Goal: Task Accomplishment & Management: Manage account settings

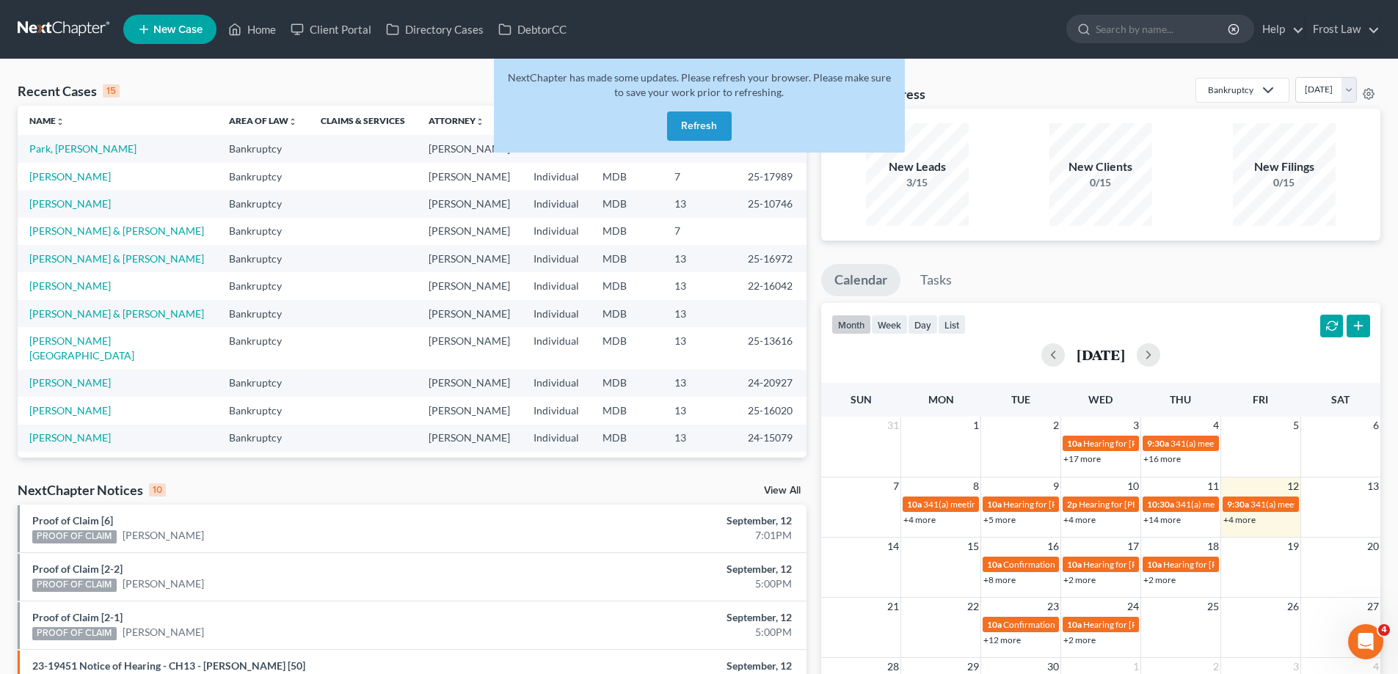
click at [698, 117] on button "Refresh" at bounding box center [699, 126] width 65 height 29
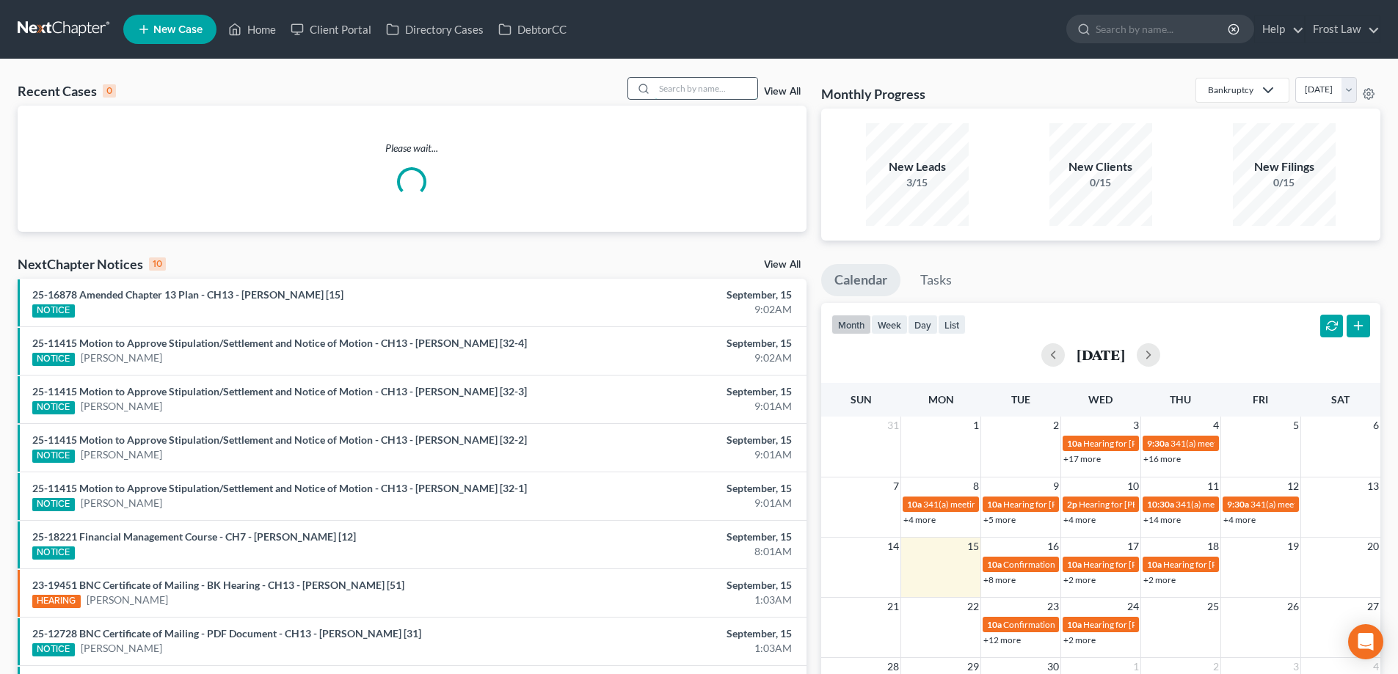
click at [664, 85] on input "search" at bounding box center [705, 88] width 103 height 21
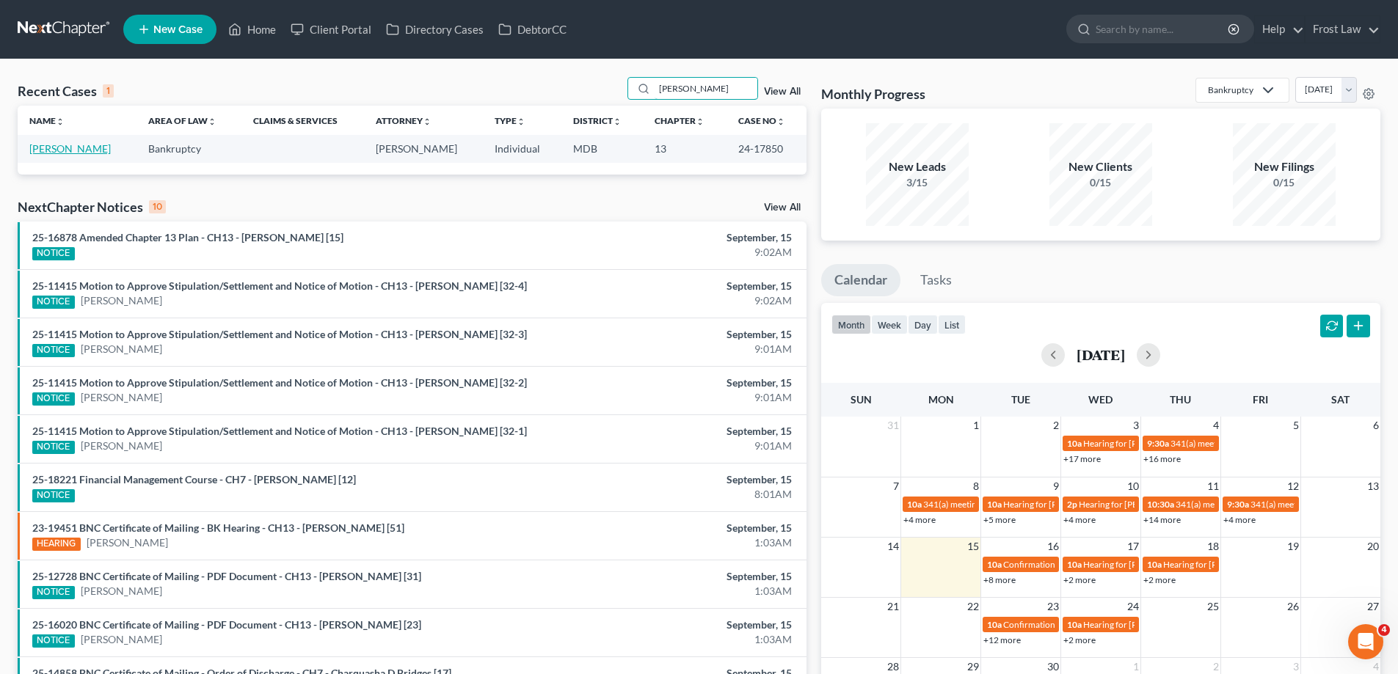
type input "[PERSON_NAME]"
click at [77, 155] on link "[PERSON_NAME]" at bounding box center [69, 148] width 81 height 12
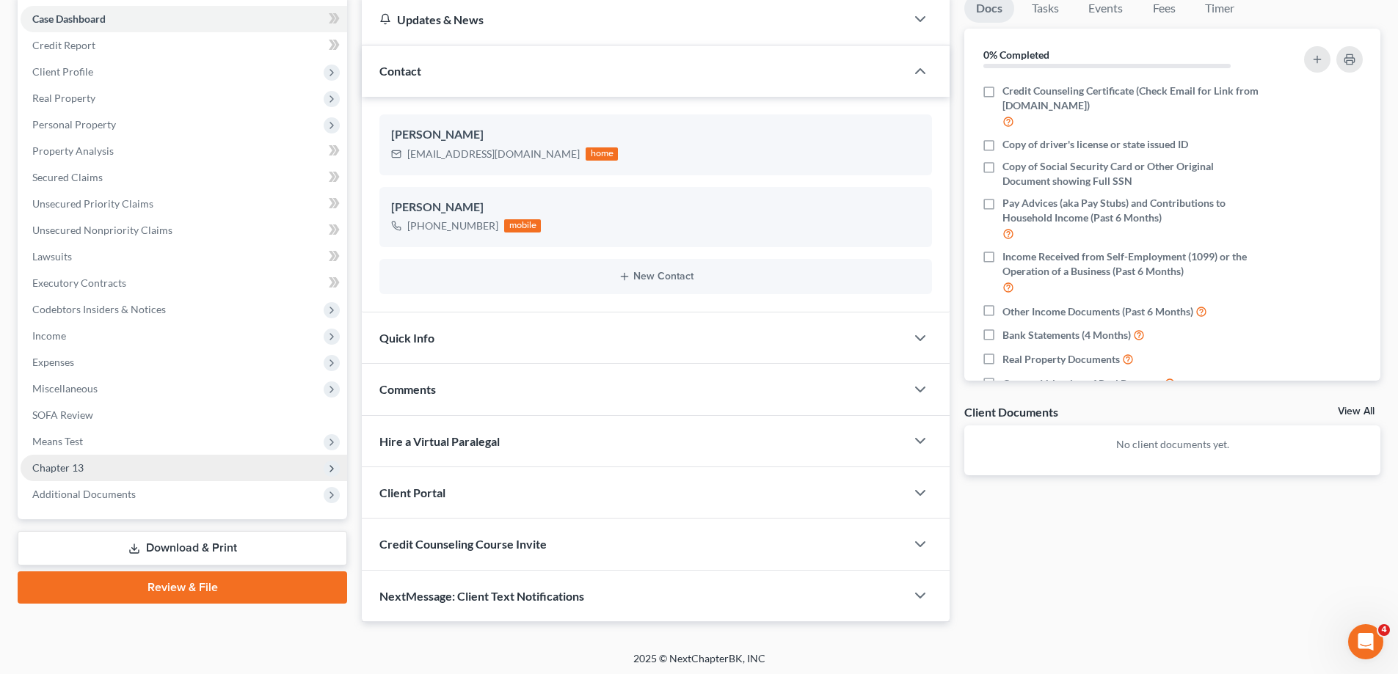
click at [175, 461] on span "Chapter 13" at bounding box center [184, 468] width 326 height 26
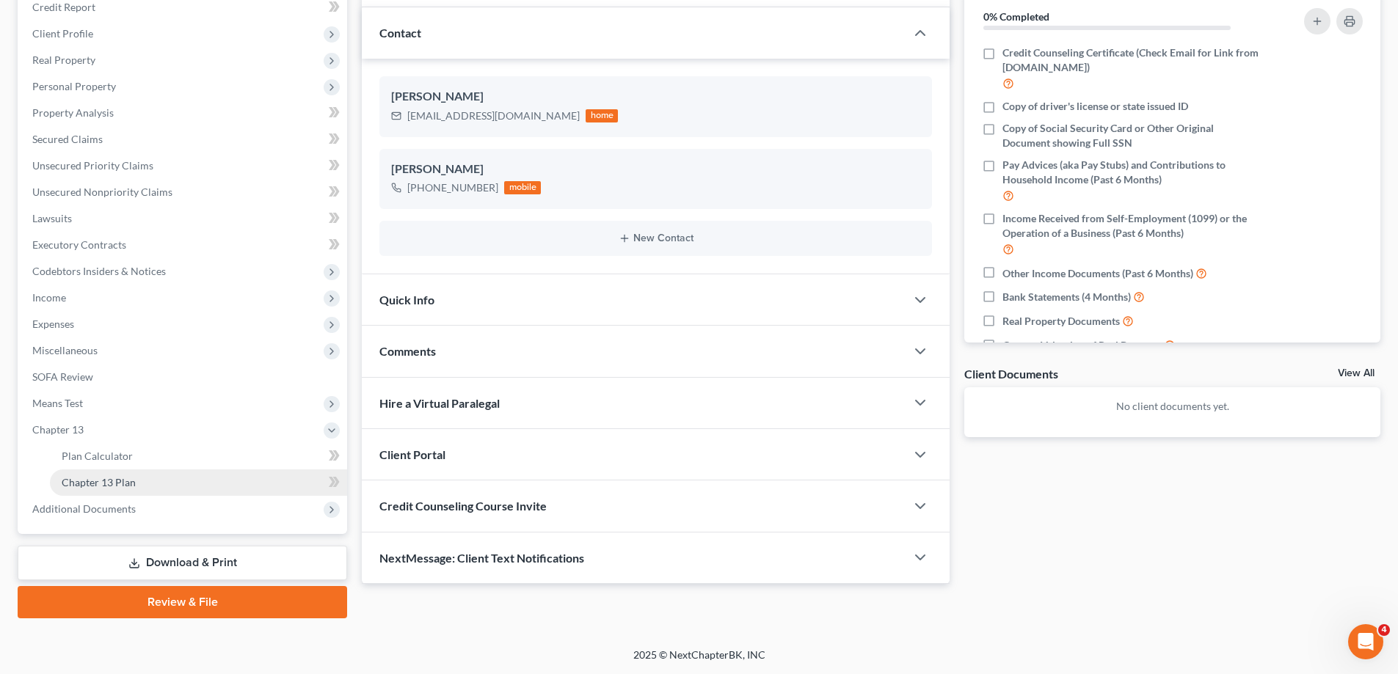
click at [162, 487] on link "Chapter 13 Plan" at bounding box center [198, 483] width 297 height 26
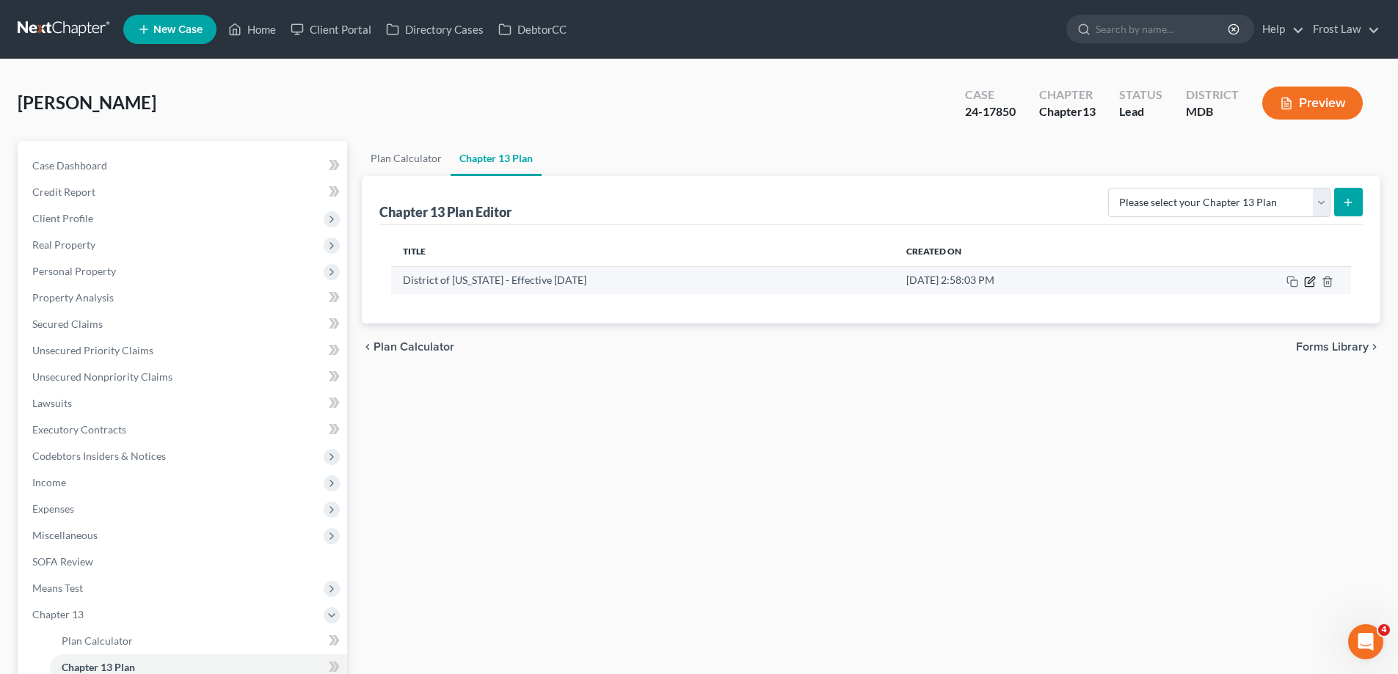
click at [1313, 282] on icon "button" at bounding box center [1308, 281] width 9 height 9
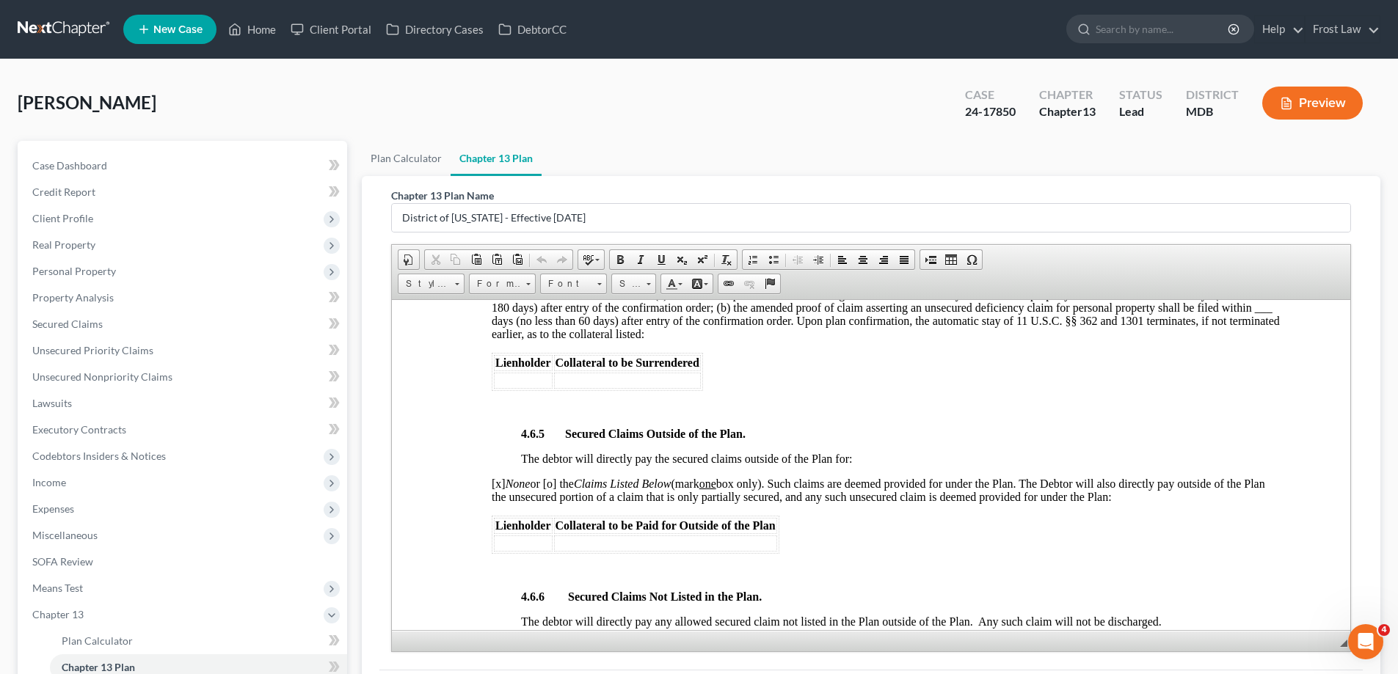
scroll to position [2348, 0]
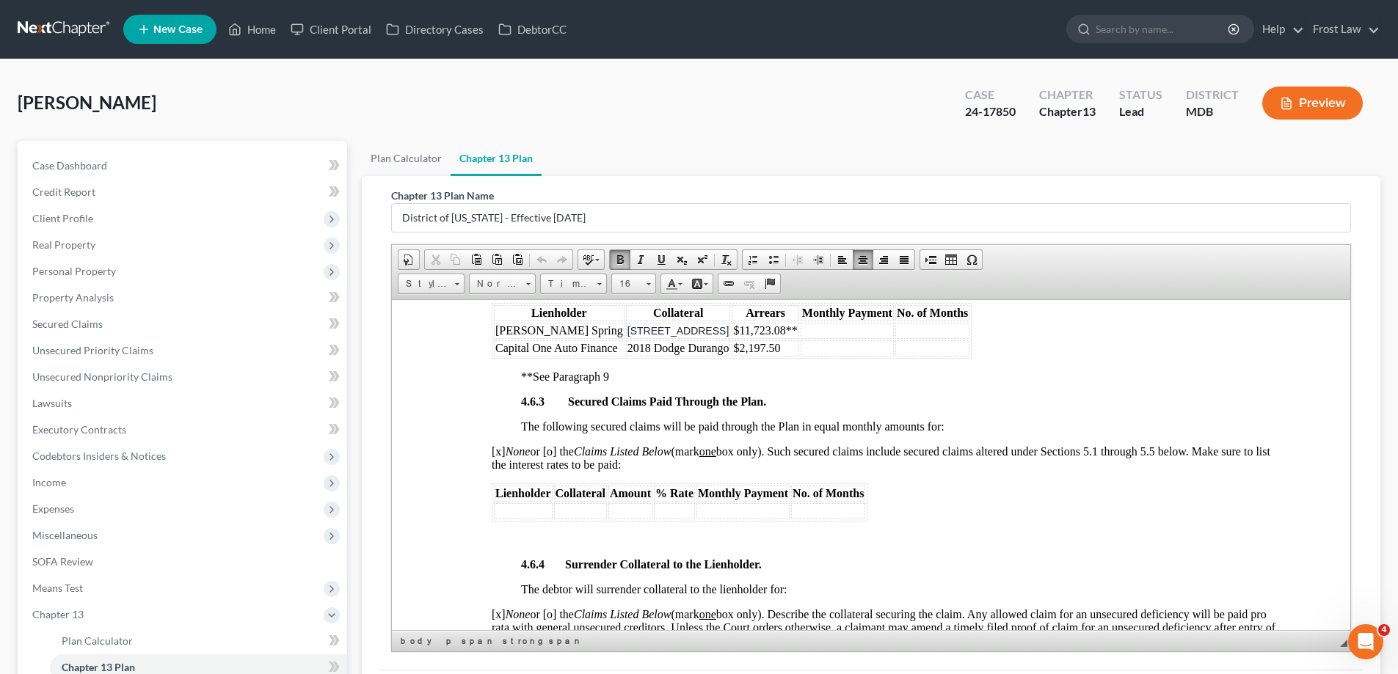
drag, startPoint x: 618, startPoint y: 373, endPoint x: 518, endPoint y: 377, distance: 99.8
click at [518, 377] on div "4.6.1 Adequate Protection Payments for Claims Secured by or Subject to a Lease …" at bounding box center [886, 562] width 788 height 999
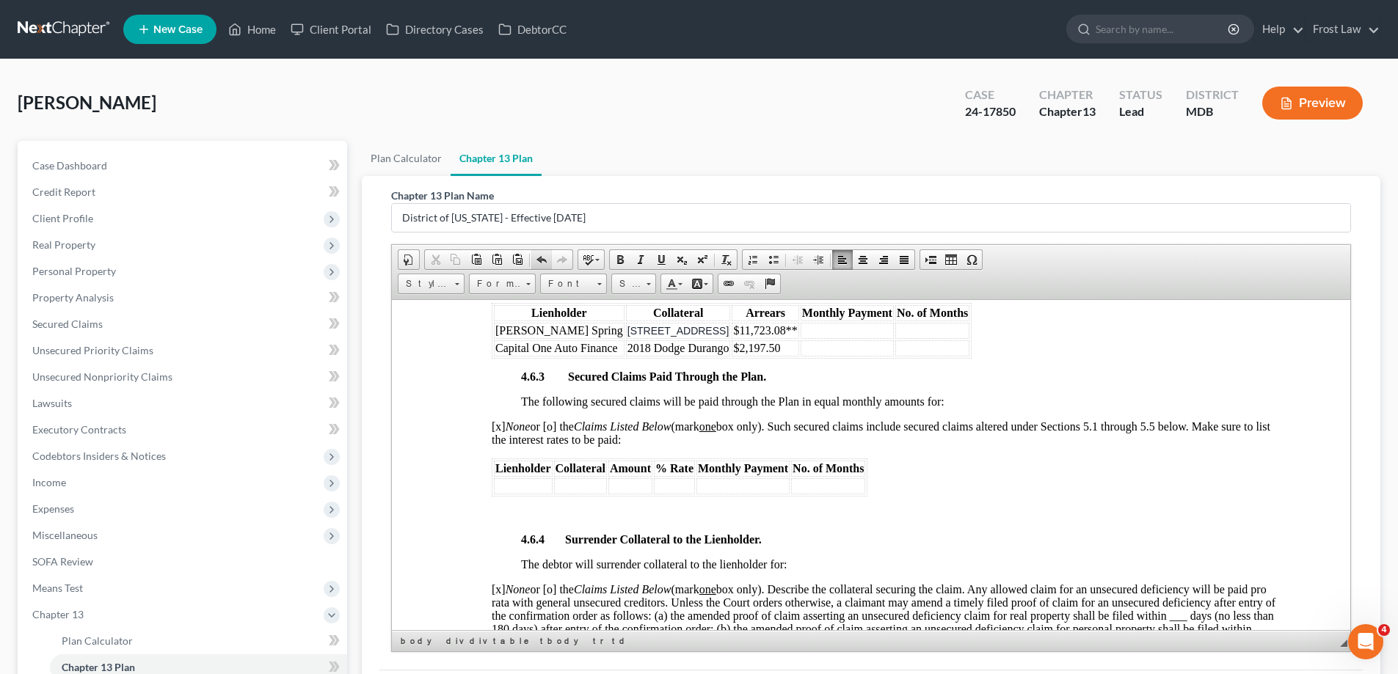
click at [540, 261] on span at bounding box center [542, 260] width 12 height 12
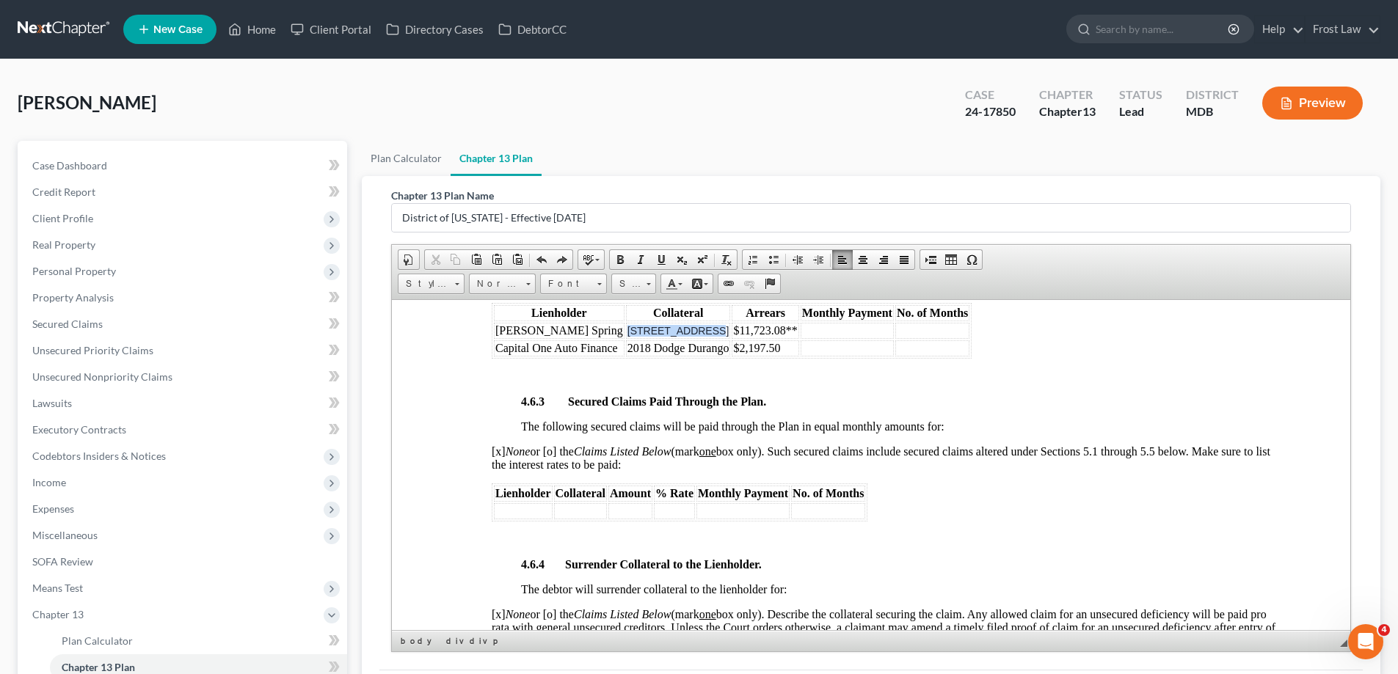
drag, startPoint x: 708, startPoint y: 329, endPoint x: 623, endPoint y: 334, distance: 85.3
click at [626, 334] on td "[STREET_ADDRESS]" at bounding box center [678, 330] width 105 height 16
copy span "[STREET_ADDRESS]"
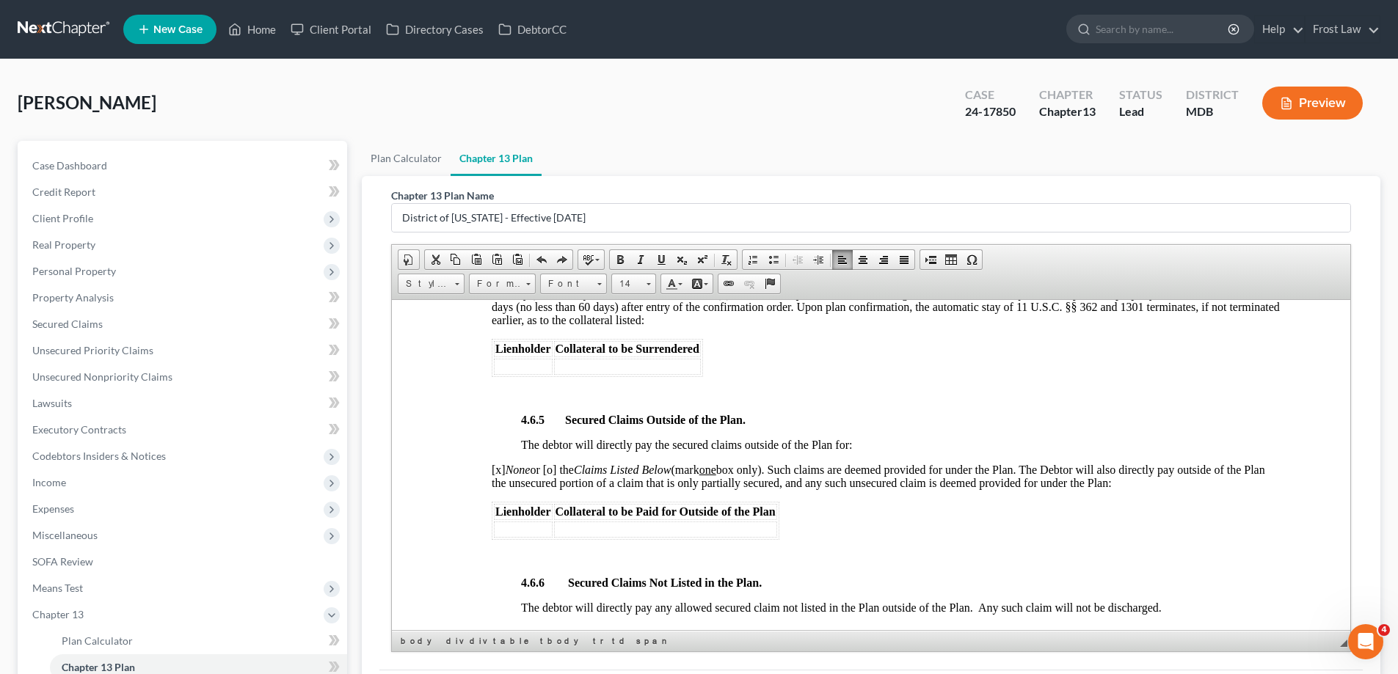
scroll to position [2714, 0]
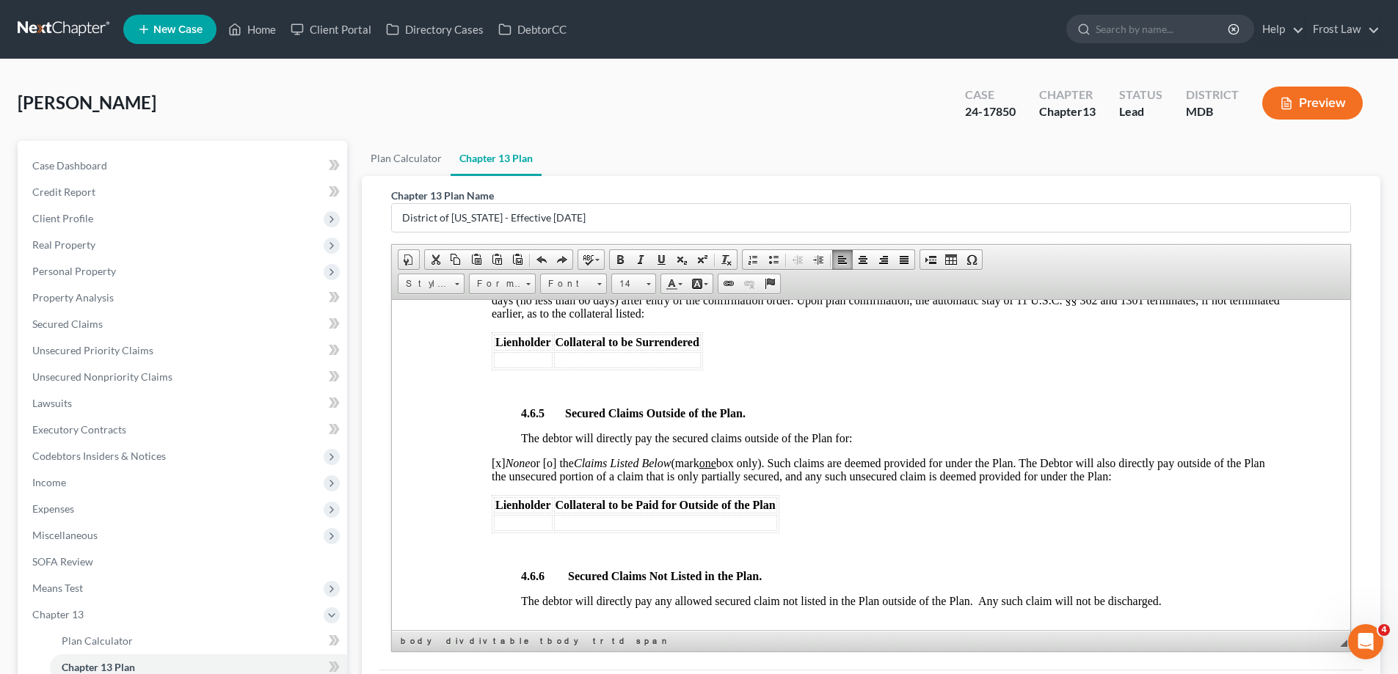
click at [674, 517] on td at bounding box center [665, 522] width 223 height 16
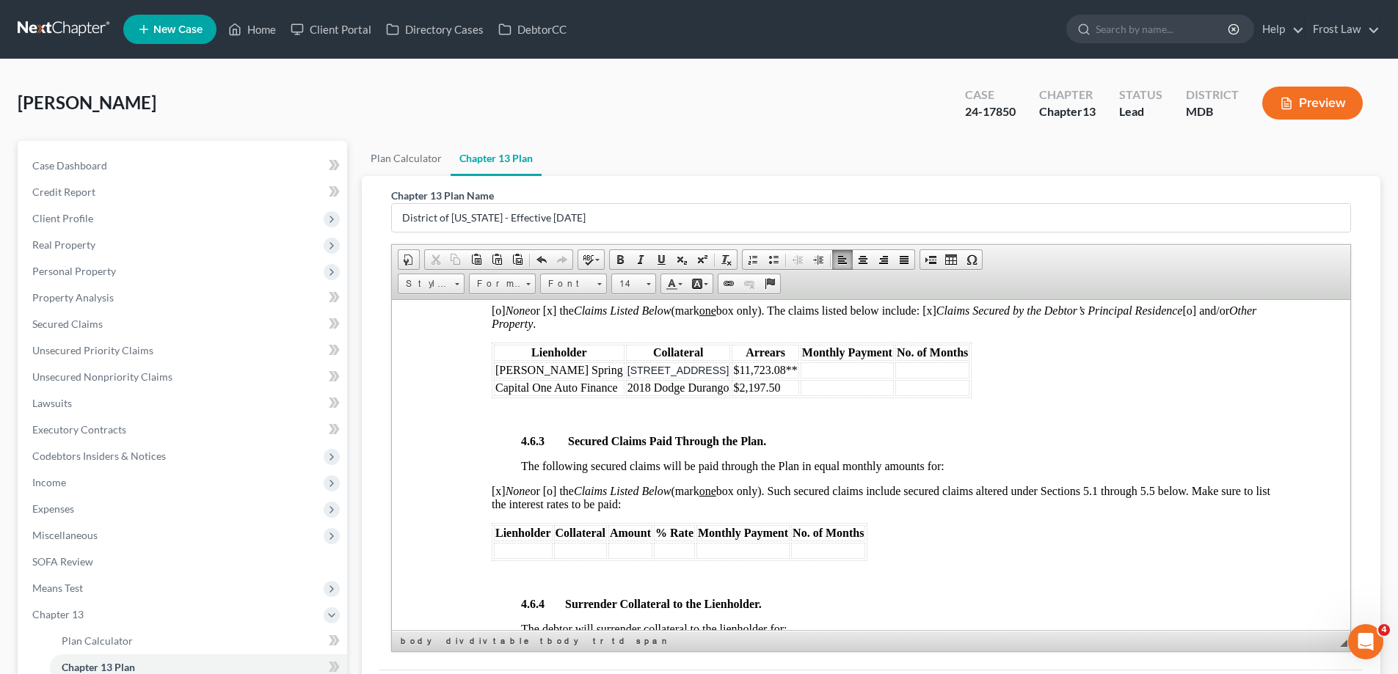
scroll to position [2274, 0]
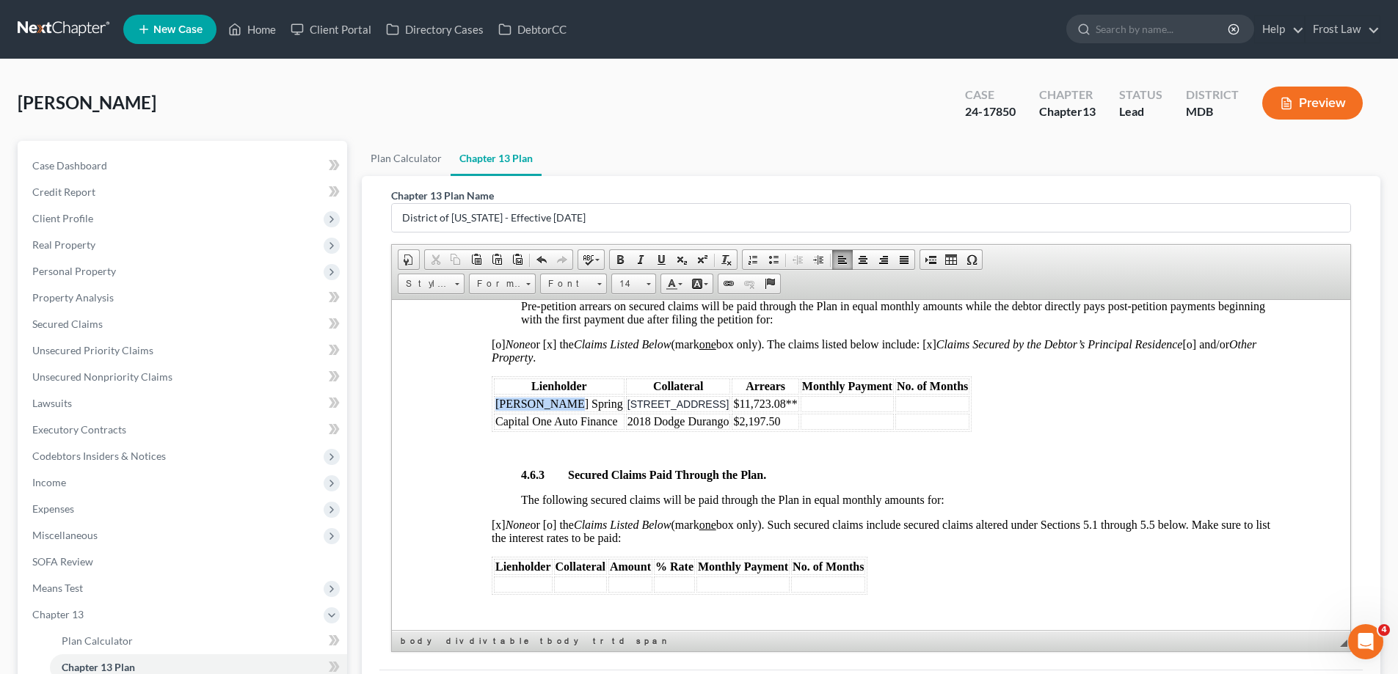
drag, startPoint x: 558, startPoint y: 405, endPoint x: 493, endPoint y: 410, distance: 64.8
click at [494, 410] on td "[PERSON_NAME] Spring" at bounding box center [559, 403] width 131 height 16
copy td "[PERSON_NAME] Spring"
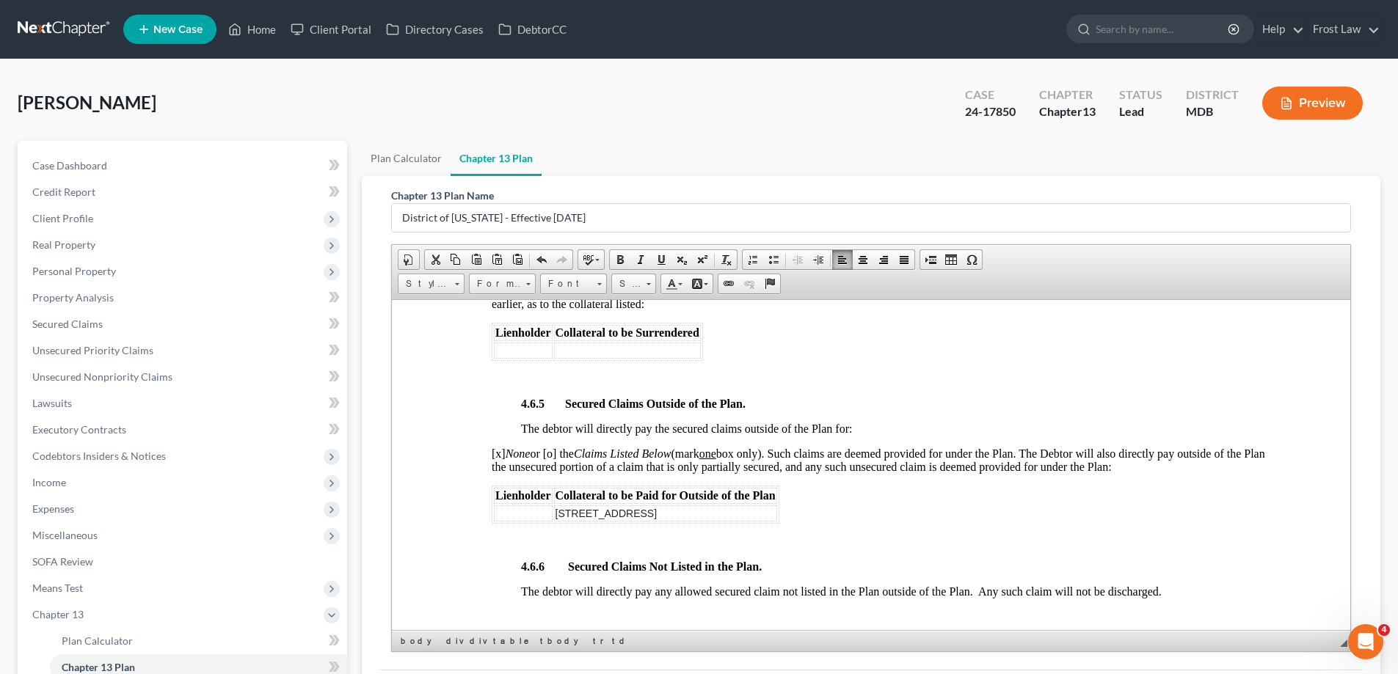
scroll to position [2788, 0]
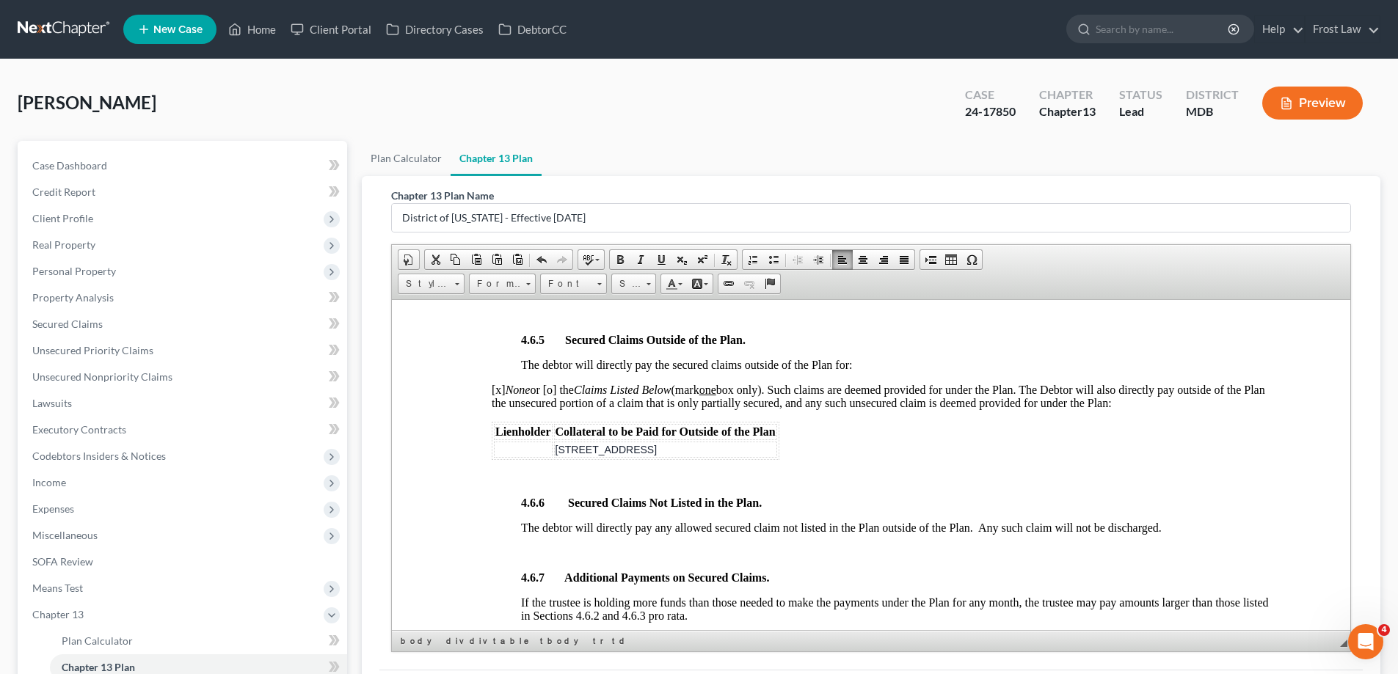
click at [529, 453] on td at bounding box center [523, 449] width 59 height 16
click at [501, 391] on span "[x] None or [o] the Claims Listed Below (mark one box only). Such claims are de…" at bounding box center [878, 396] width 773 height 26
click at [558, 390] on span "[o ] None or [o] the Claims Listed Below (mark one box only). Such claims are d…" at bounding box center [878, 396] width 773 height 26
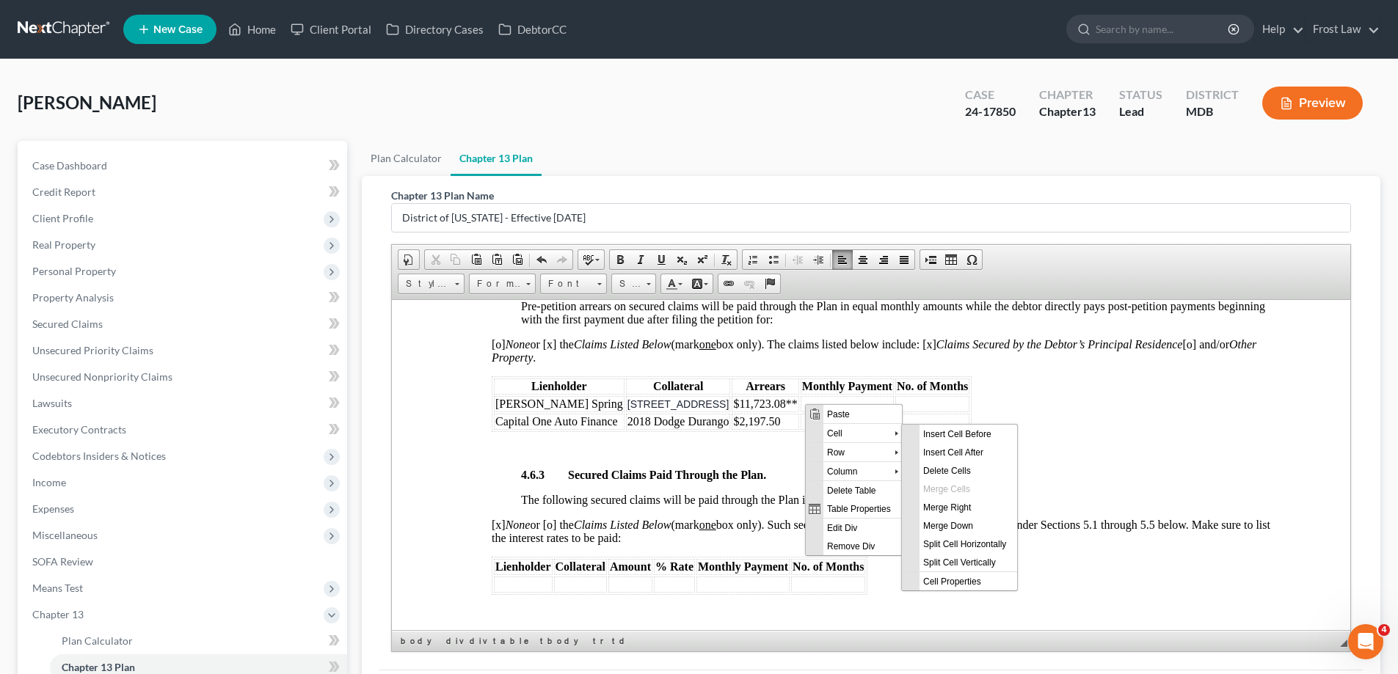
scroll to position [0, 0]
click at [948, 486] on span "Delete Rows" at bounding box center [961, 489] width 85 height 18
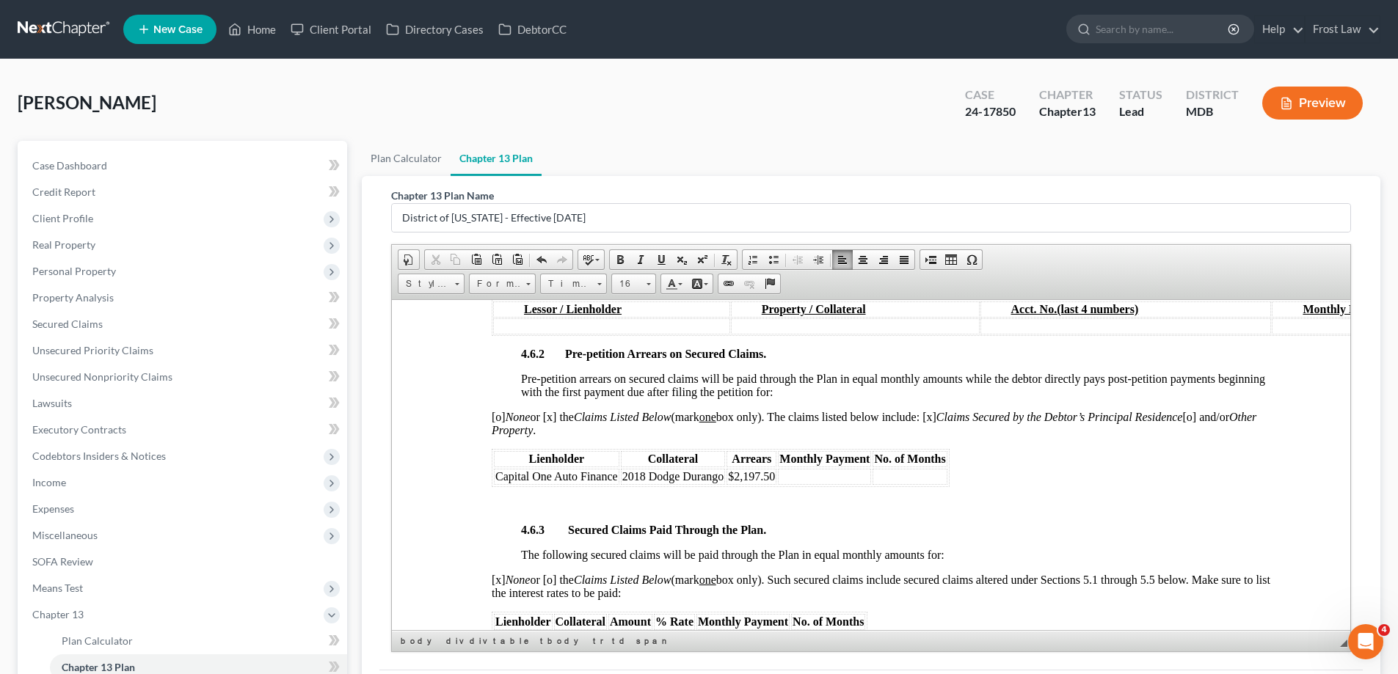
scroll to position [2201, 0]
click at [948, 418] on span "[o] None or [x] the Claims Listed Below (mark one box only). The claims listed …" at bounding box center [874, 424] width 764 height 26
click at [1215, 415] on span "[o] None or [x] the Claims Listed Below (mark one box only). The claims listed …" at bounding box center [874, 424] width 764 height 26
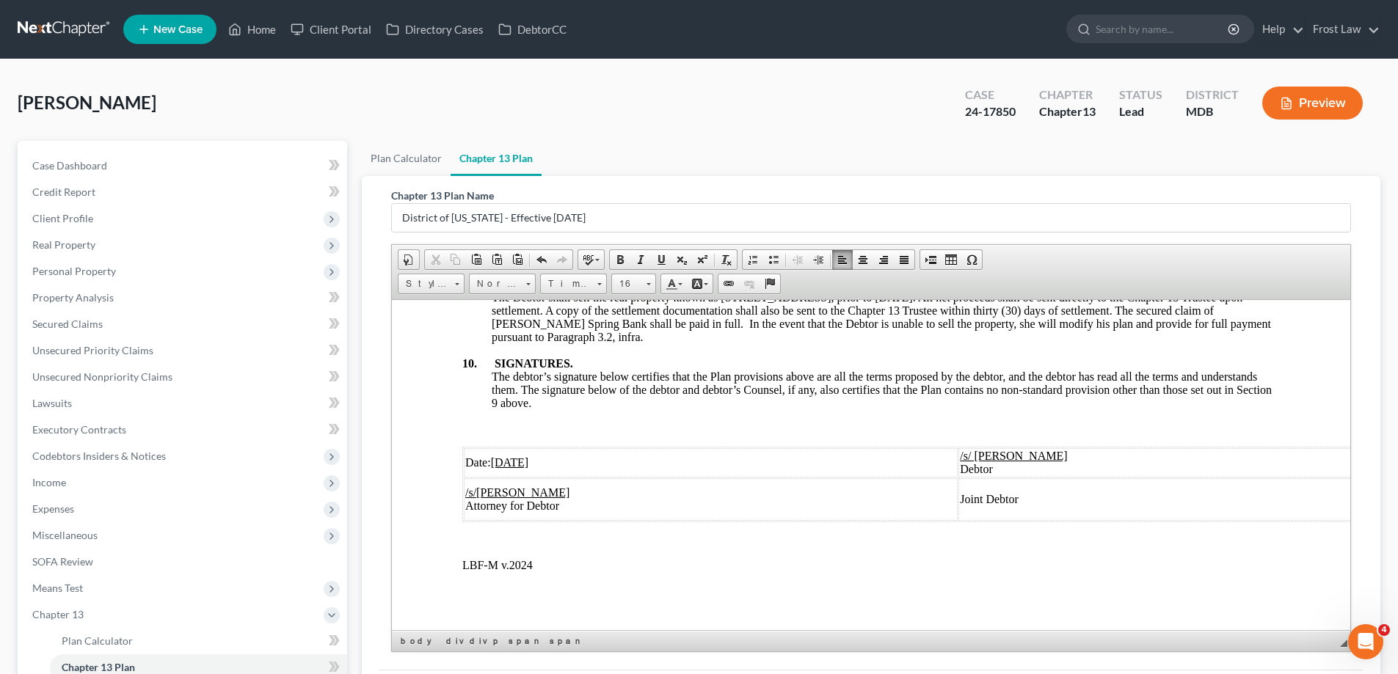
scroll to position [4999, 0]
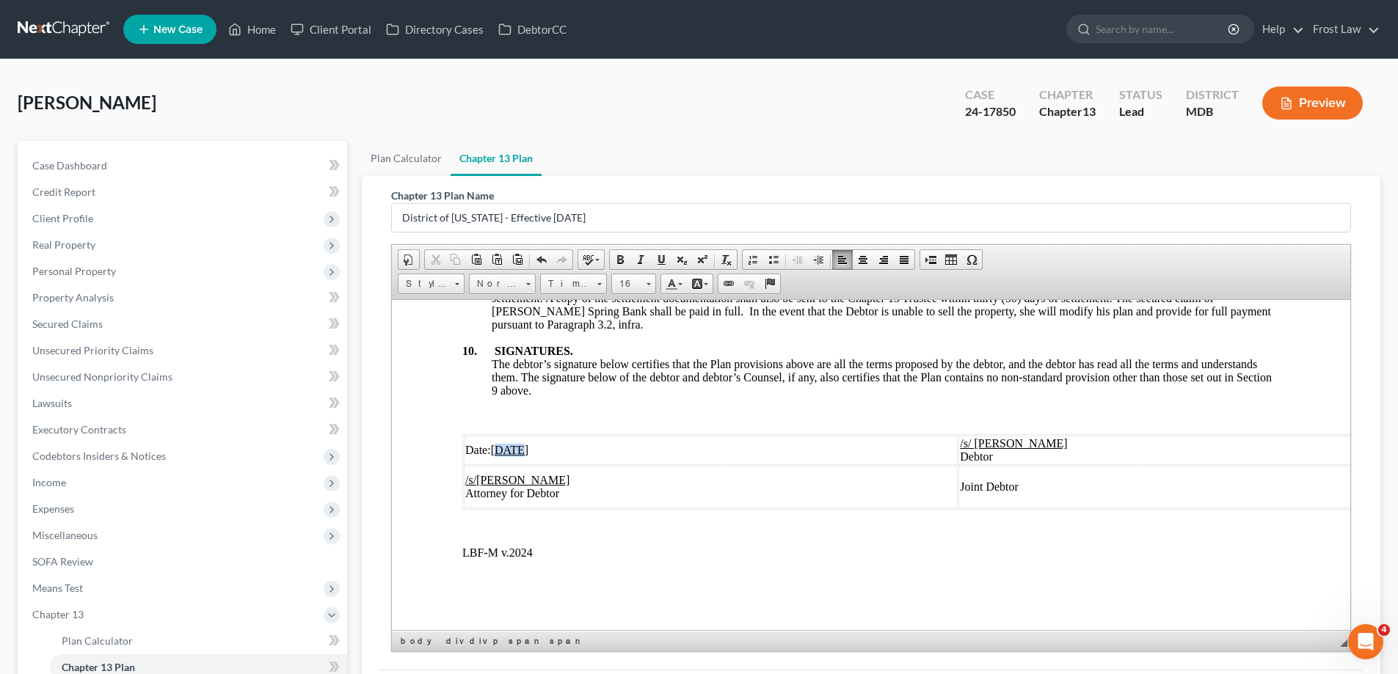
drag, startPoint x: 519, startPoint y: 439, endPoint x: 500, endPoint y: 436, distance: 19.3
click at [500, 443] on u "[DATE]" at bounding box center [510, 449] width 38 height 12
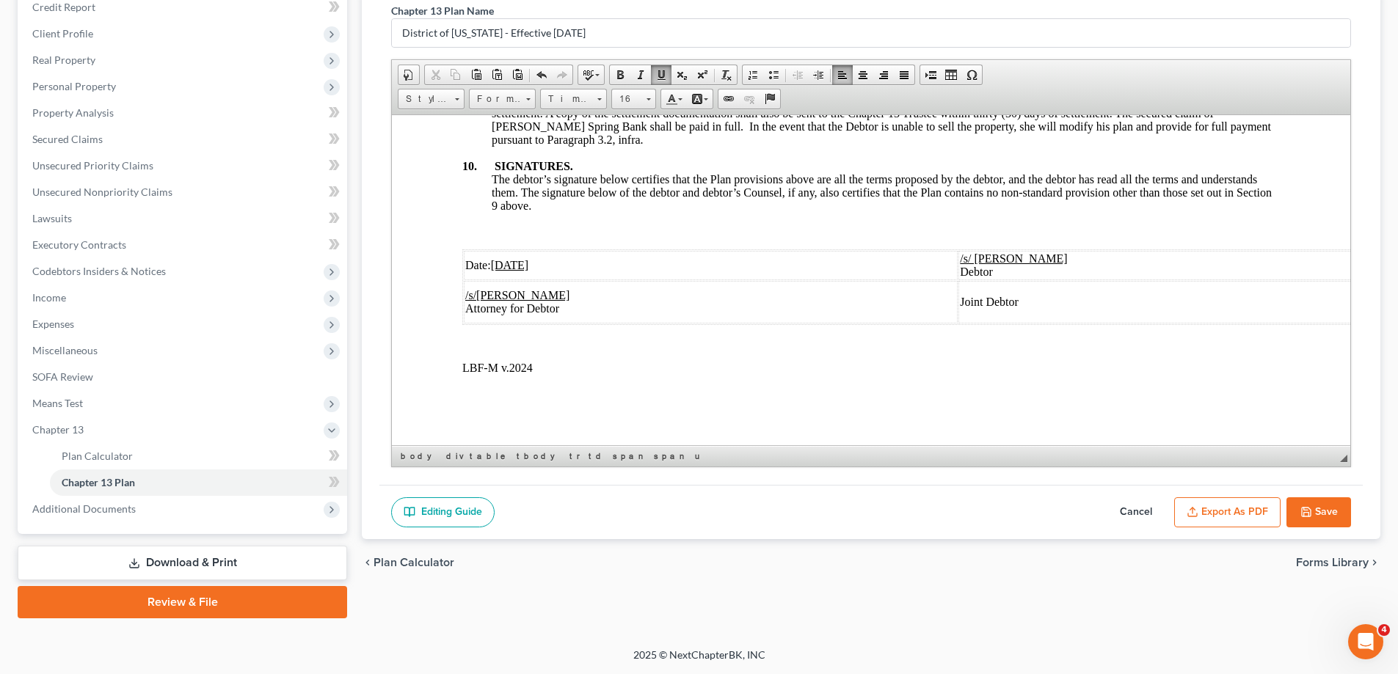
click at [1310, 500] on button "Save" at bounding box center [1318, 512] width 65 height 31
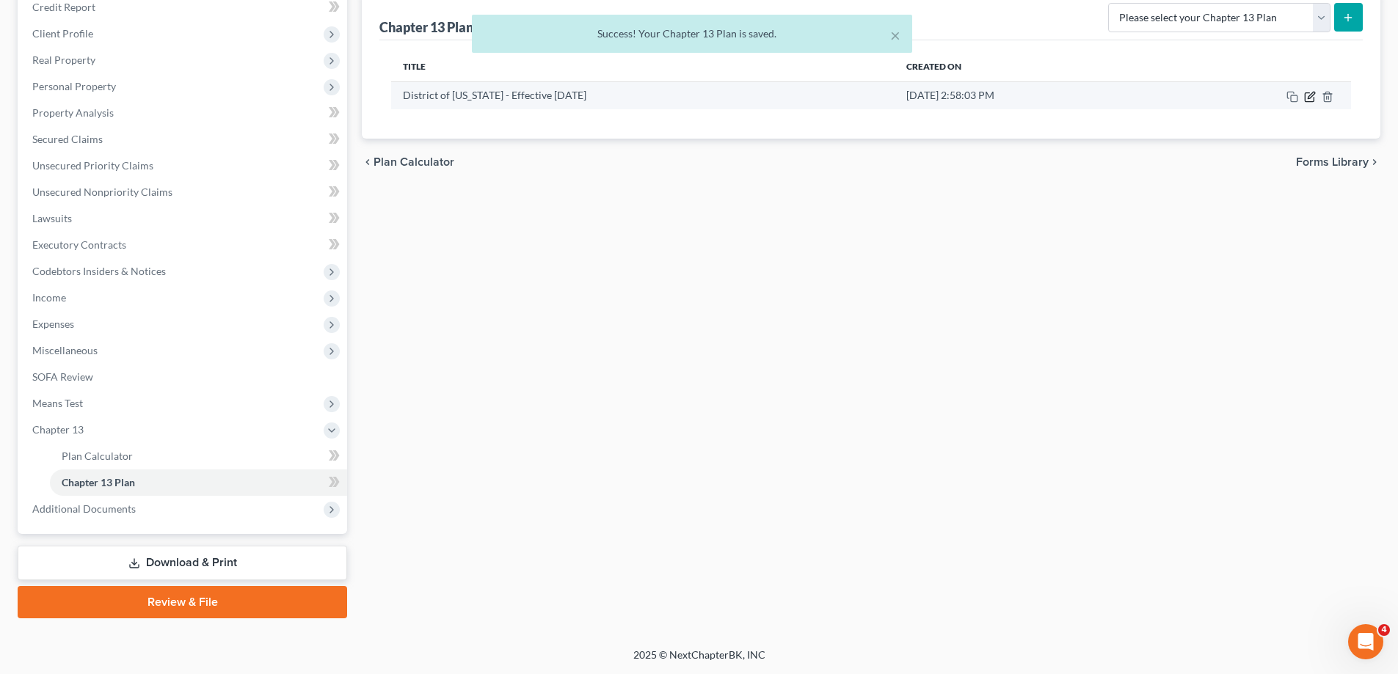
click at [1309, 100] on icon "button" at bounding box center [1310, 97] width 12 height 12
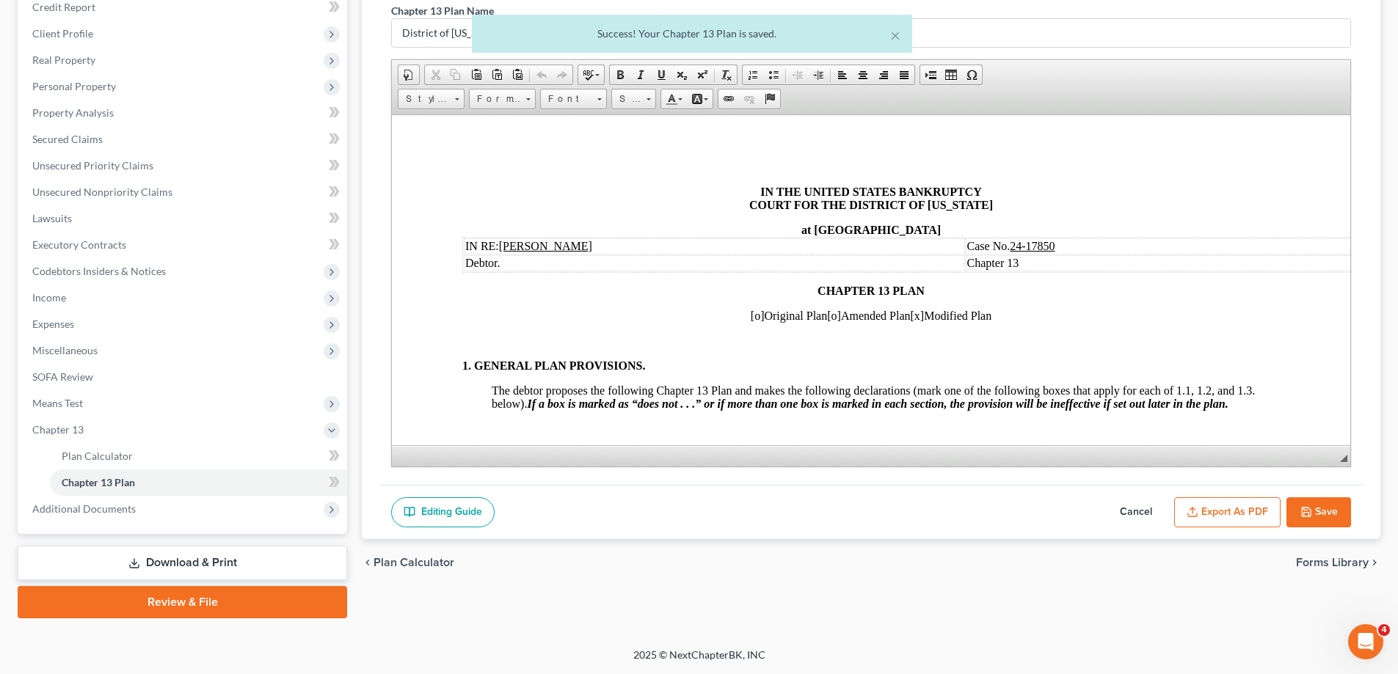
scroll to position [0, 0]
click at [1217, 511] on button "Export as PDF" at bounding box center [1227, 512] width 106 height 31
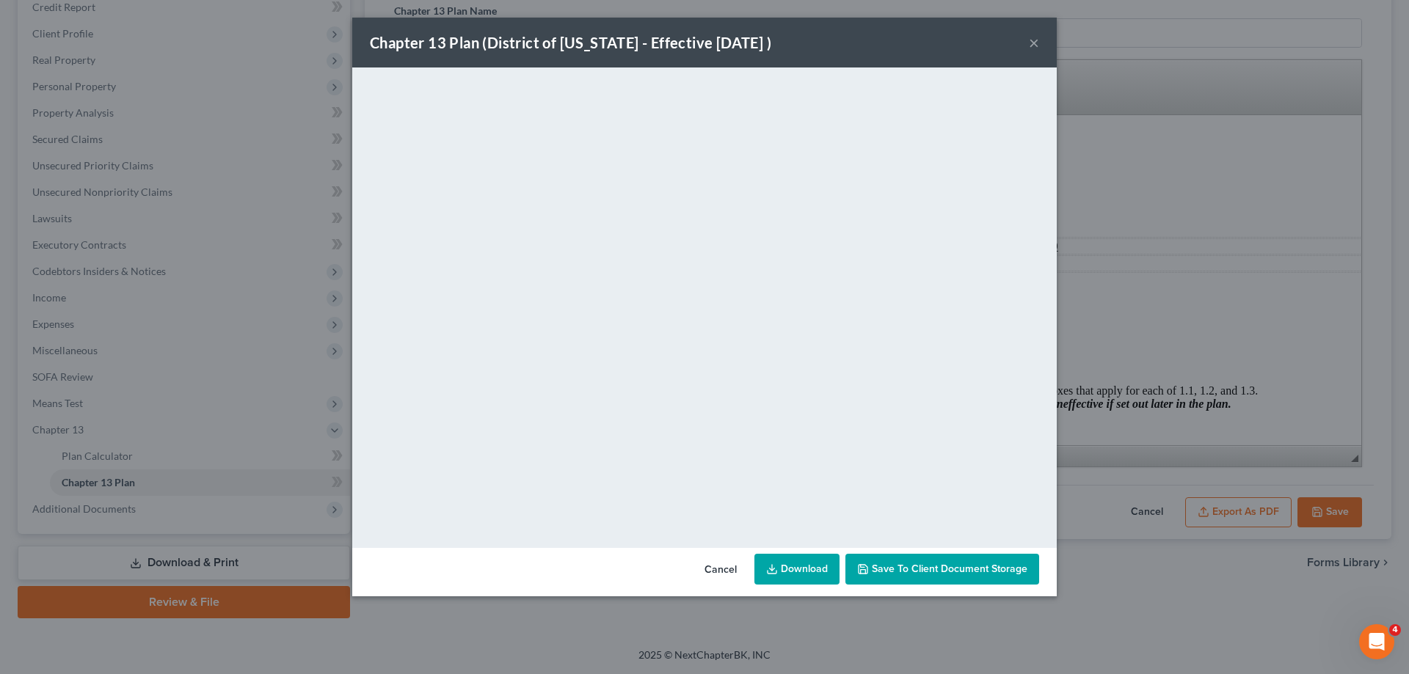
click at [1031, 41] on button "×" at bounding box center [1034, 43] width 10 height 18
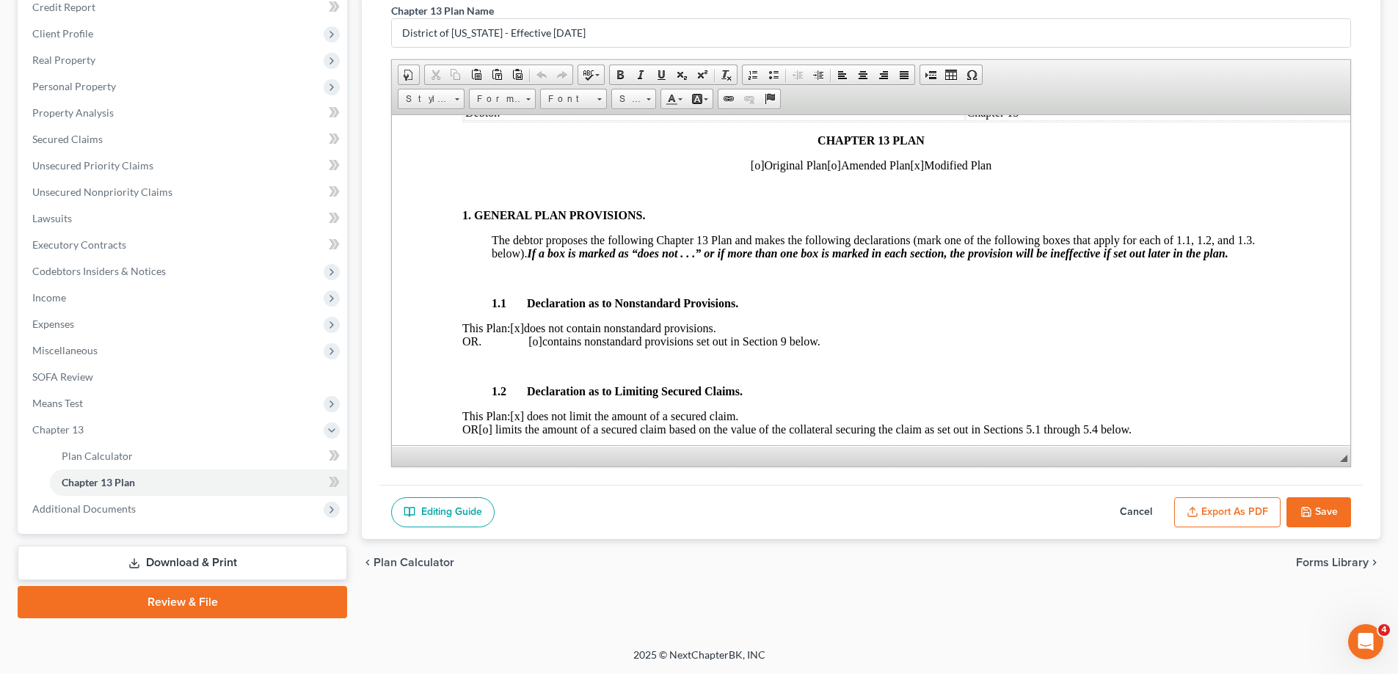
scroll to position [147, 0]
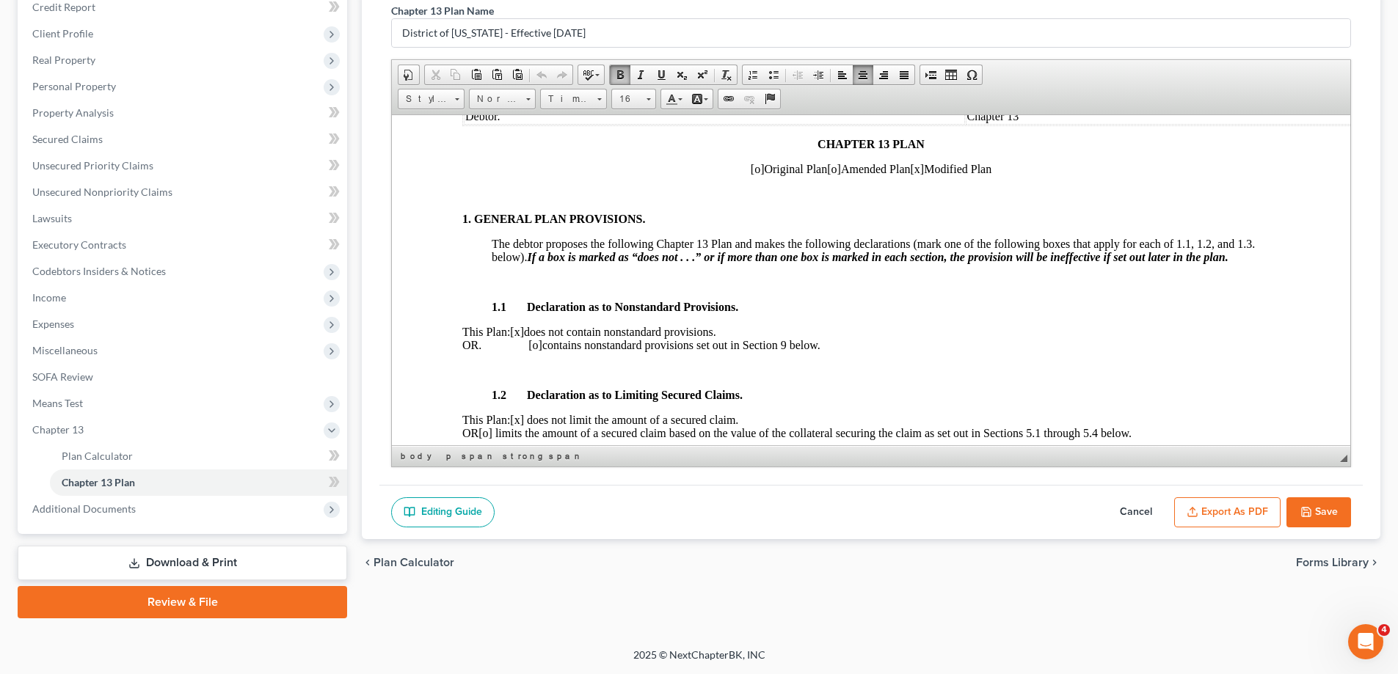
click at [536, 343] on p "This Plan: [x] does not contain nonstandard provisions. OR. [o] contains nonsta…" at bounding box center [870, 338] width 817 height 26
click at [524, 331] on span "[x]" at bounding box center [517, 331] width 14 height 12
click at [1319, 515] on button "Save" at bounding box center [1318, 512] width 65 height 31
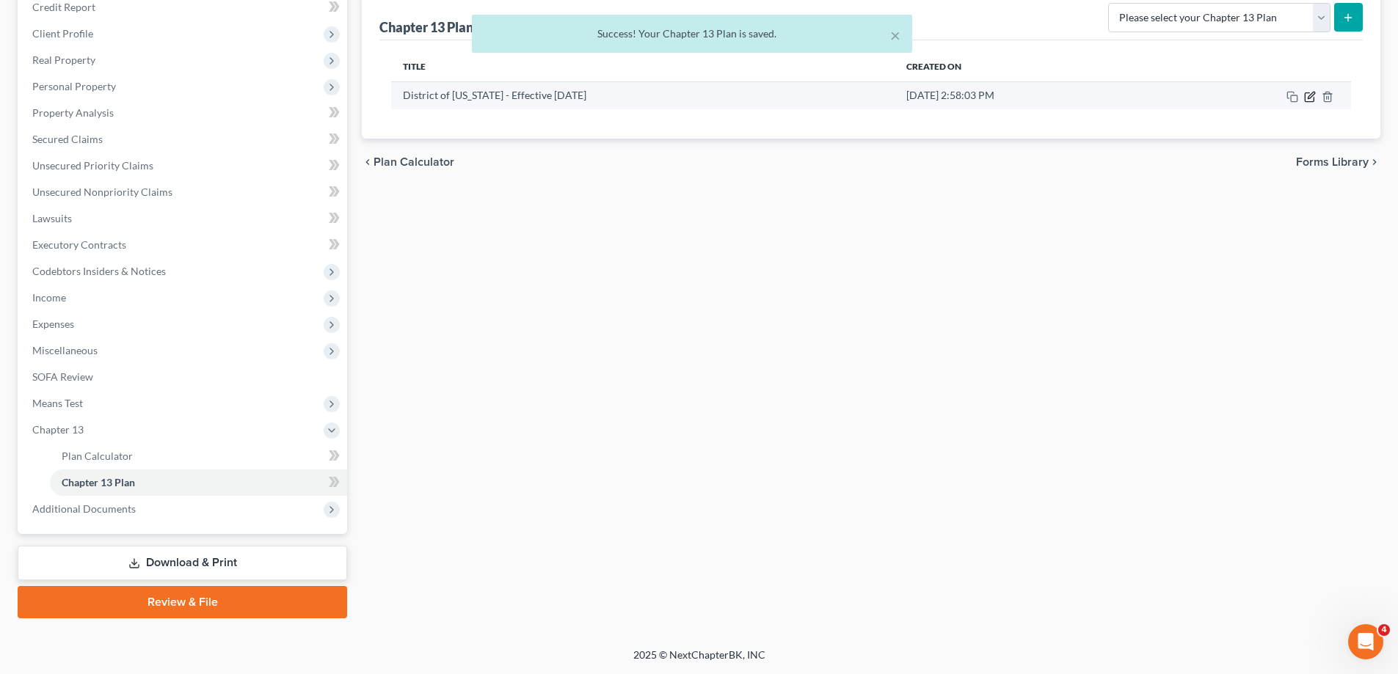
click at [1307, 99] on icon "button" at bounding box center [1310, 97] width 12 height 12
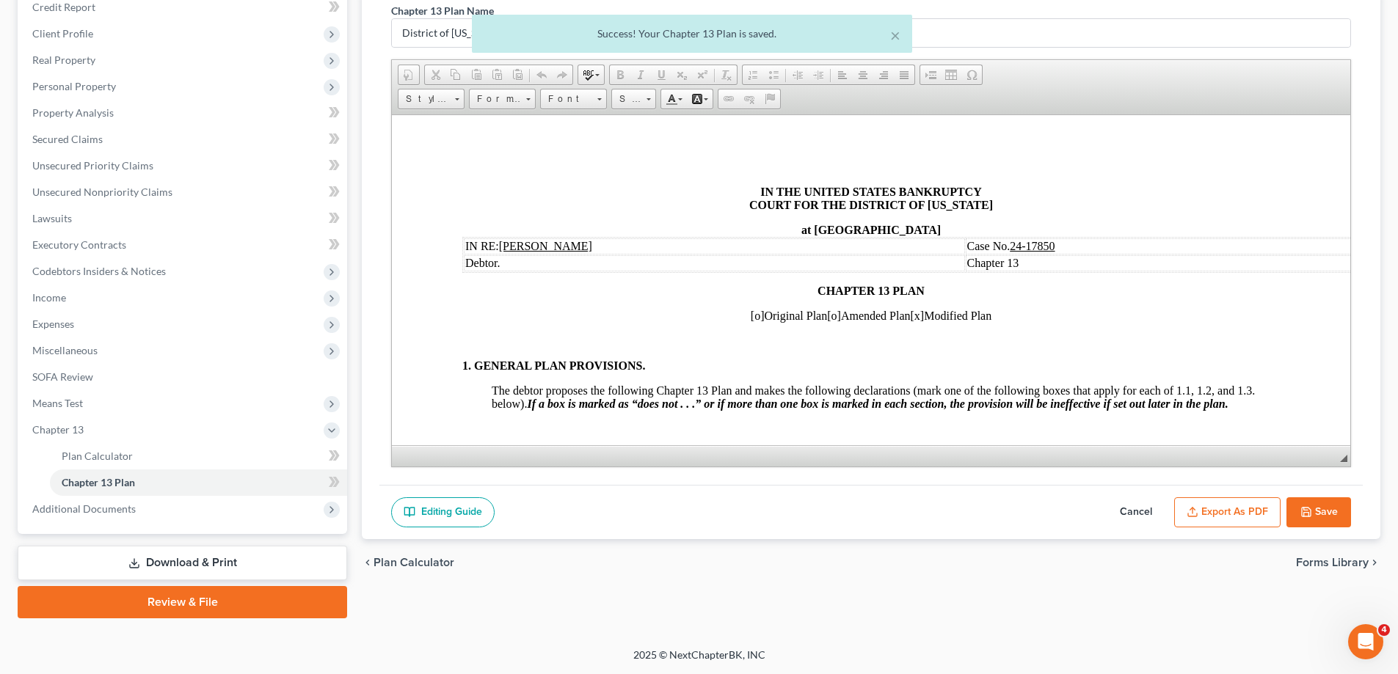
scroll to position [0, 0]
click at [1265, 503] on button "Export as PDF" at bounding box center [1227, 512] width 106 height 31
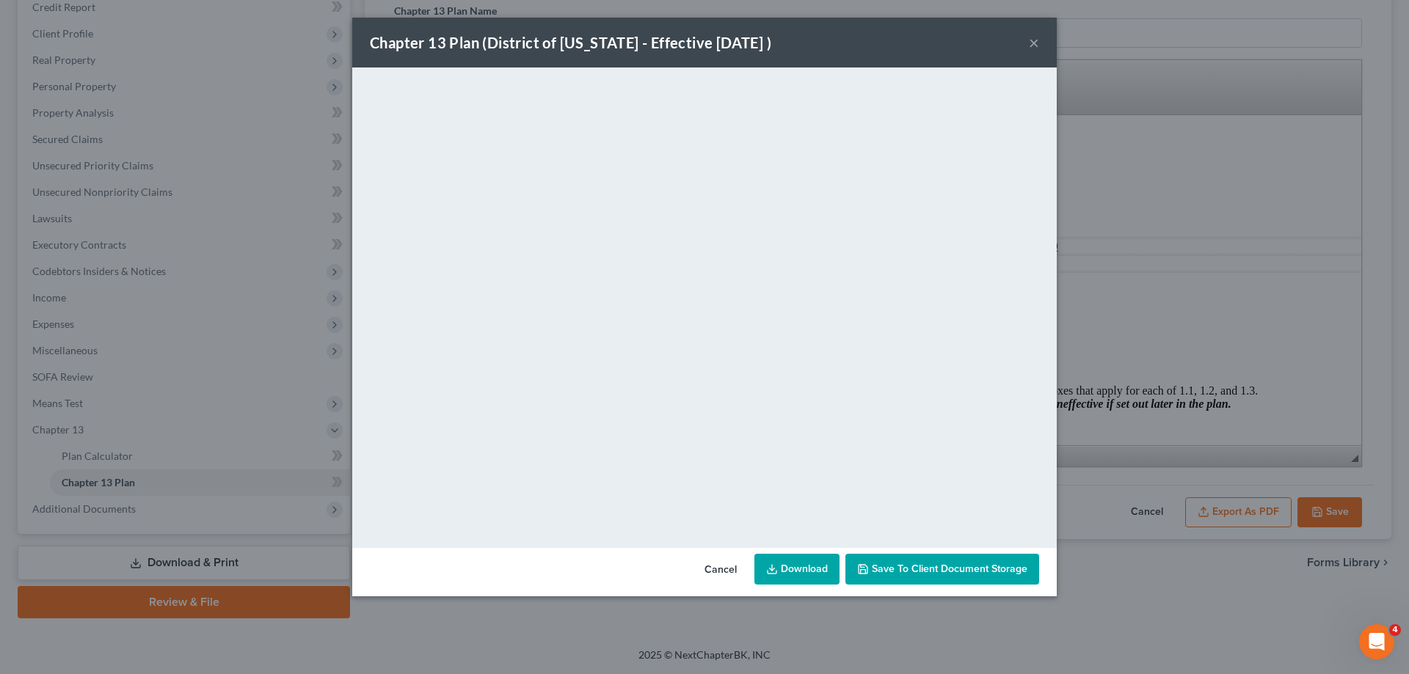
click at [1029, 40] on button "×" at bounding box center [1034, 43] width 10 height 18
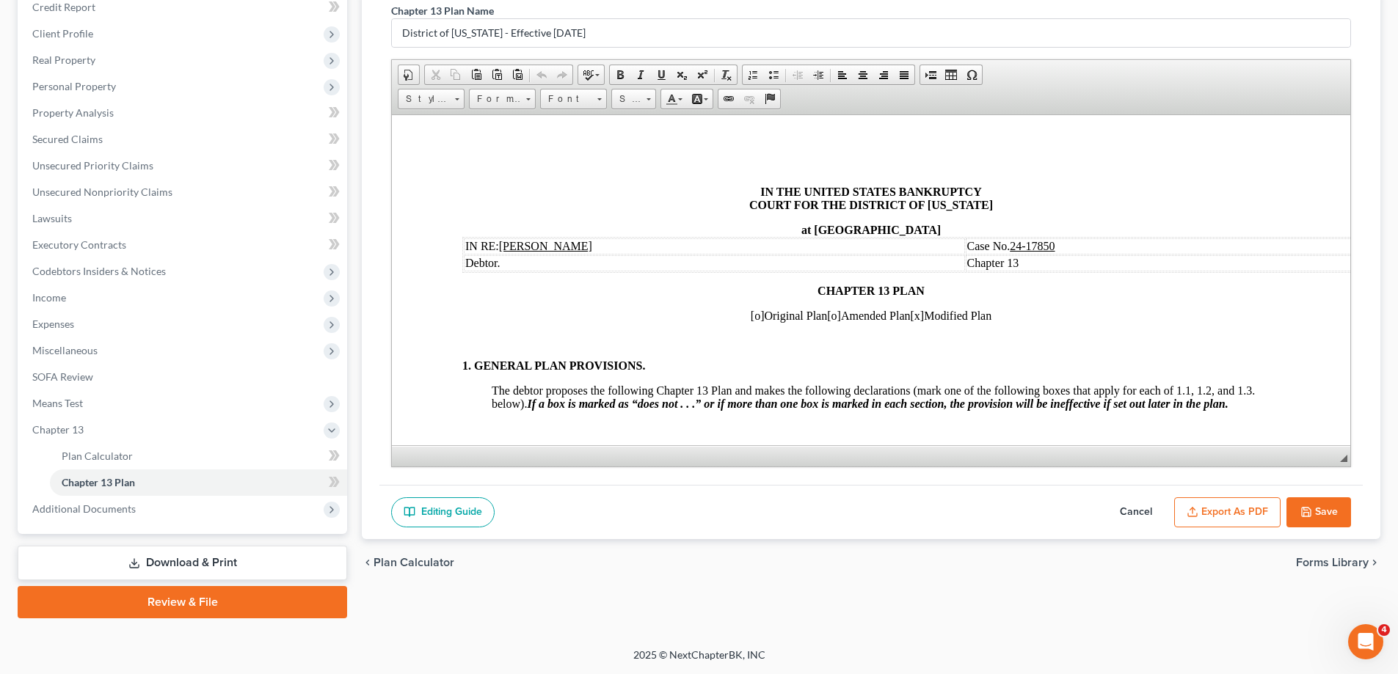
click at [1338, 509] on button "Save" at bounding box center [1318, 512] width 65 height 31
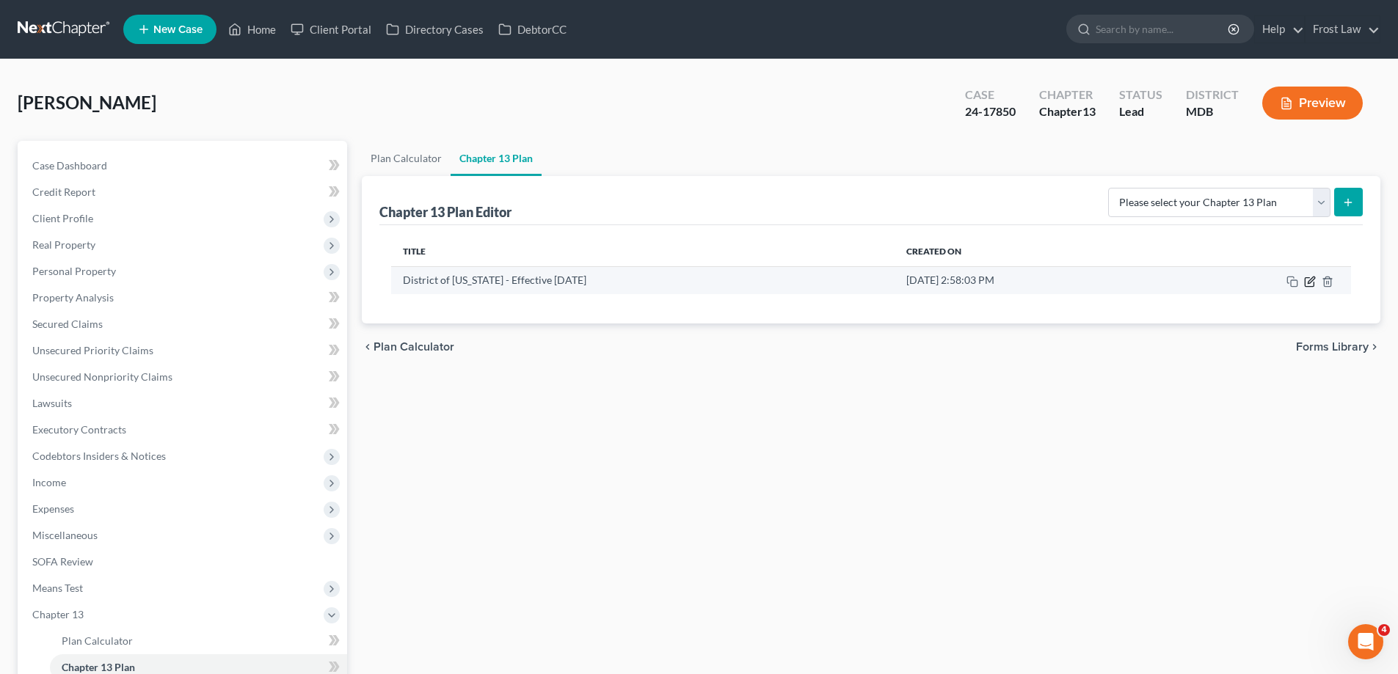
click at [1311, 280] on icon "button" at bounding box center [1310, 282] width 12 height 12
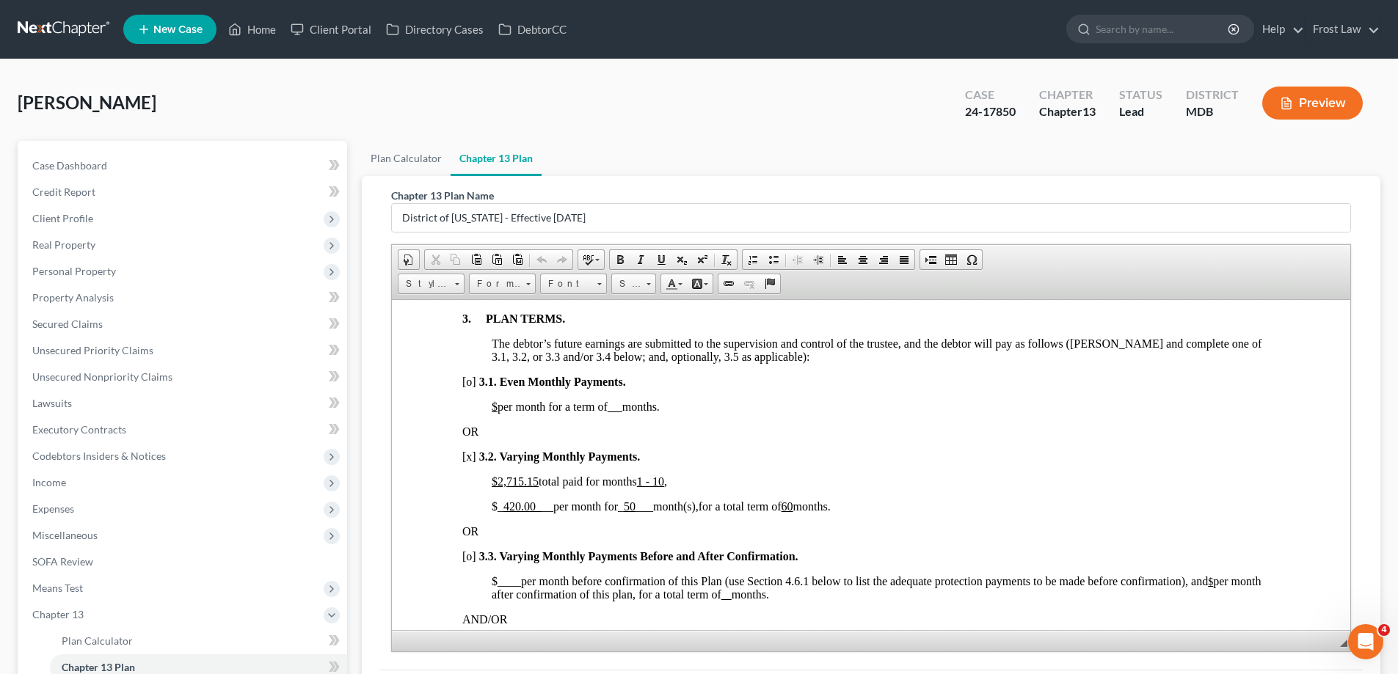
scroll to position [954, 0]
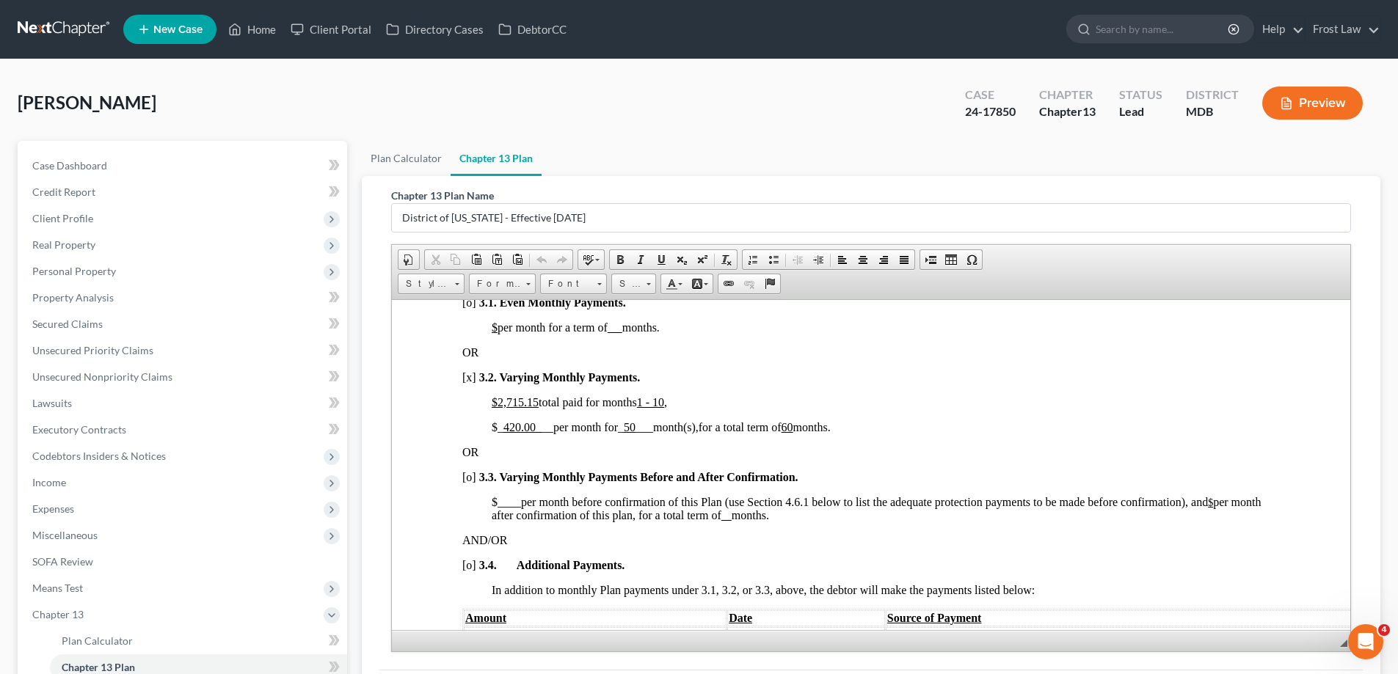
click at [664, 401] on u "1 - 10" at bounding box center [650, 401] width 27 height 12
drag, startPoint x: 518, startPoint y: 427, endPoint x: 510, endPoint y: 427, distance: 8.1
click at [510, 427] on u "420.00_" at bounding box center [522, 426] width 38 height 12
click at [1241, 511] on p "$ ____ per month before confirmation of this Plan (use Section 4.6.1 below to l…" at bounding box center [886, 508] width 788 height 26
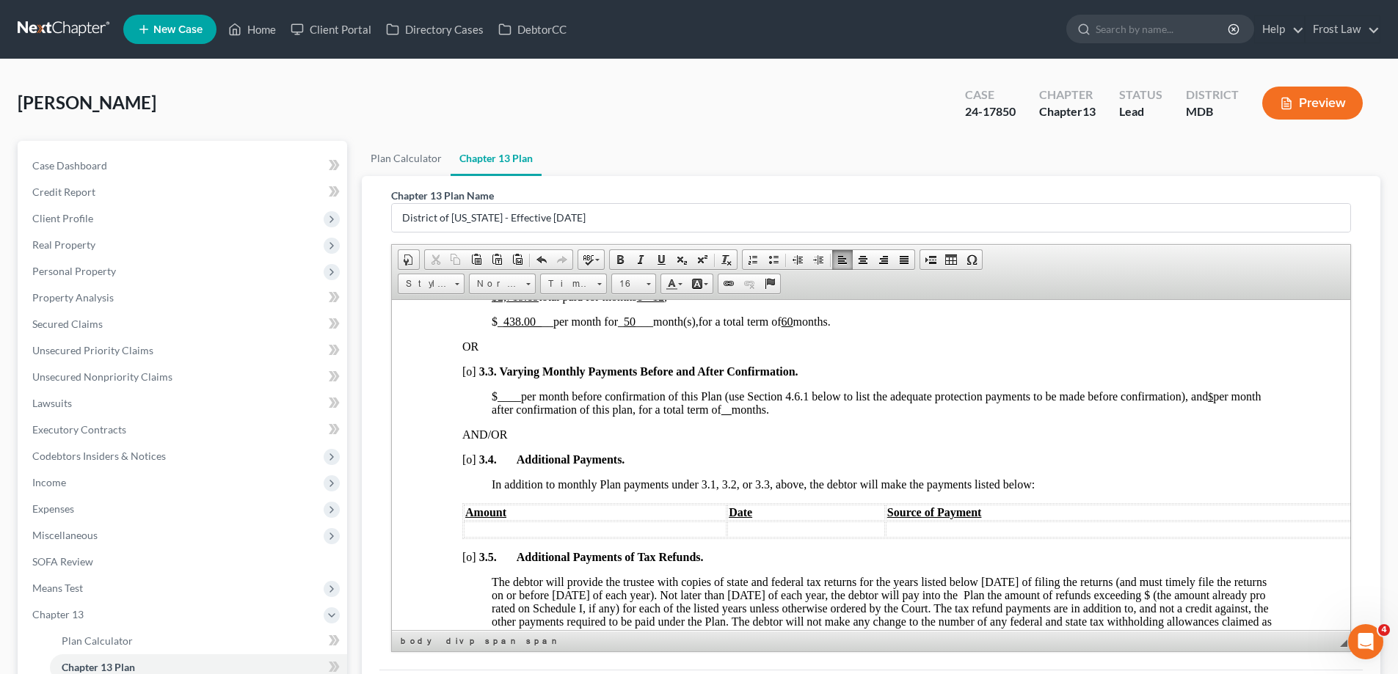
scroll to position [880, 0]
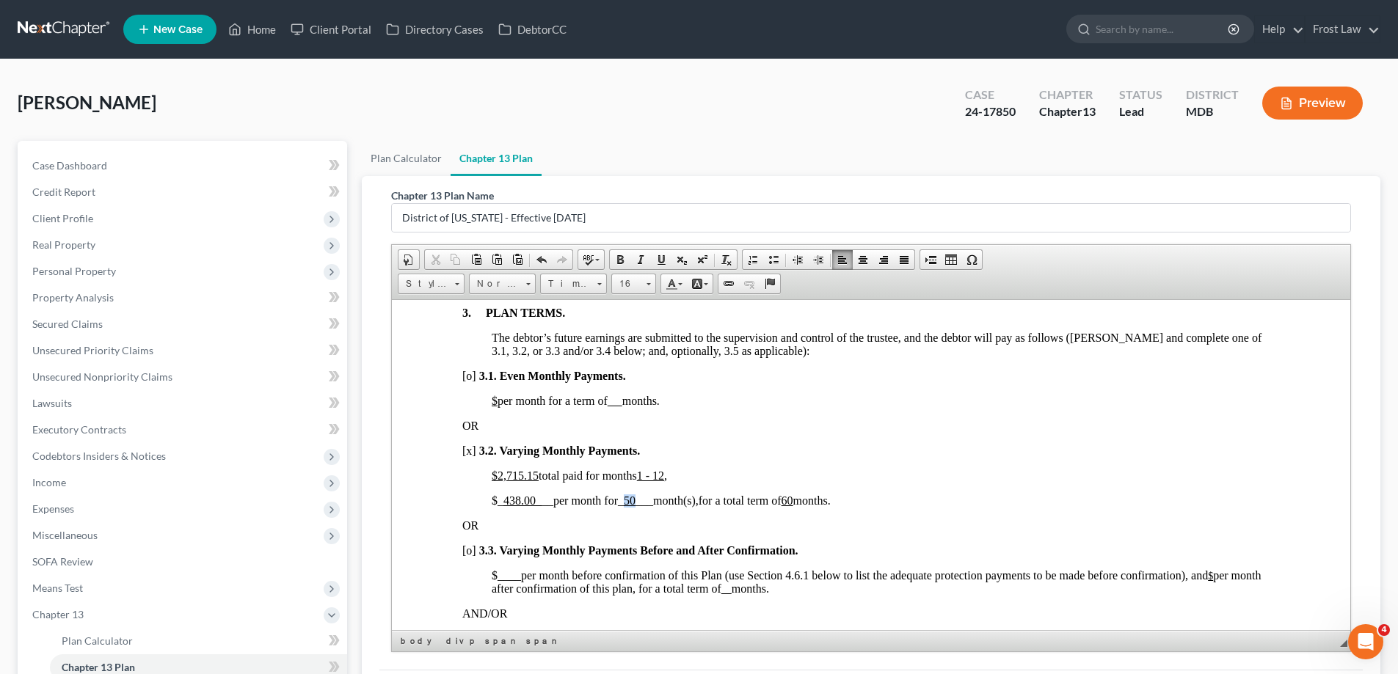
drag, startPoint x: 641, startPoint y: 502, endPoint x: 630, endPoint y: 501, distance: 11.0
click at [630, 501] on span "_ 50 ___" at bounding box center [635, 500] width 35 height 12
click at [1022, 481] on p "$2,715.15 total paid for months 1 - 12 ," at bounding box center [886, 475] width 788 height 13
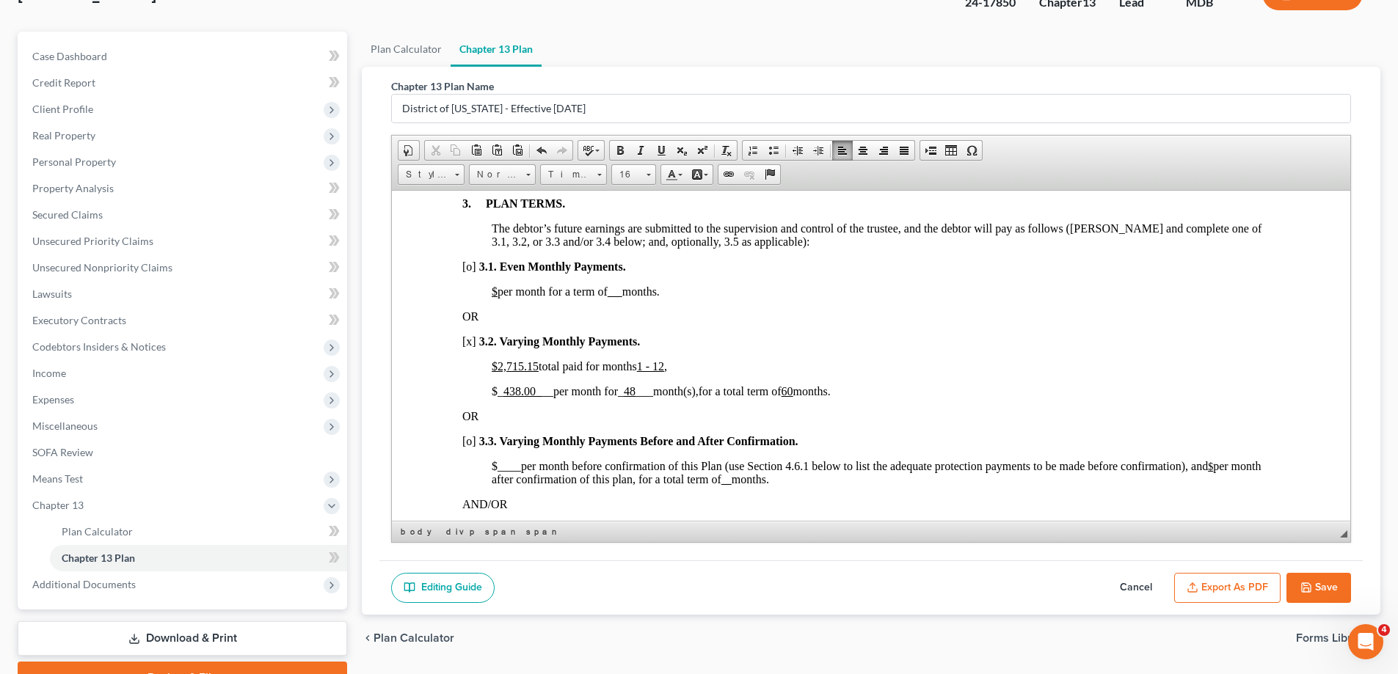
scroll to position [185, 0]
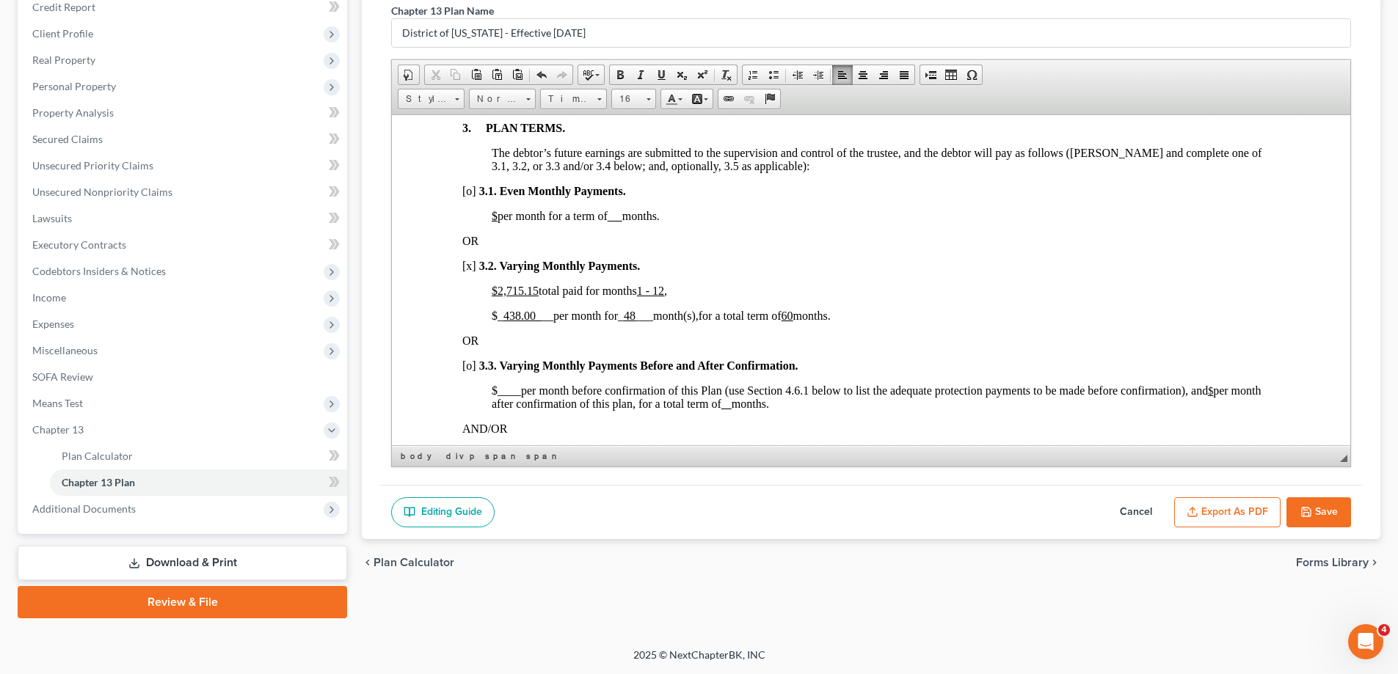
click at [1329, 504] on button "Save" at bounding box center [1318, 512] width 65 height 31
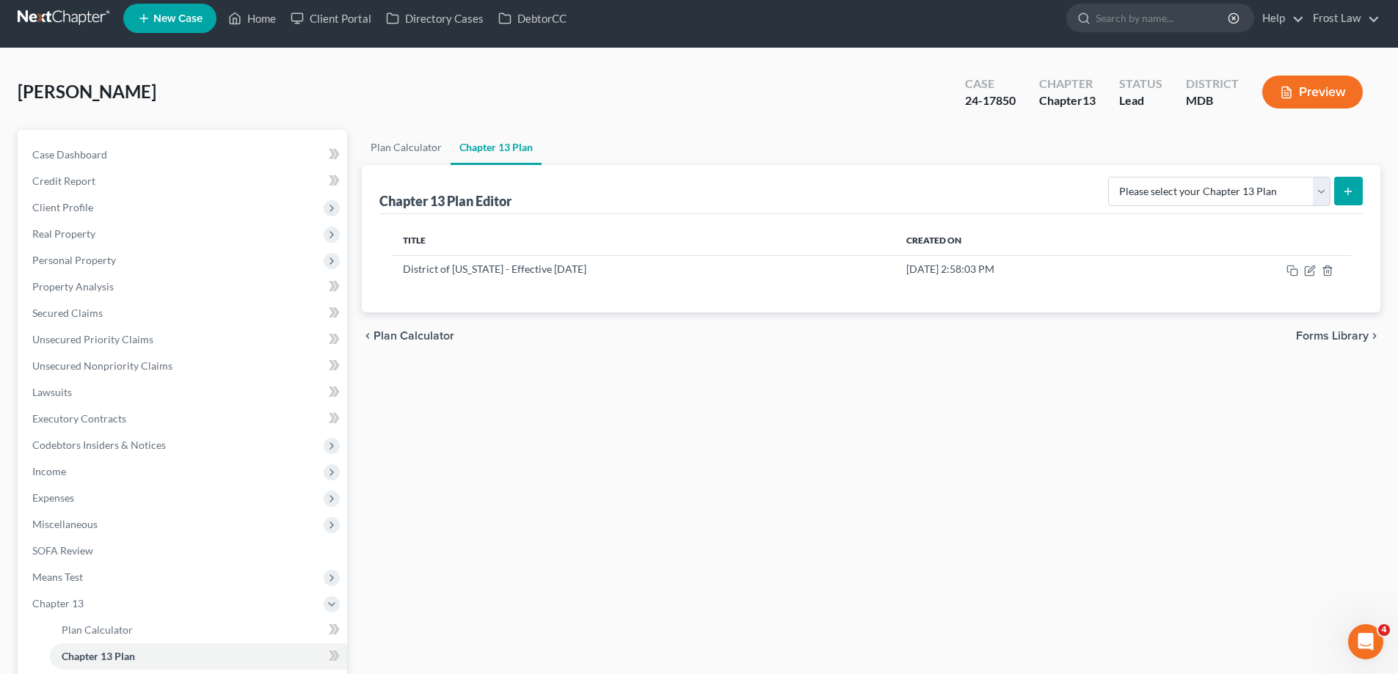
scroll to position [0, 0]
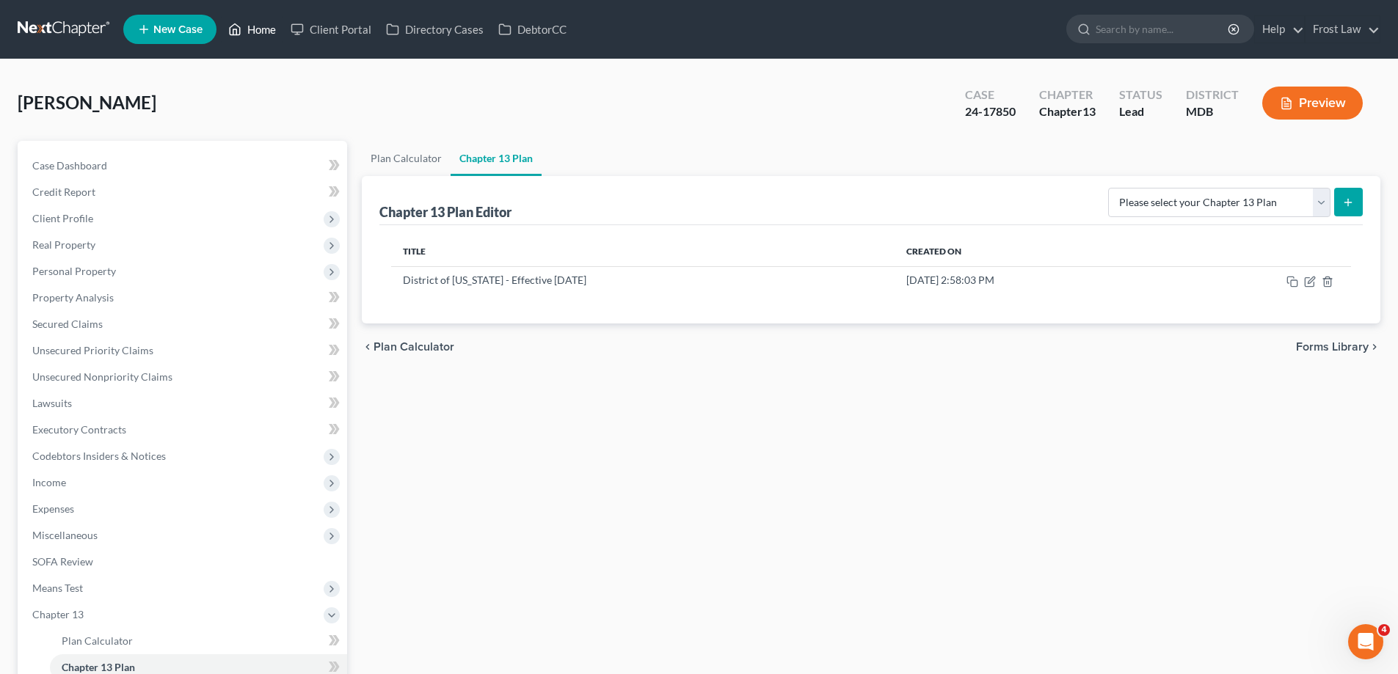
click at [269, 37] on link "Home" at bounding box center [252, 29] width 62 height 26
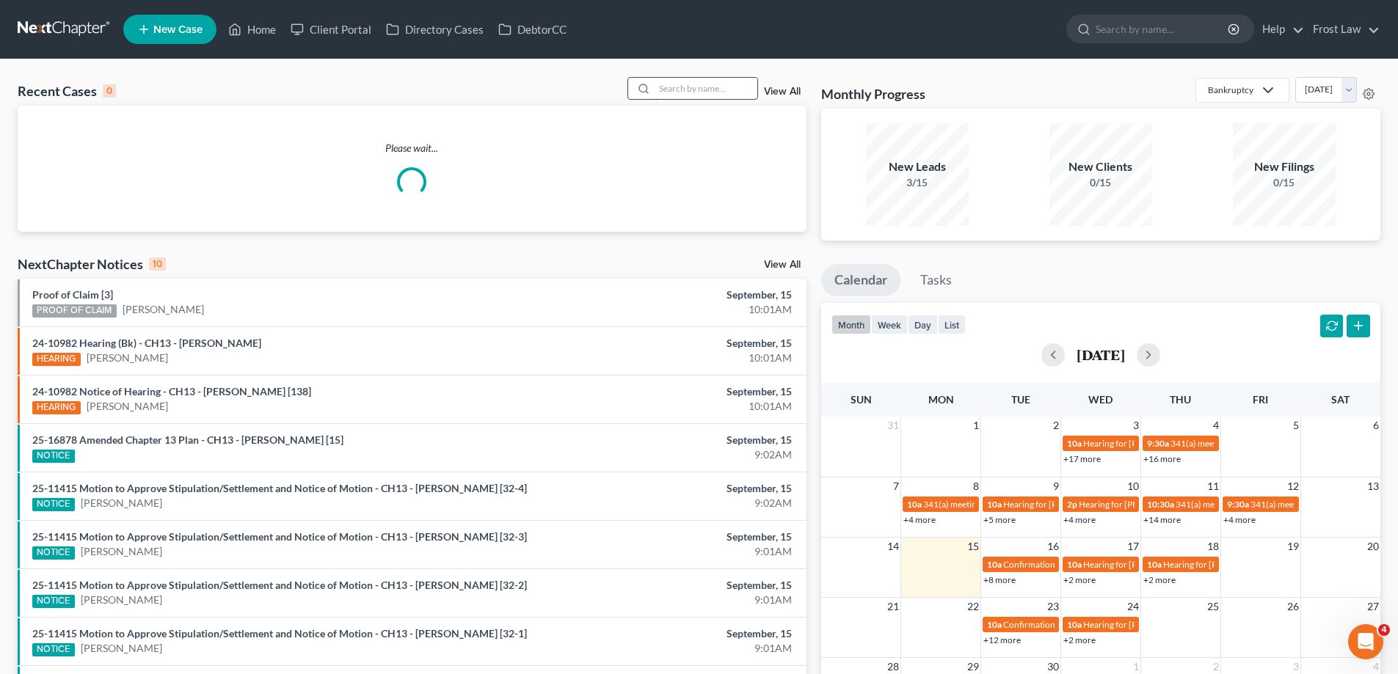
click at [739, 85] on input "search" at bounding box center [705, 88] width 103 height 21
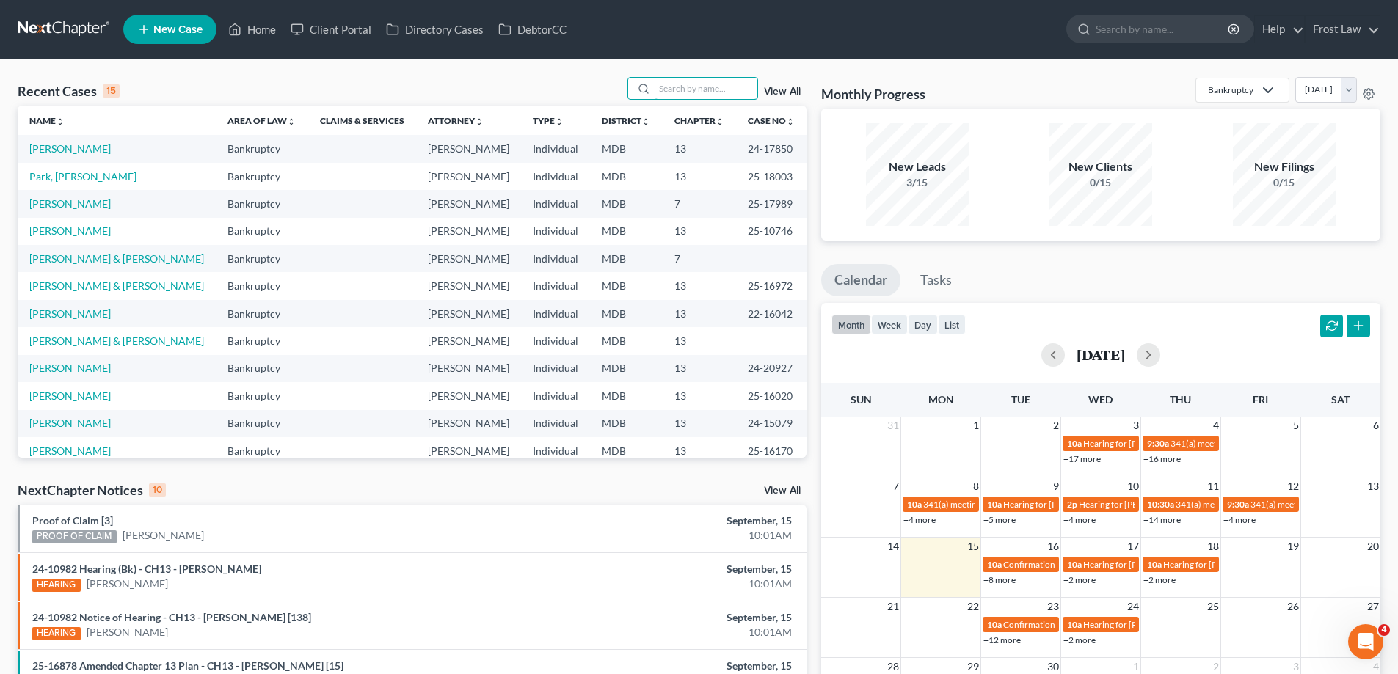
paste input "25-17990"
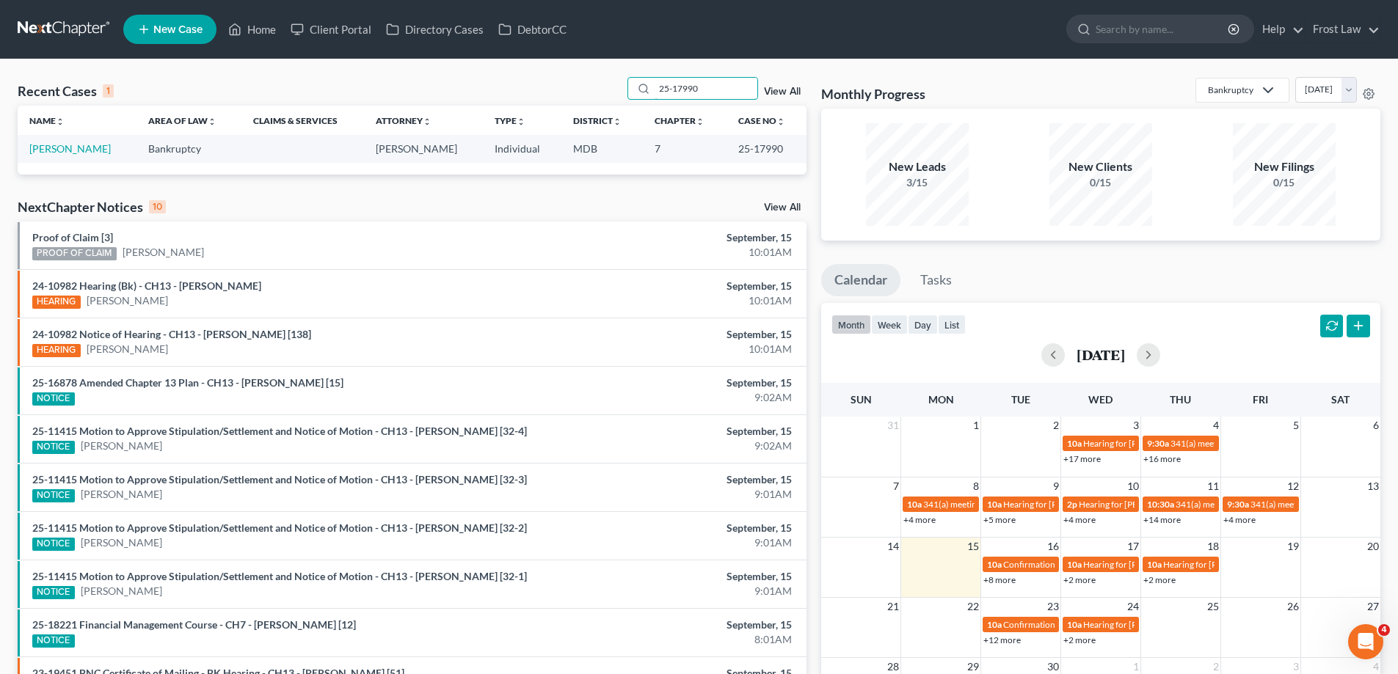
drag, startPoint x: 715, startPoint y: 92, endPoint x: 625, endPoint y: 102, distance: 90.8
click at [625, 102] on div "Recent Cases 1 25-17990 View All" at bounding box center [412, 91] width 789 height 29
type input "[PERSON_NAME]"
click at [78, 151] on link "[PERSON_NAME]" at bounding box center [69, 148] width 81 height 12
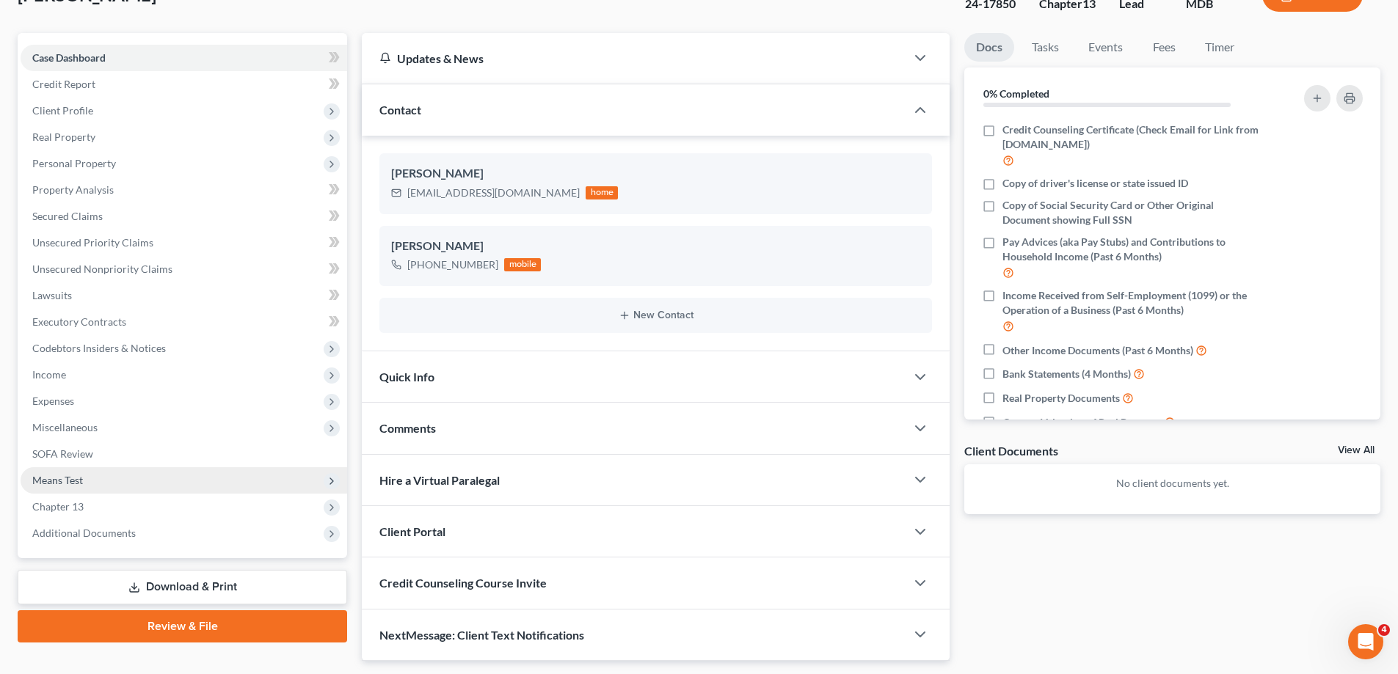
scroll to position [150, 0]
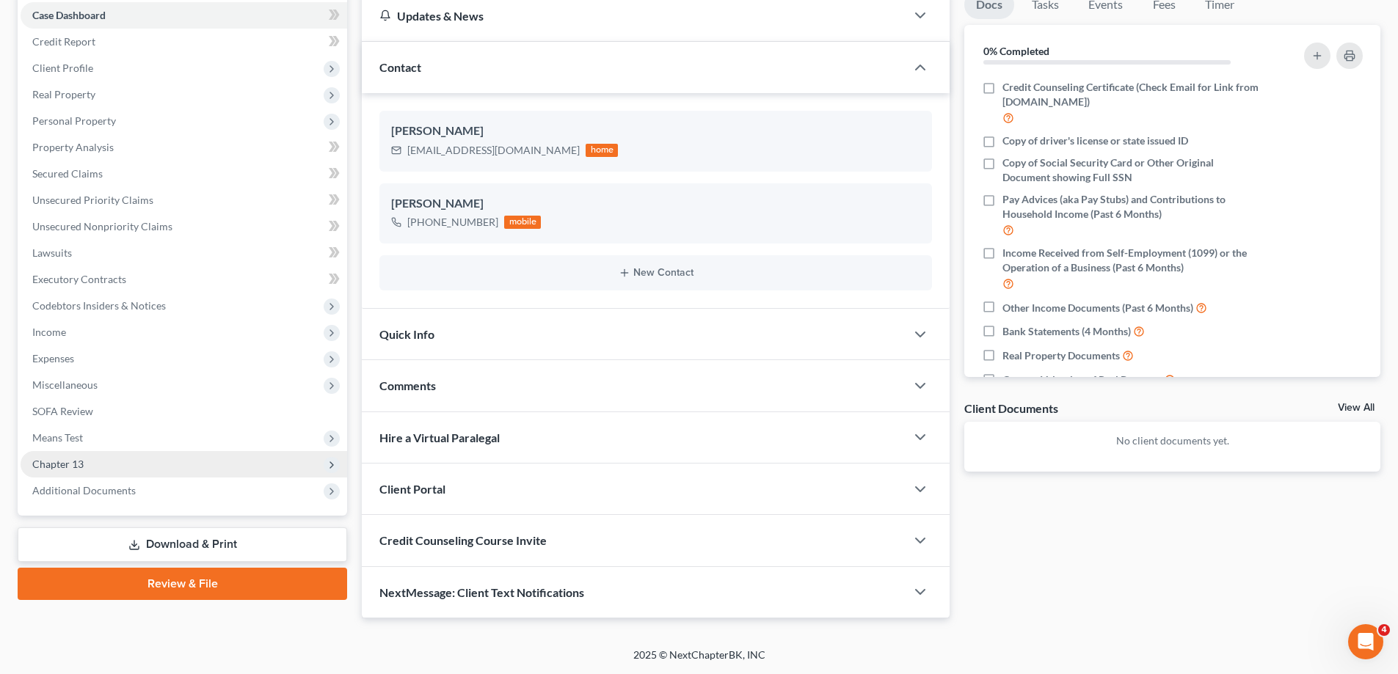
click at [114, 471] on span "Chapter 13" at bounding box center [184, 464] width 326 height 26
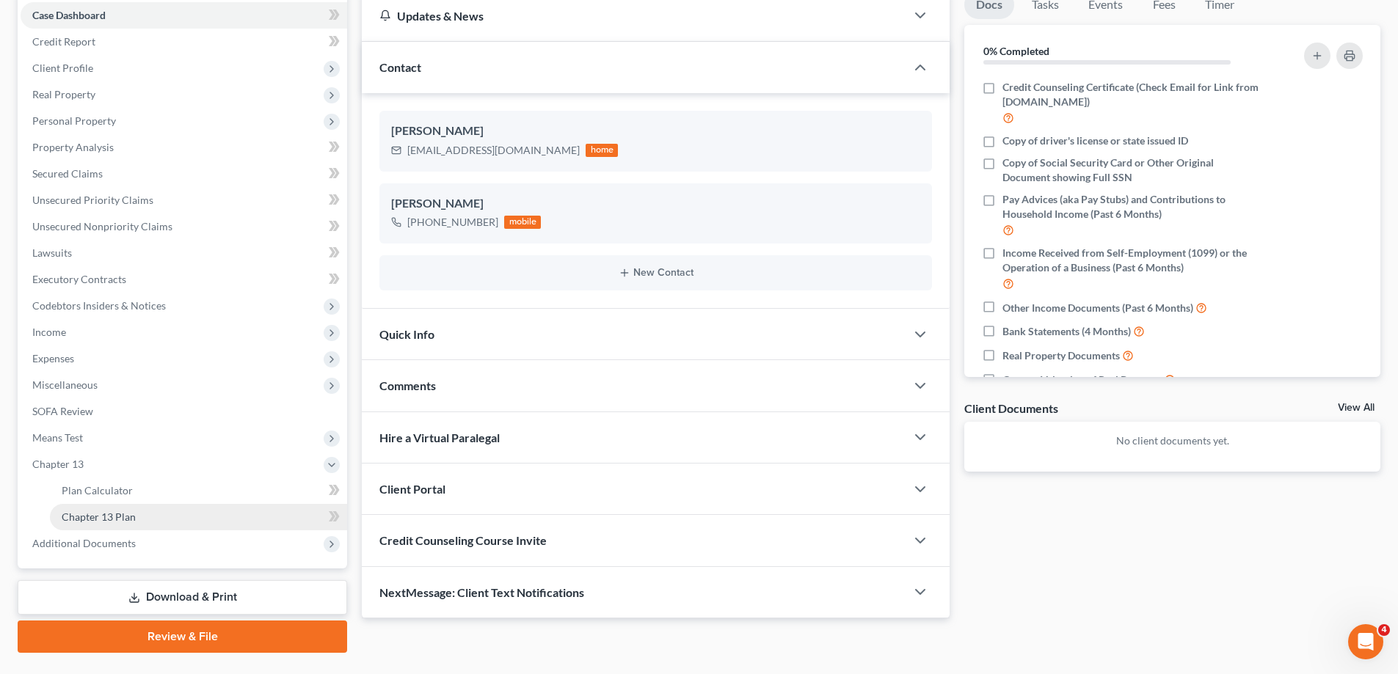
click at [127, 525] on link "Chapter 13 Plan" at bounding box center [198, 517] width 297 height 26
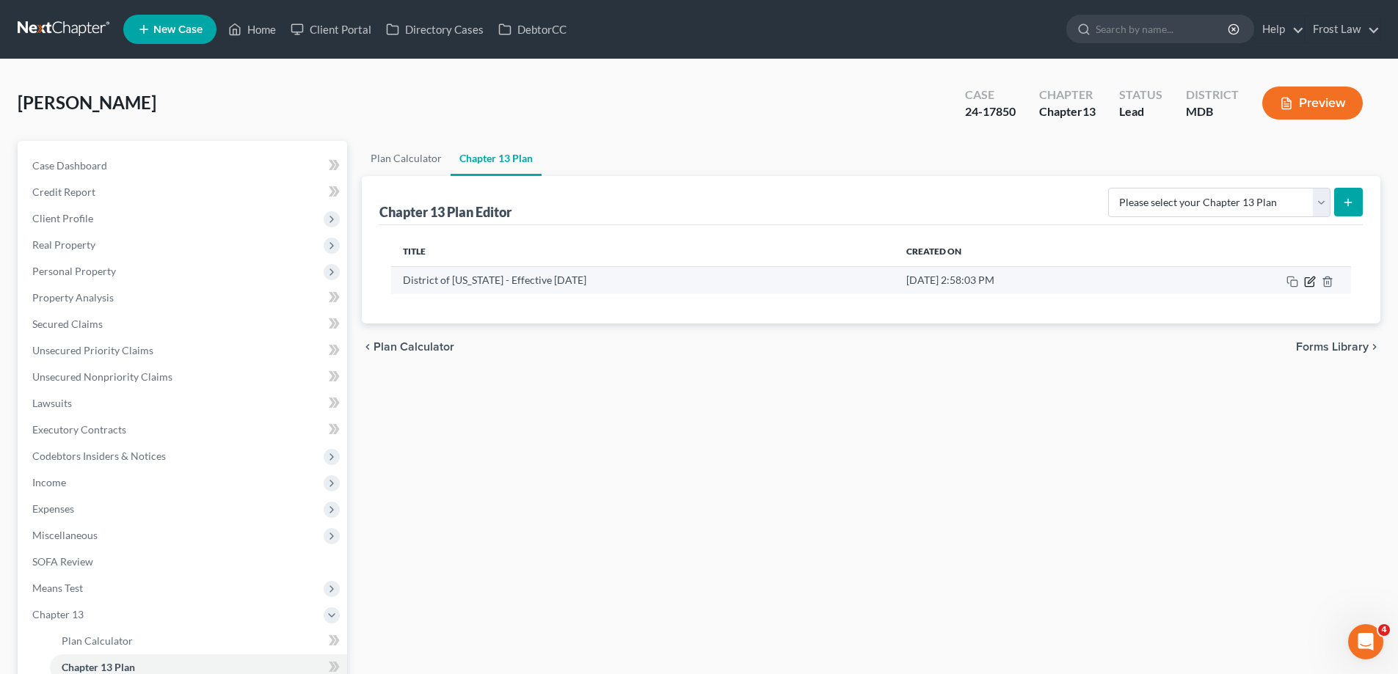
click at [1311, 281] on icon "button" at bounding box center [1310, 282] width 12 height 12
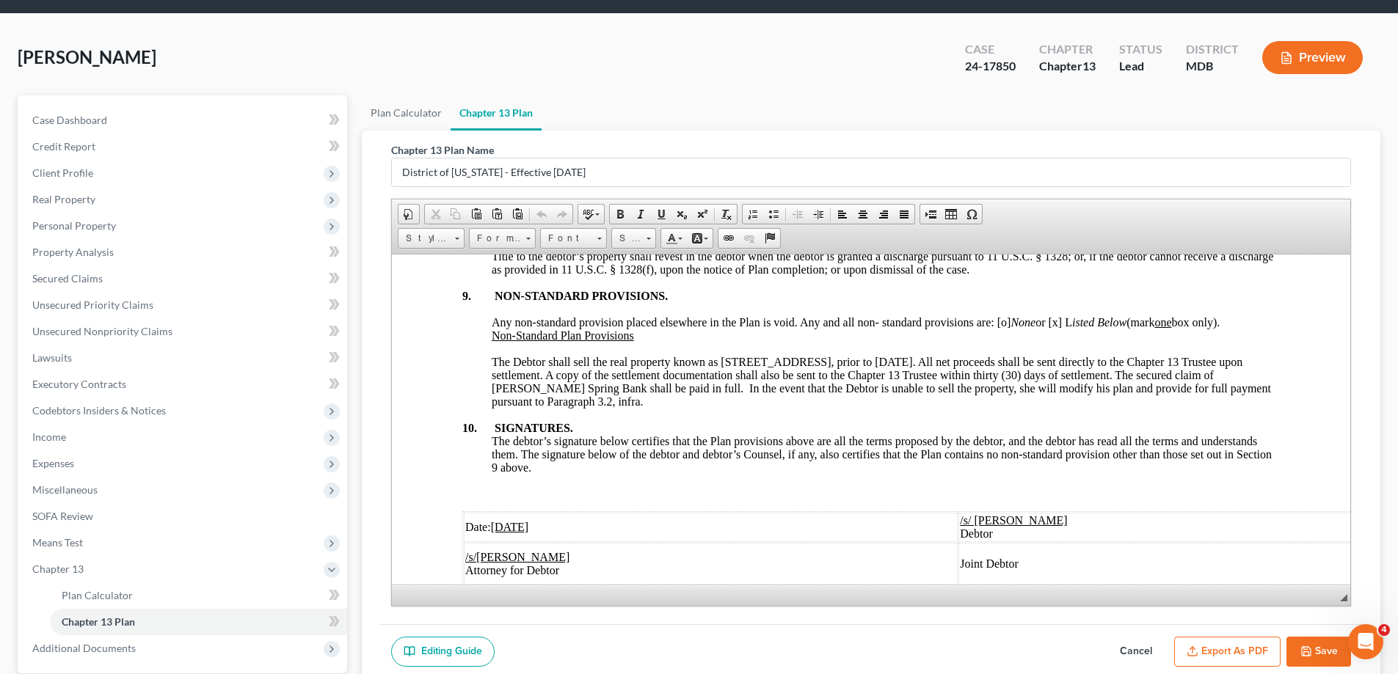
scroll to position [147, 0]
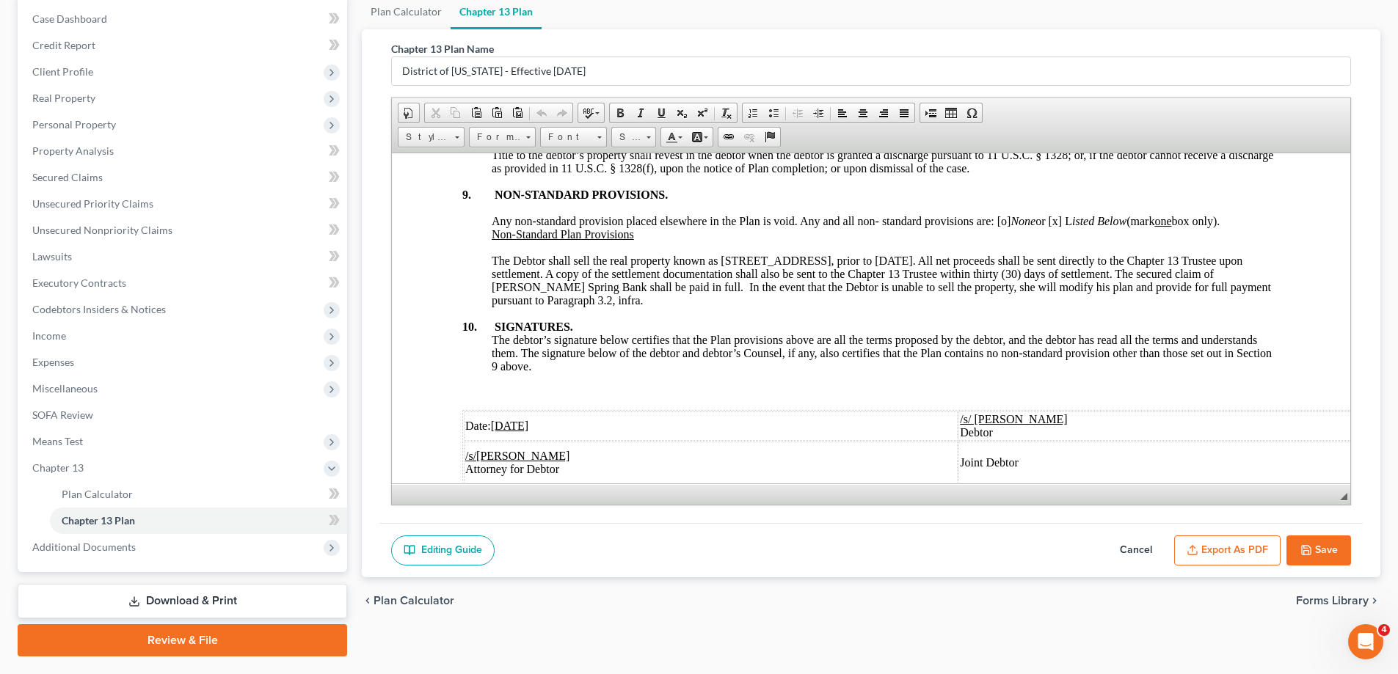
click at [1301, 558] on button "Save" at bounding box center [1318, 551] width 65 height 31
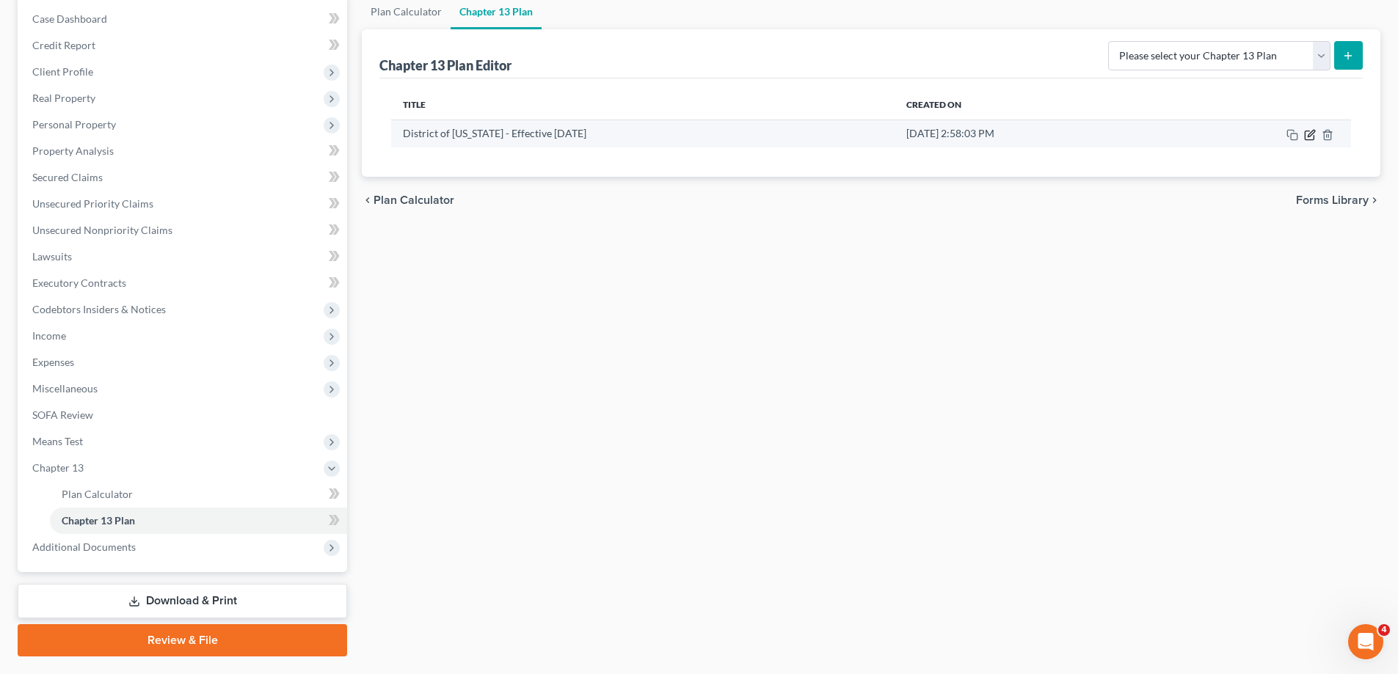
click at [1311, 137] on icon "button" at bounding box center [1310, 135] width 12 height 12
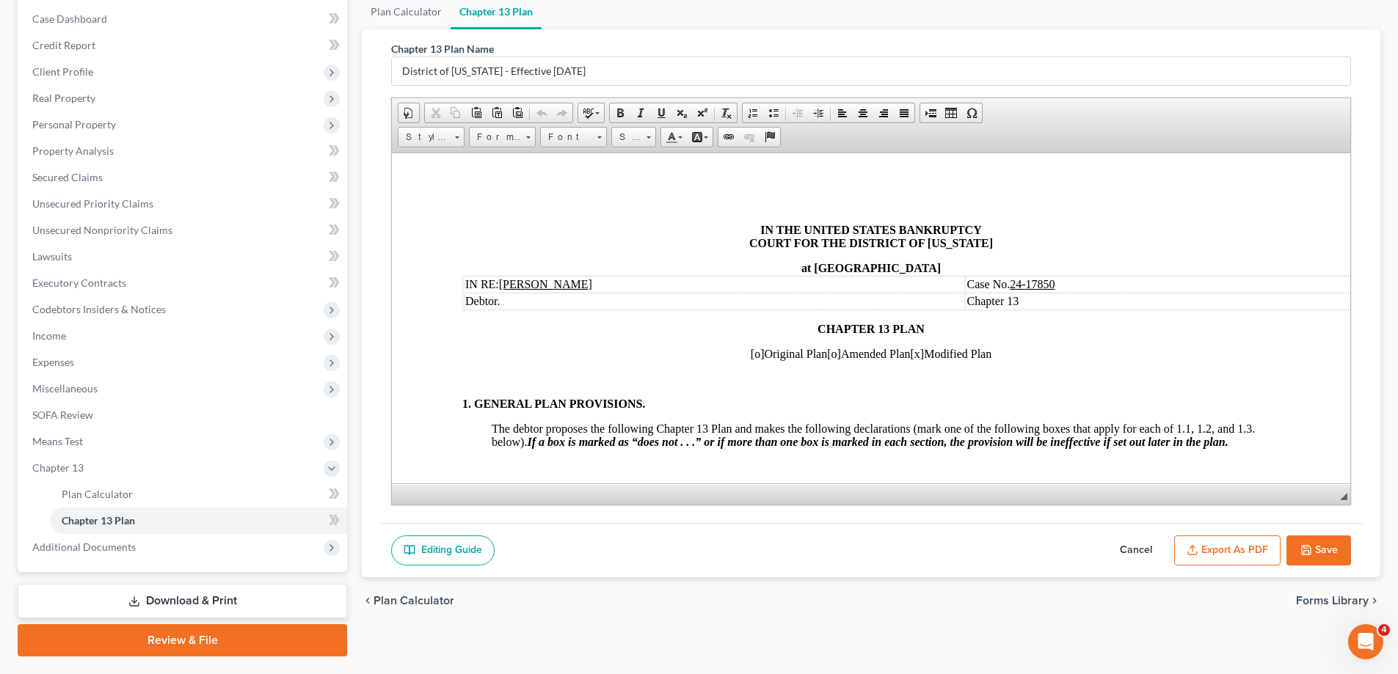
scroll to position [0, 0]
click at [1247, 552] on button "Export as PDF" at bounding box center [1227, 551] width 106 height 31
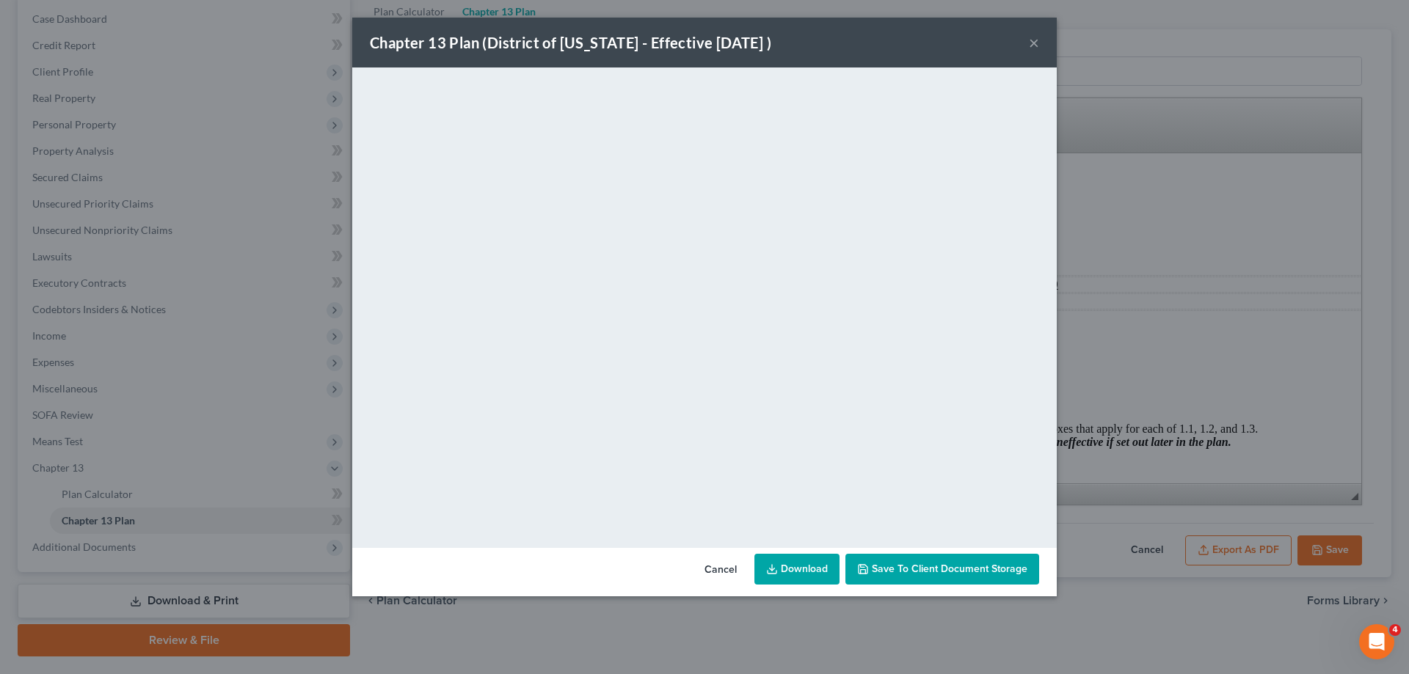
click at [1030, 45] on button "×" at bounding box center [1034, 43] width 10 height 18
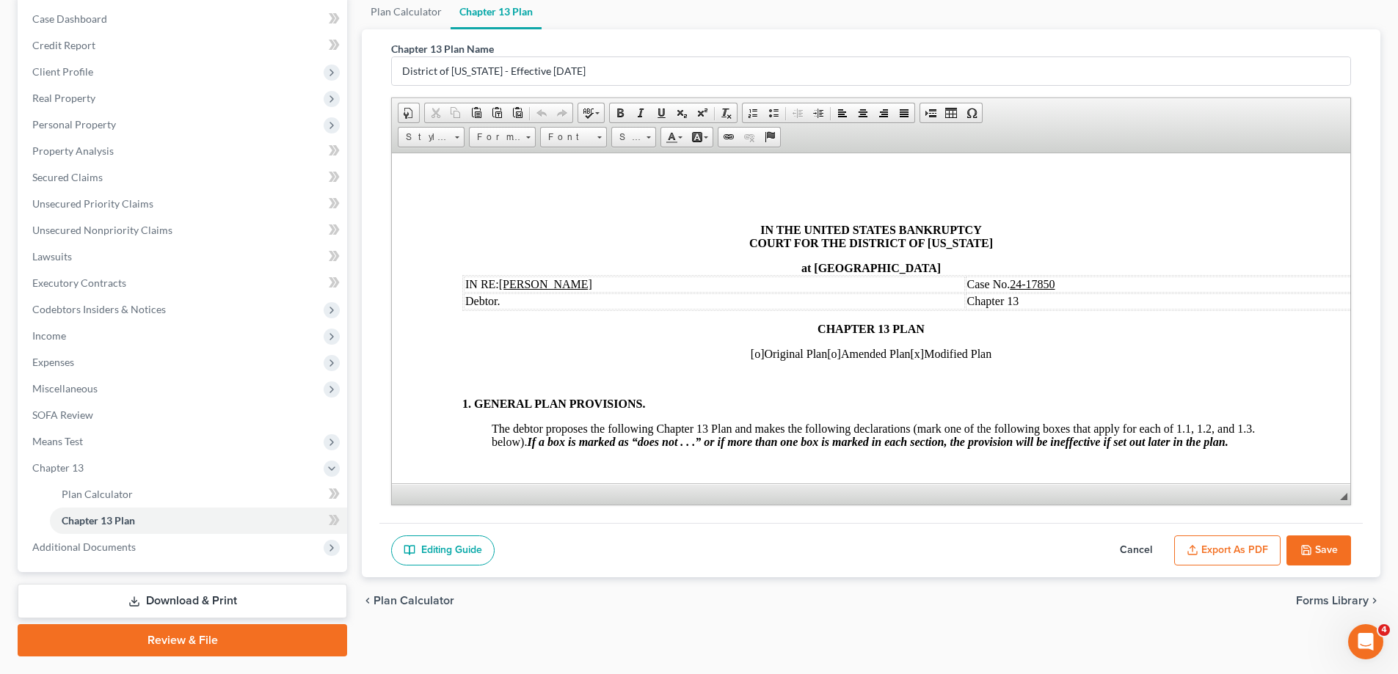
drag, startPoint x: 1296, startPoint y: 552, endPoint x: 1210, endPoint y: 457, distance: 127.8
click at [1296, 552] on button "Save" at bounding box center [1318, 551] width 65 height 31
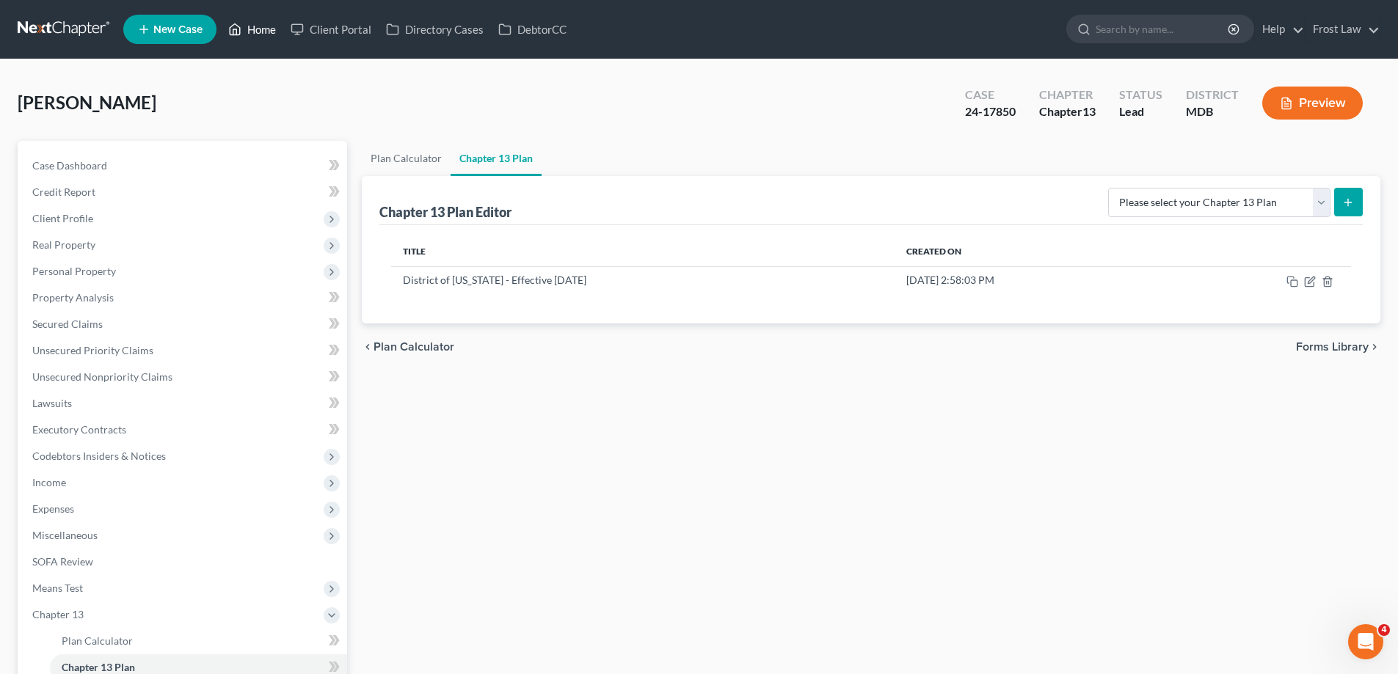
click at [252, 29] on link "Home" at bounding box center [252, 29] width 62 height 26
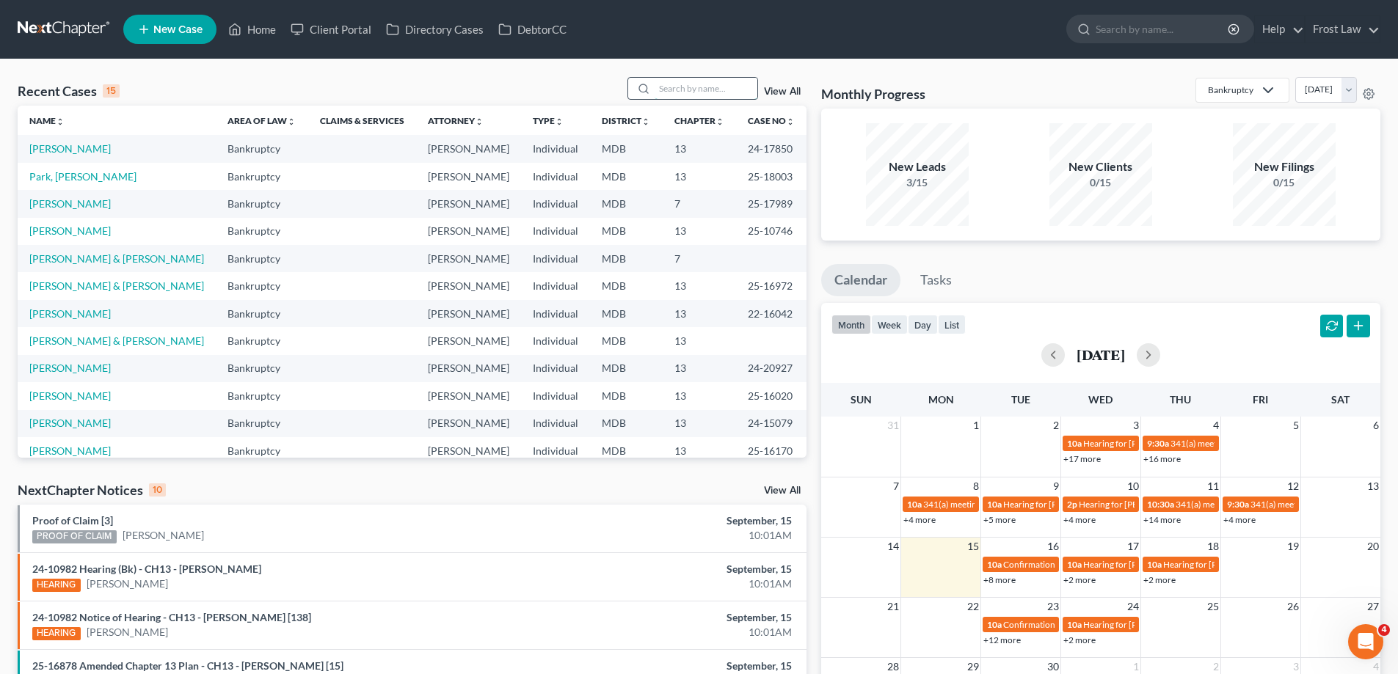
click at [730, 90] on input "search" at bounding box center [705, 88] width 103 height 21
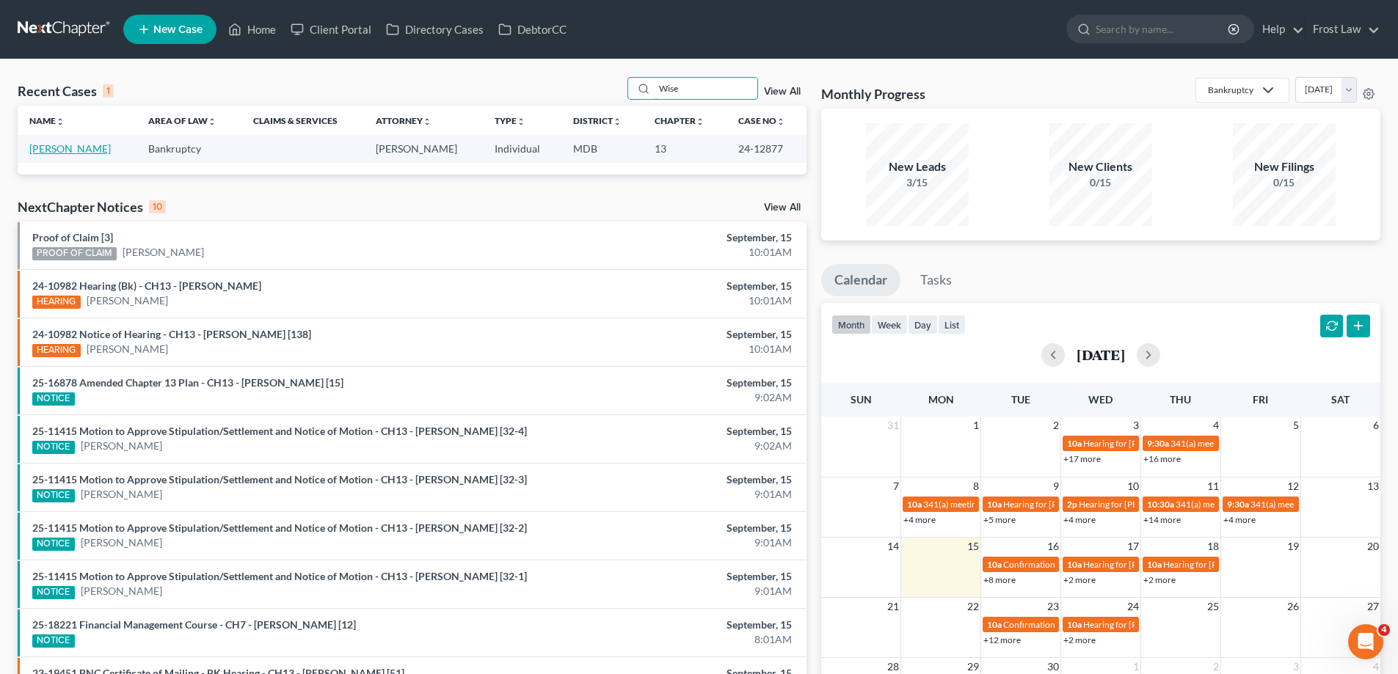
type input "Wise"
click at [73, 153] on link "[PERSON_NAME]" at bounding box center [69, 148] width 81 height 12
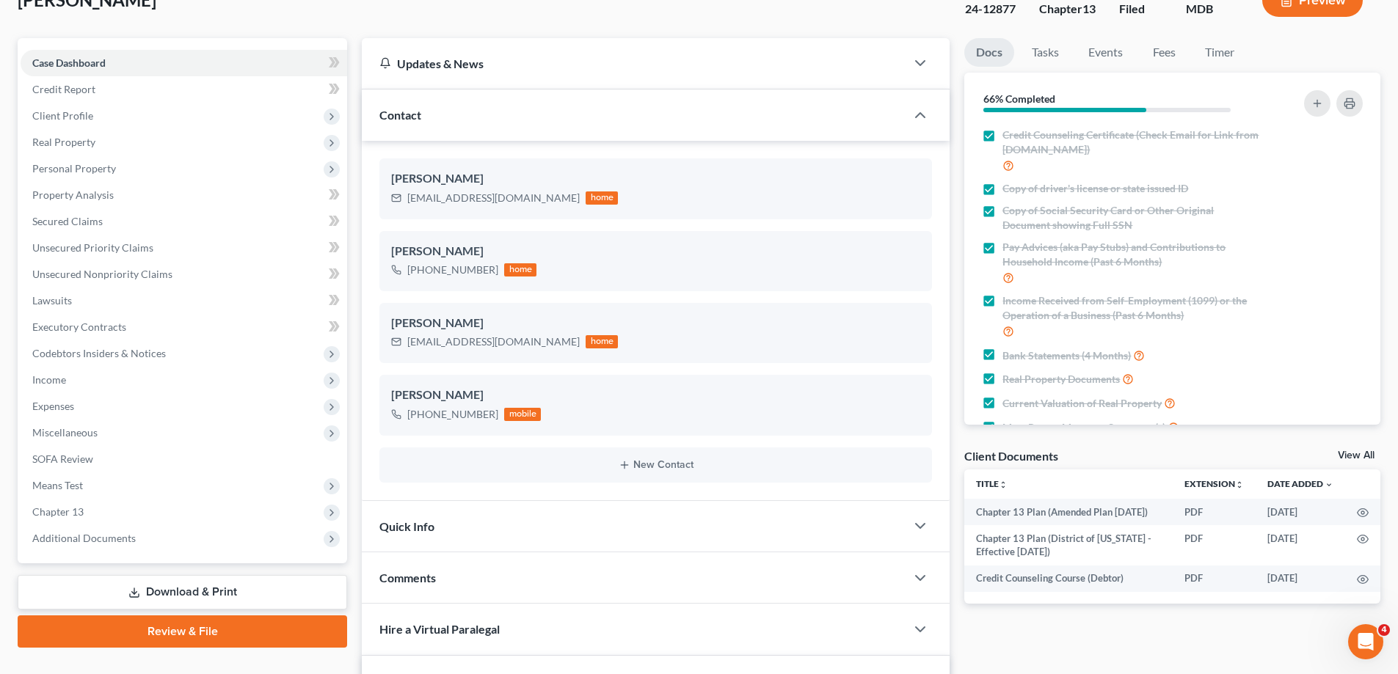
scroll to position [220, 0]
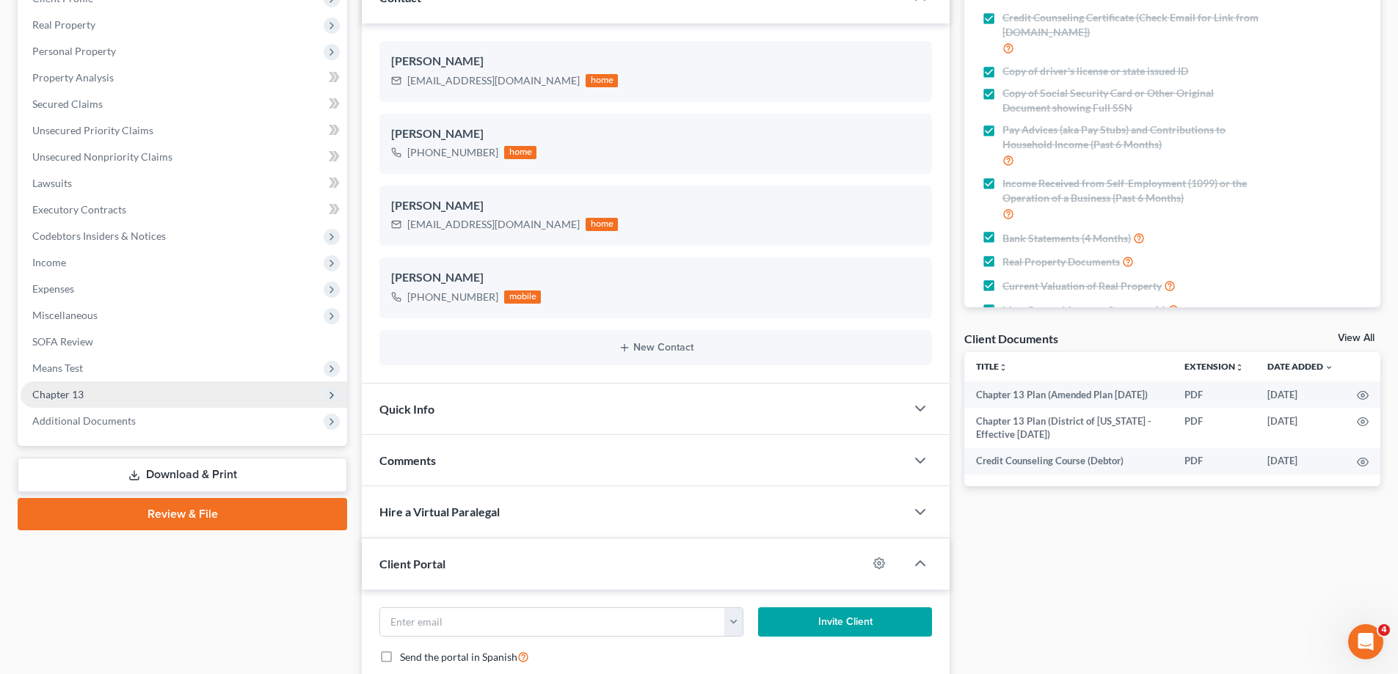
click at [111, 398] on span "Chapter 13" at bounding box center [184, 394] width 326 height 26
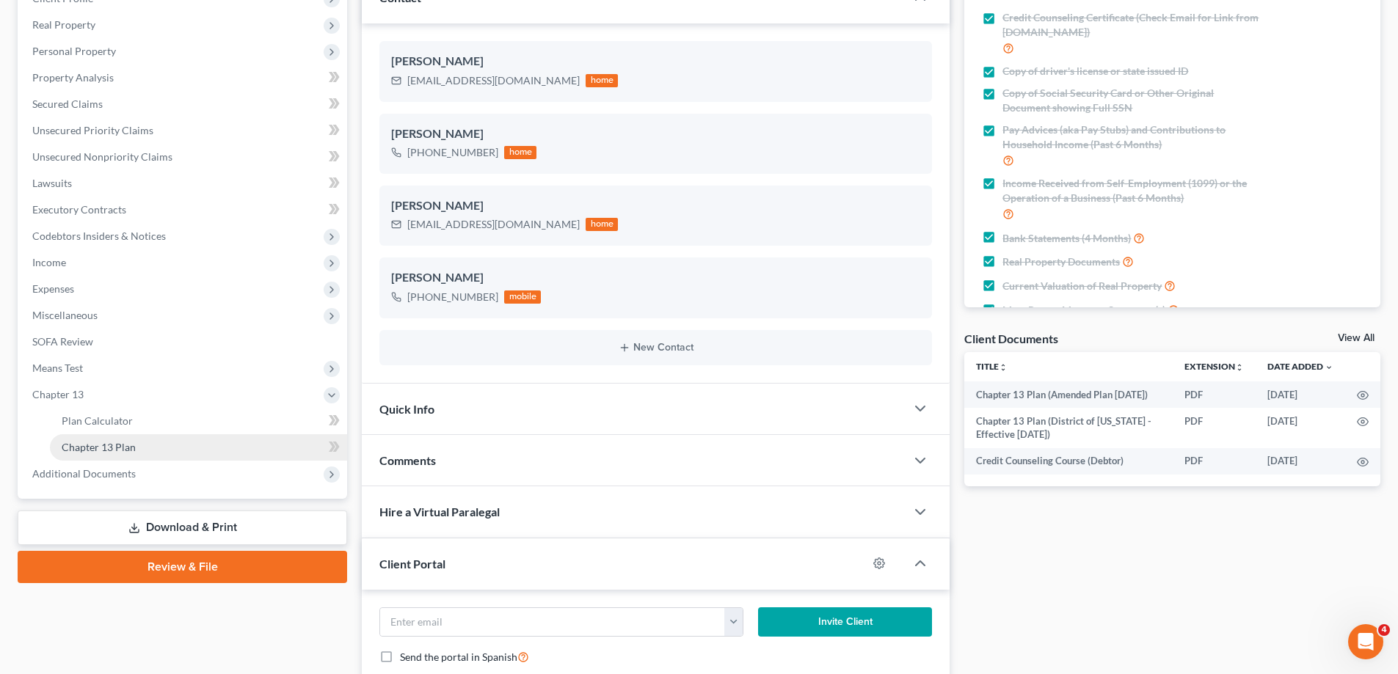
click at [134, 451] on span "Chapter 13 Plan" at bounding box center [99, 447] width 74 height 12
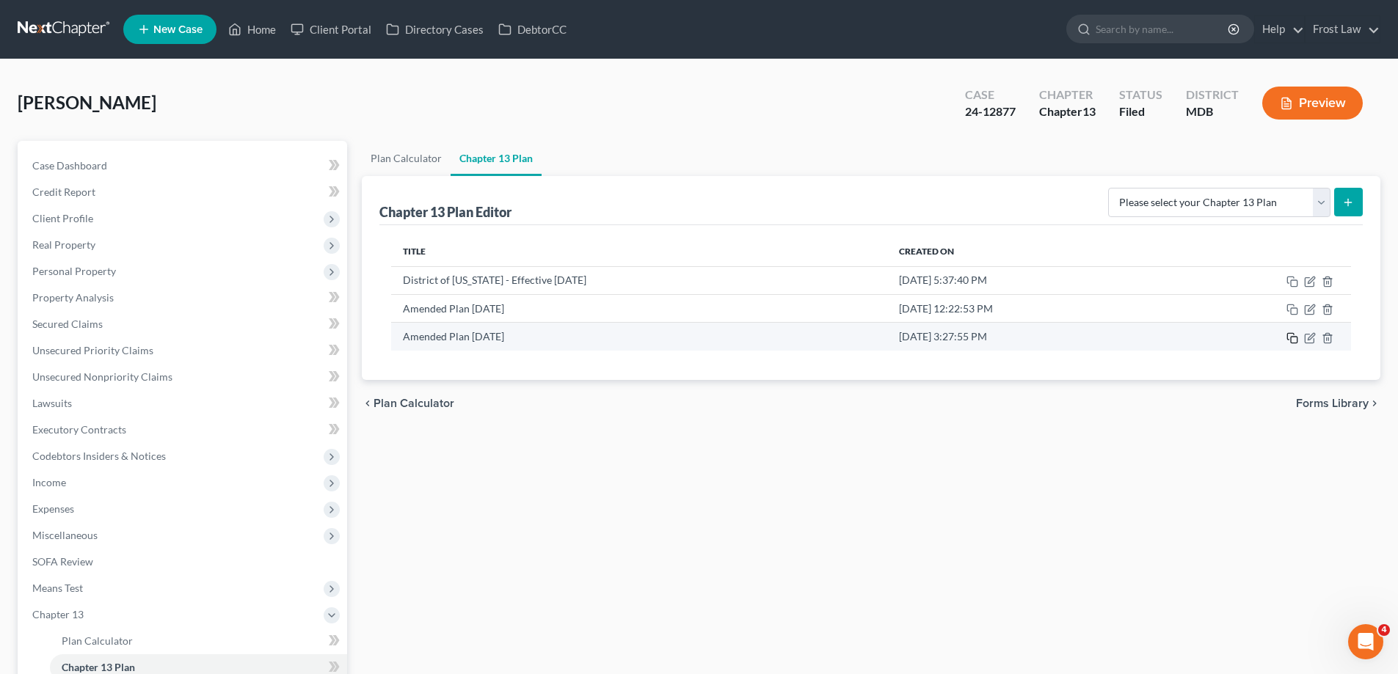
click at [1293, 337] on rect "button" at bounding box center [1293, 340] width 7 height 7
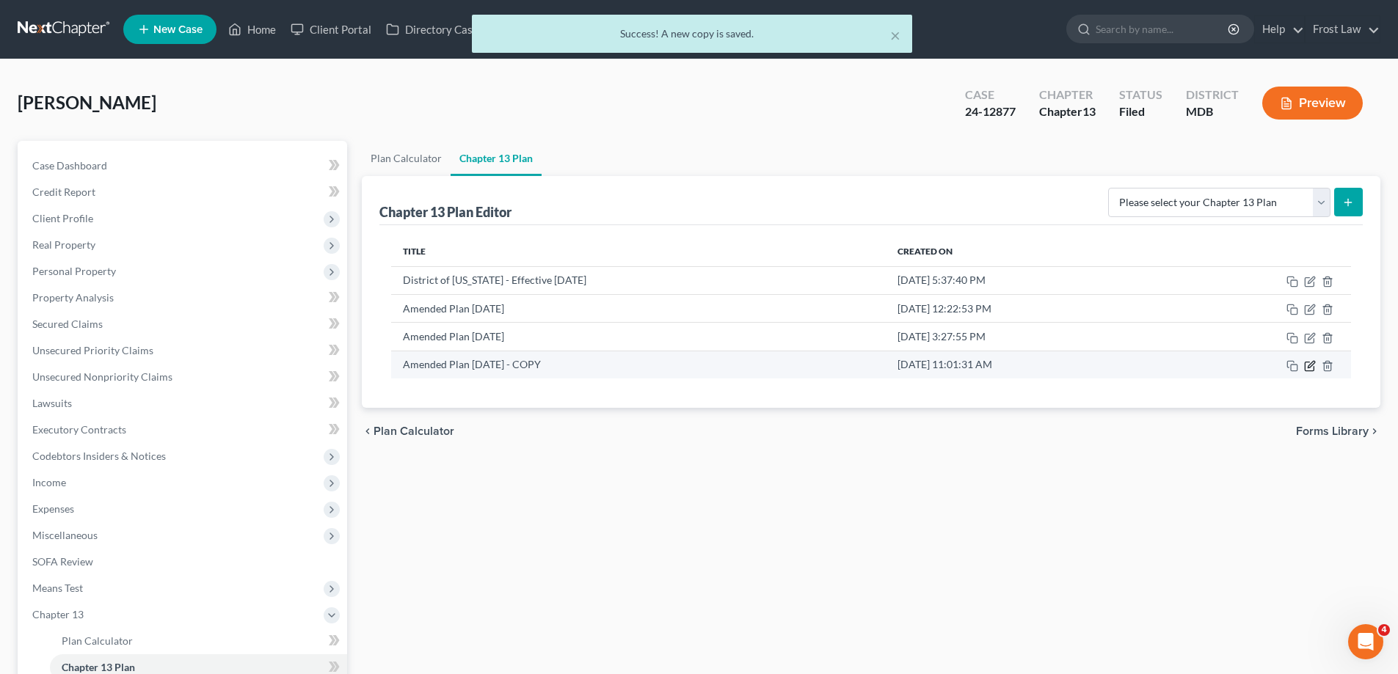
click at [1309, 367] on icon "button" at bounding box center [1310, 366] width 12 height 12
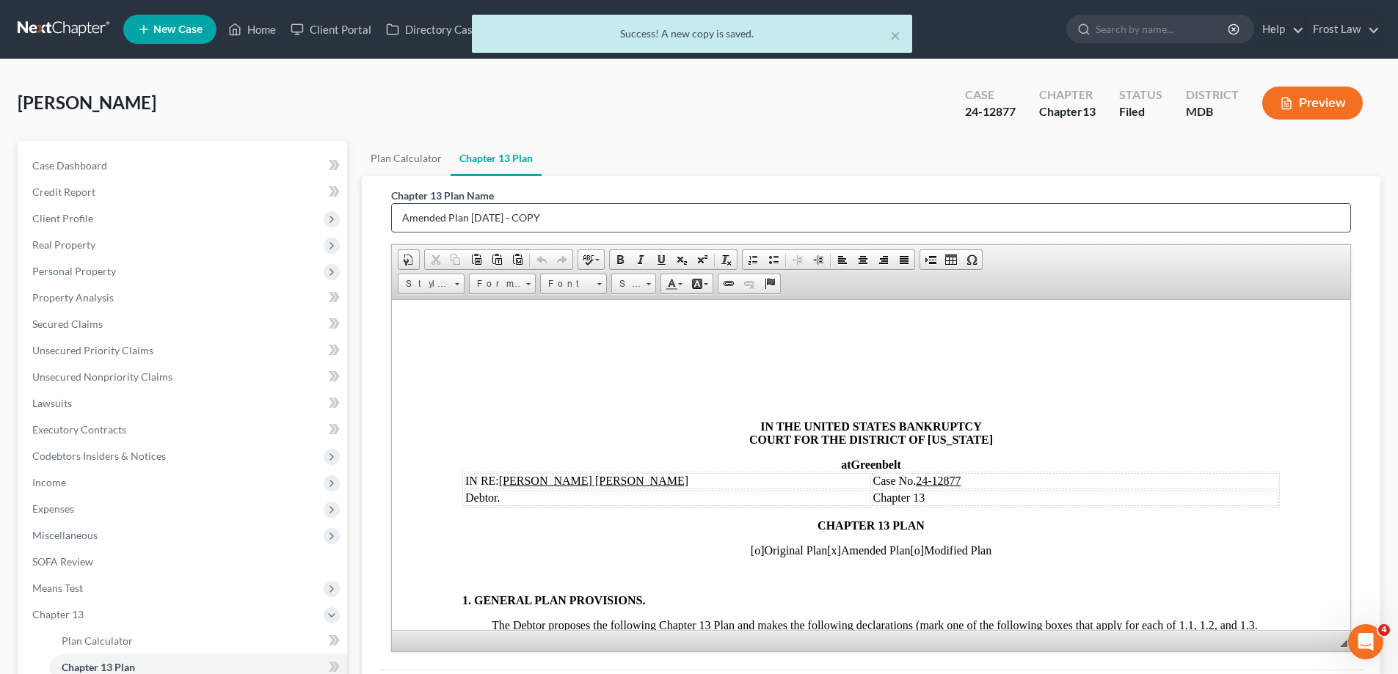
click at [583, 217] on input "Amended Plan [DATE] - COPY" at bounding box center [871, 218] width 958 height 28
drag, startPoint x: 503, startPoint y: 220, endPoint x: 467, endPoint y: 217, distance: 36.1
click at [467, 217] on input "Amended Plan [DATE] - COPY" at bounding box center [871, 218] width 958 height 28
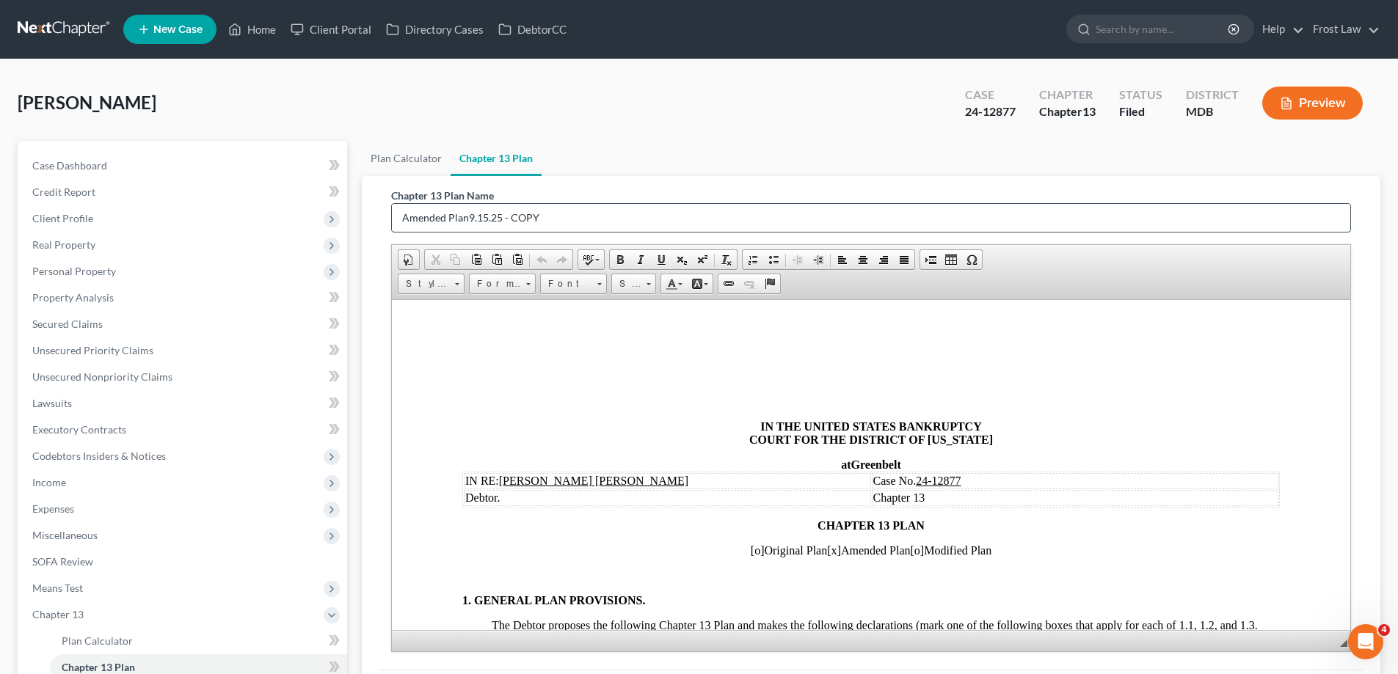
click at [465, 219] on input "Amended Plan9.15.25 - COPY" at bounding box center [871, 218] width 958 height 28
type input "Amended Plan [DATE] - COPY"
click at [506, 396] on p at bounding box center [870, 401] width 817 height 13
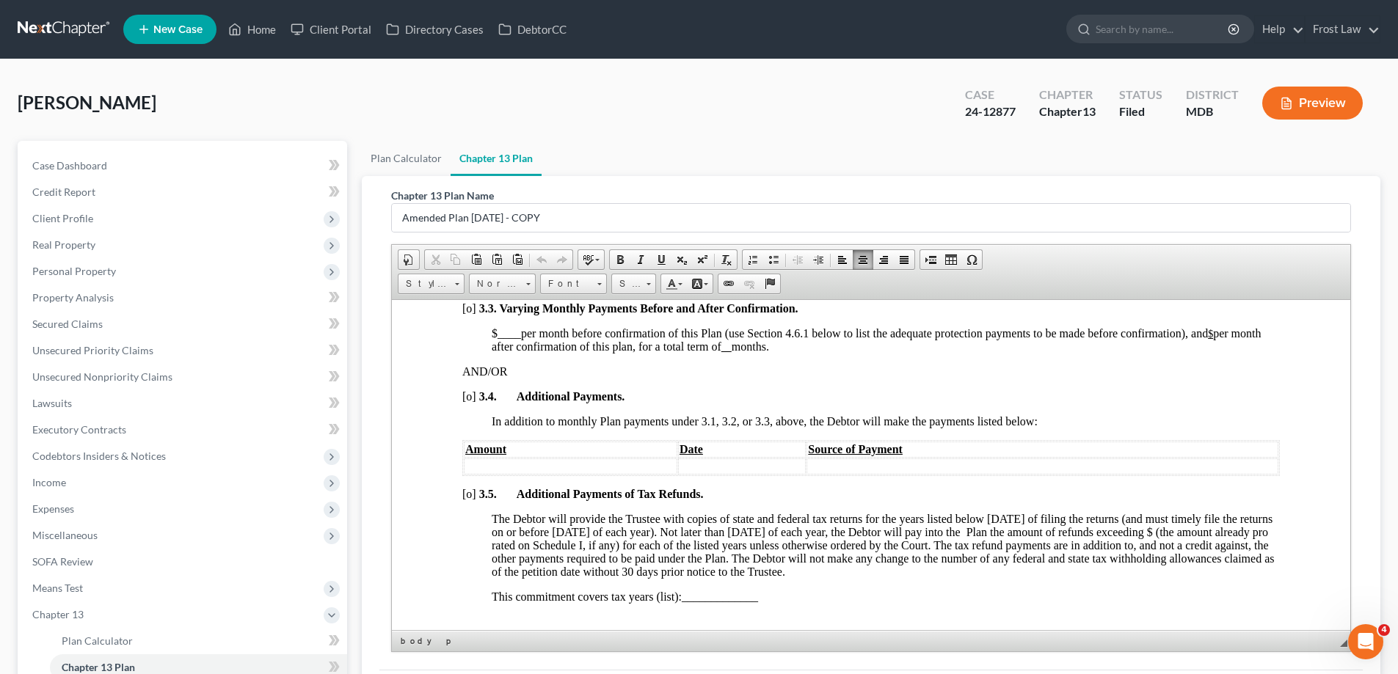
scroll to position [1174, 0]
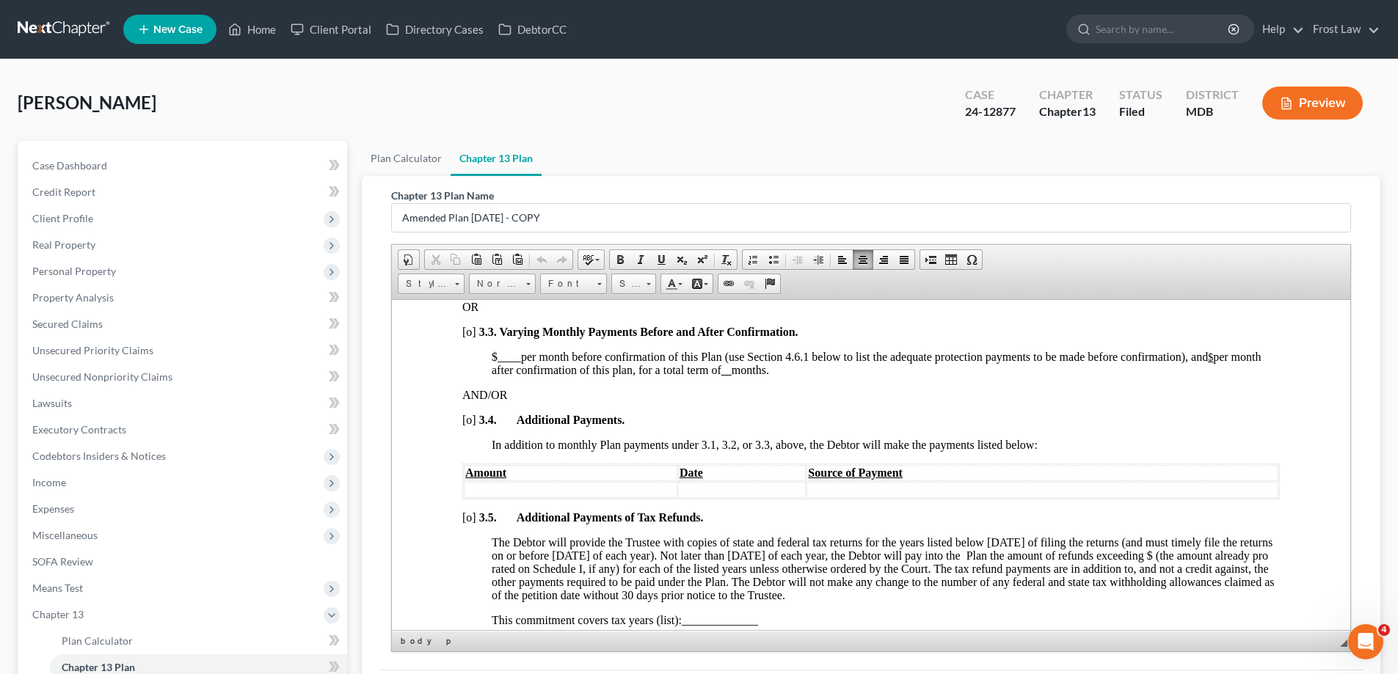
click at [589, 491] on td at bounding box center [570, 489] width 213 height 16
click at [752, 492] on td at bounding box center [750, 489] width 125 height 16
drag, startPoint x: 728, startPoint y: 489, endPoint x: 610, endPoint y: 486, distance: 117.4
click at [610, 486] on td "12 Months from Date of" at bounding box center [792, 489] width 364 height 16
click at [546, 488] on td "$800,000" at bounding box center [523, 489] width 119 height 16
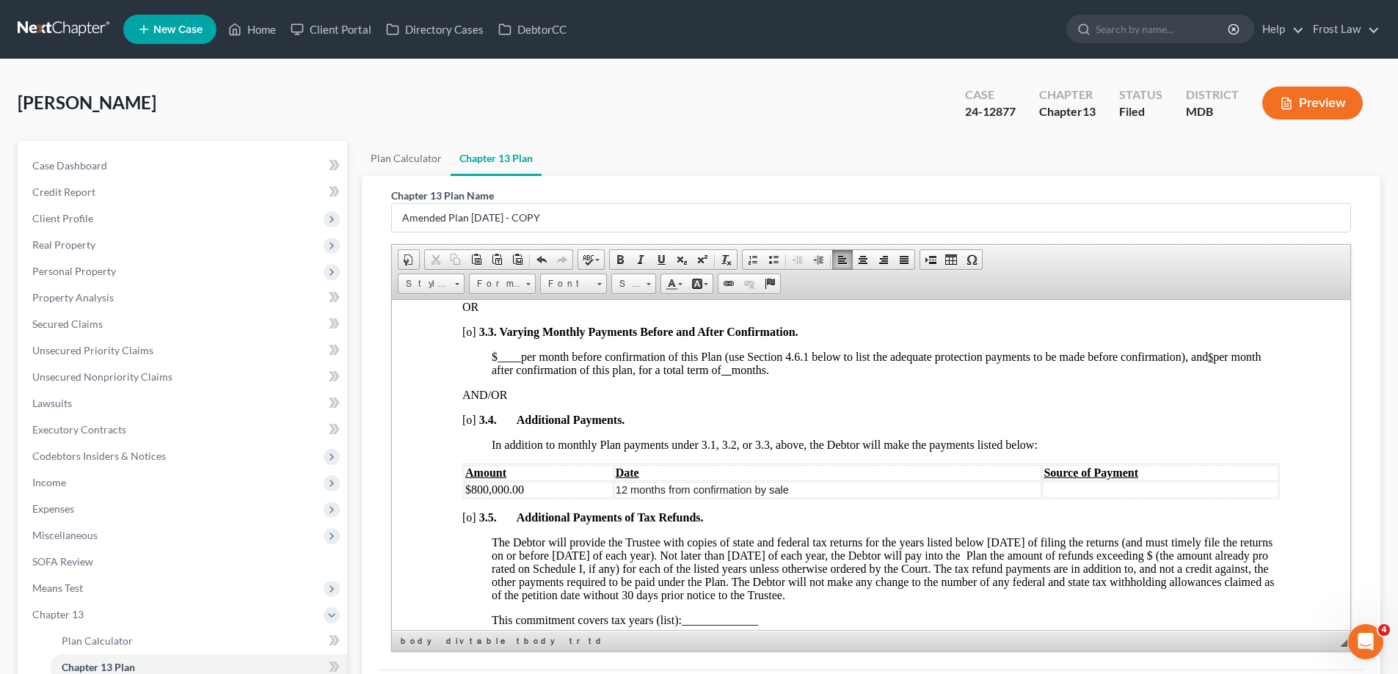
click at [1077, 491] on td at bounding box center [1160, 489] width 236 height 16
drag, startPoint x: 802, startPoint y: 492, endPoint x: 695, endPoint y: 489, distance: 107.1
click at [695, 489] on td "12 months from confirmation by sale" at bounding box center [828, 489] width 428 height 16
click at [1045, 489] on td at bounding box center [1160, 489] width 236 height 16
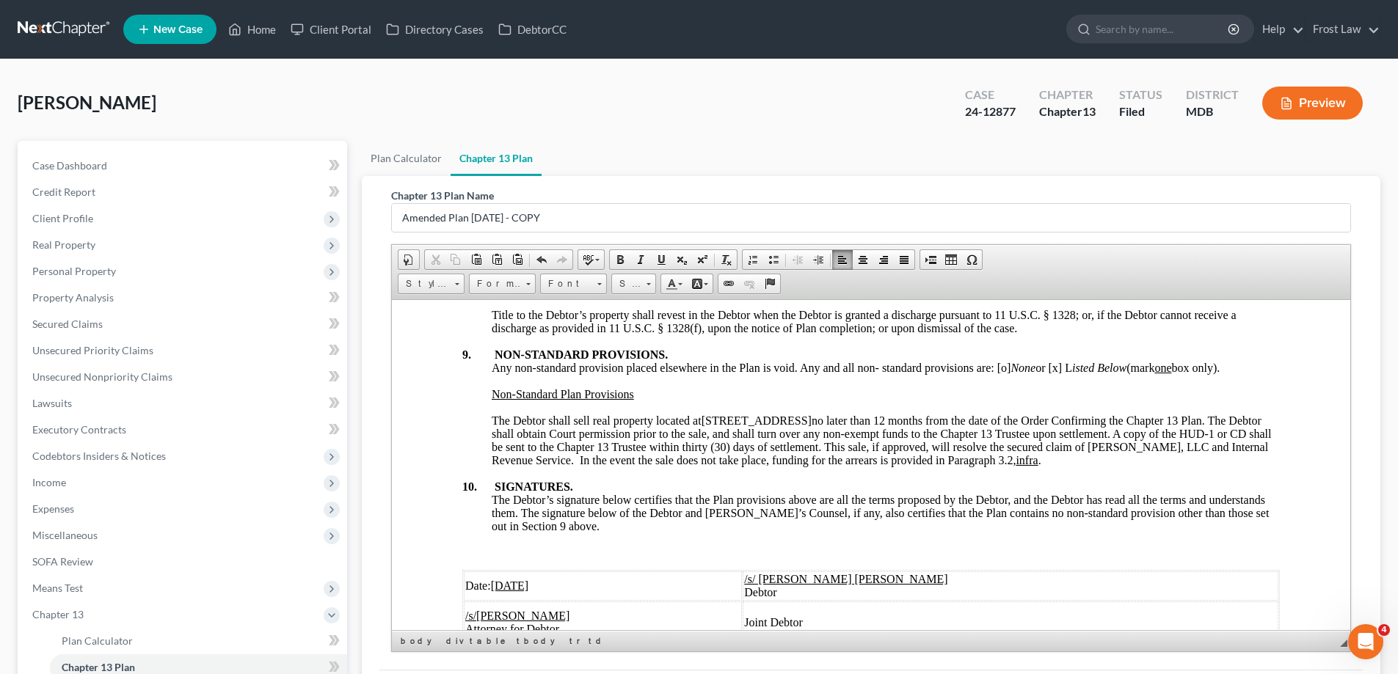
scroll to position [4915, 0]
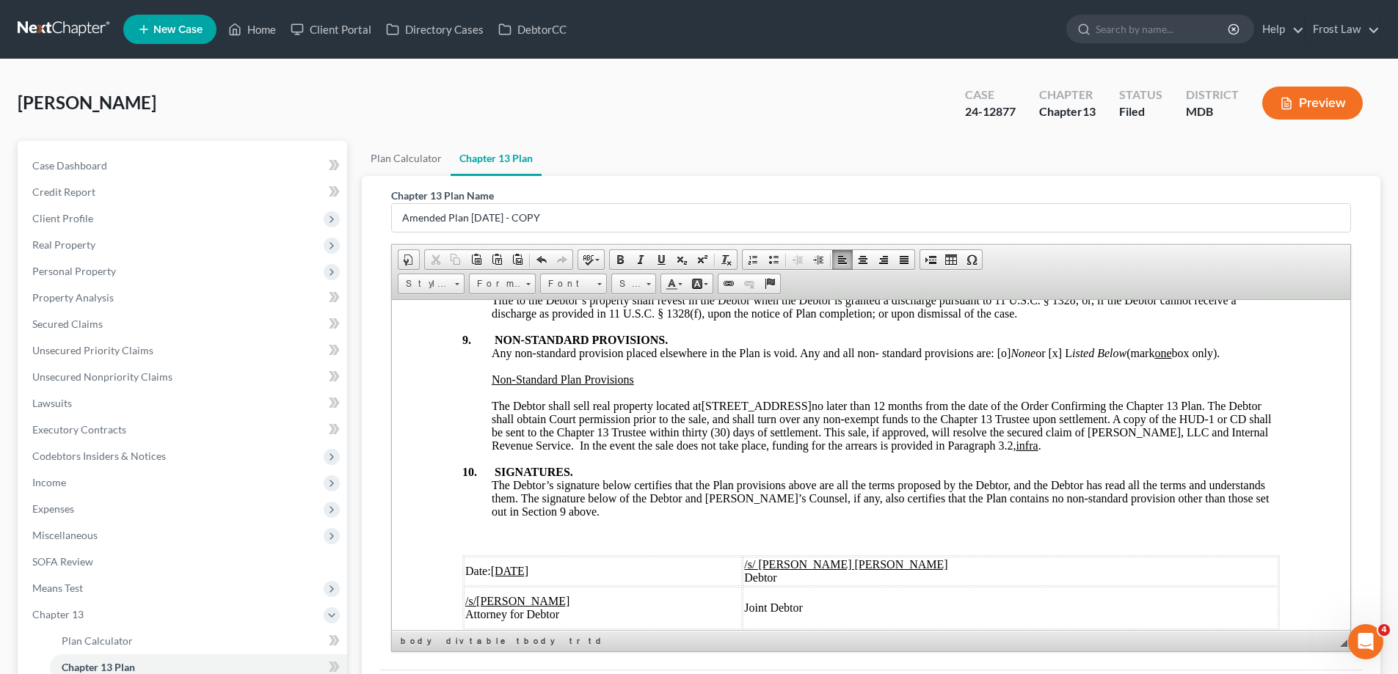
drag, startPoint x: 1209, startPoint y: 460, endPoint x: 1106, endPoint y: 463, distance: 103.5
click at [1106, 452] on div "The Debtor shall sell real property located at [STREET_ADDRESS] no later than 1…" at bounding box center [886, 425] width 788 height 53
drag, startPoint x: 943, startPoint y: 459, endPoint x: 1210, endPoint y: 456, distance: 267.1
click at [1210, 452] on div "The Debtor shall sell real property located at [STREET_ADDRESS] no later than 1…" at bounding box center [886, 425] width 788 height 53
drag, startPoint x: 1051, startPoint y: 460, endPoint x: 1019, endPoint y: 453, distance: 33.1
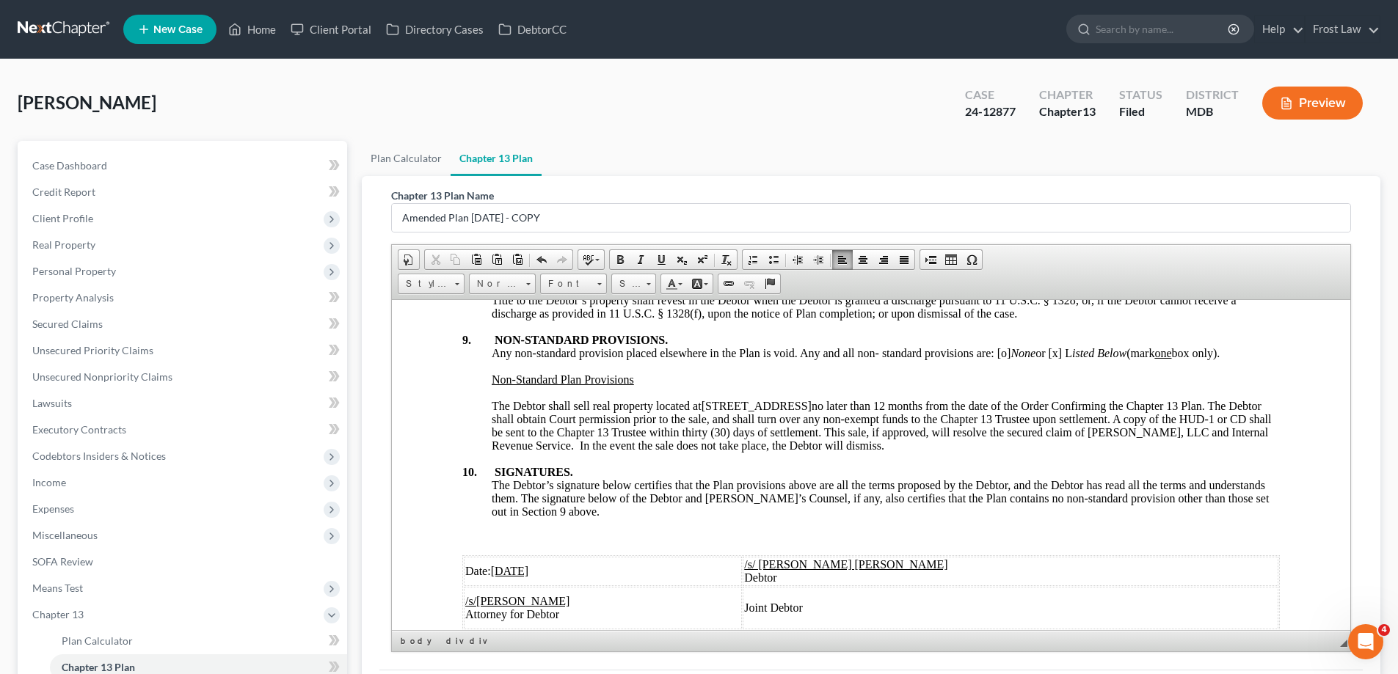
click at [1019, 452] on div "The Debtor shall sell real property located at [STREET_ADDRESS] no later than 1…" at bounding box center [886, 425] width 788 height 53
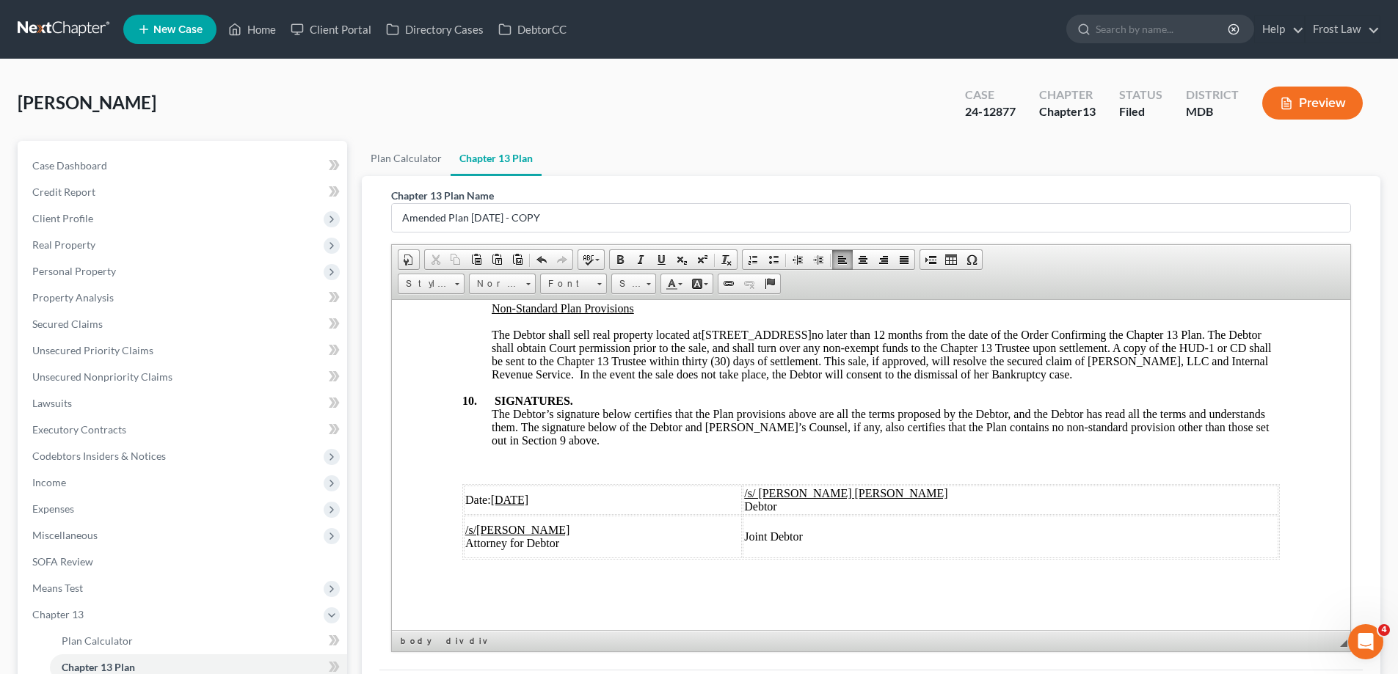
scroll to position [5000, 0]
drag, startPoint x: 519, startPoint y: 497, endPoint x: 496, endPoint y: 502, distance: 23.2
click at [496, 502] on u "[DATE]" at bounding box center [510, 499] width 38 height 12
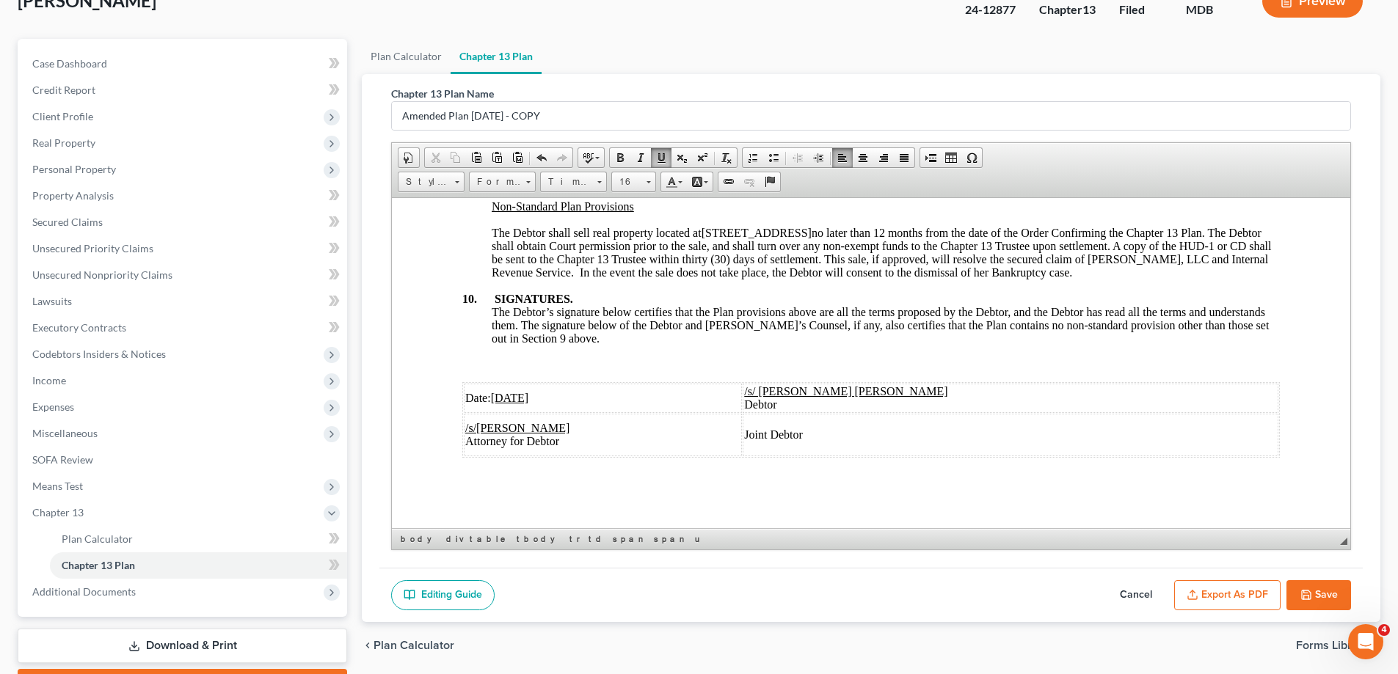
scroll to position [185, 0]
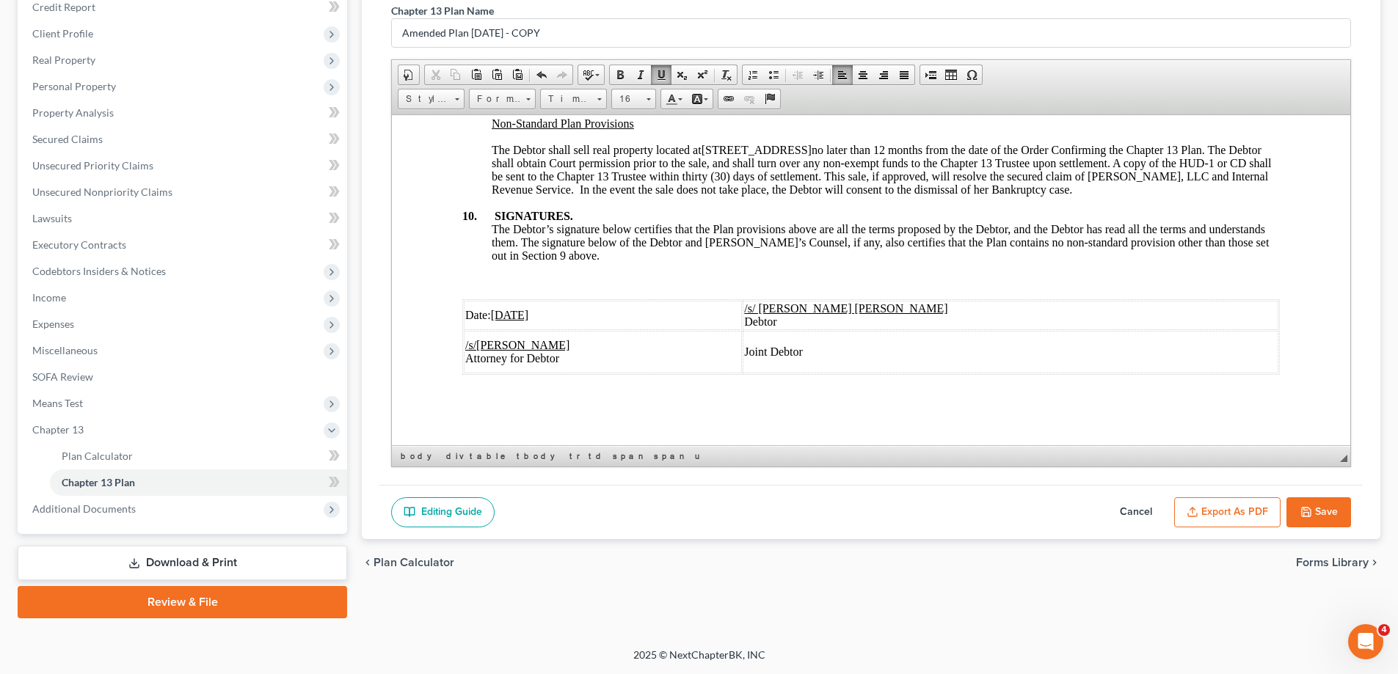
click at [1325, 511] on button "Save" at bounding box center [1318, 512] width 65 height 31
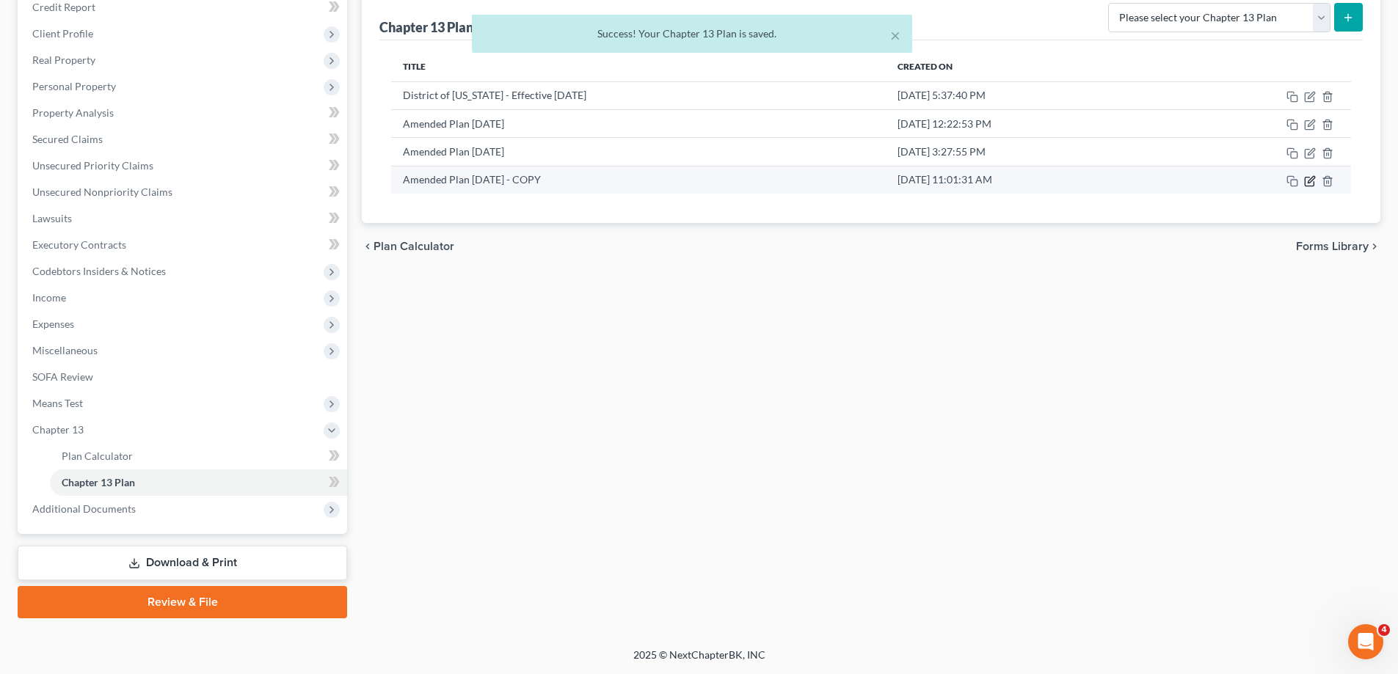
click at [1309, 179] on icon "button" at bounding box center [1310, 181] width 12 height 12
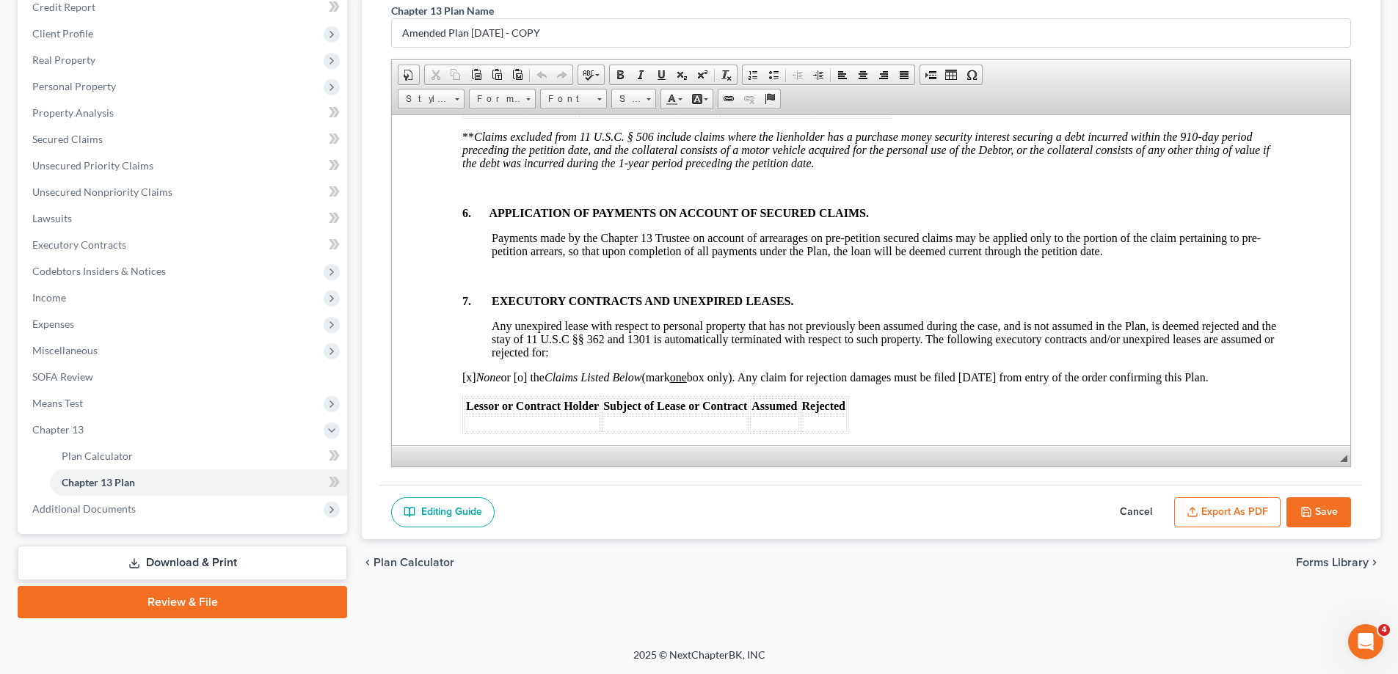
scroll to position [5000, 0]
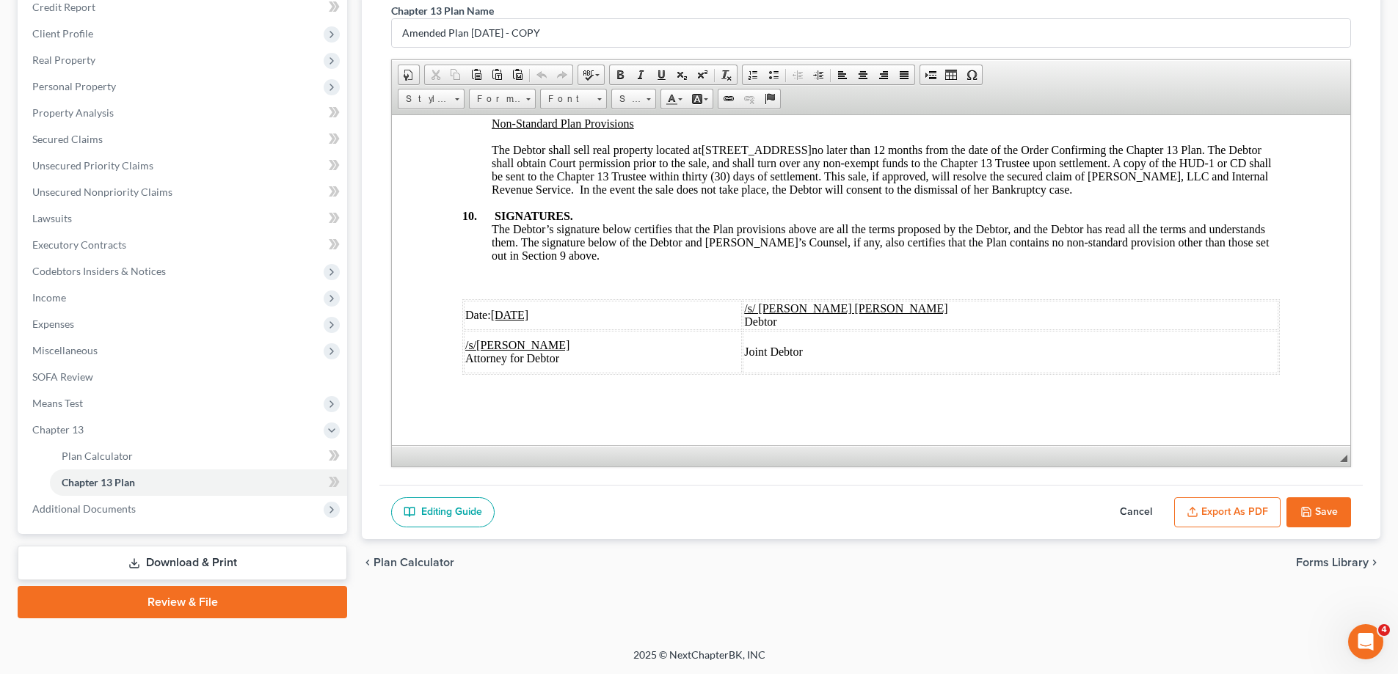
click at [1309, 504] on button "Save" at bounding box center [1318, 512] width 65 height 31
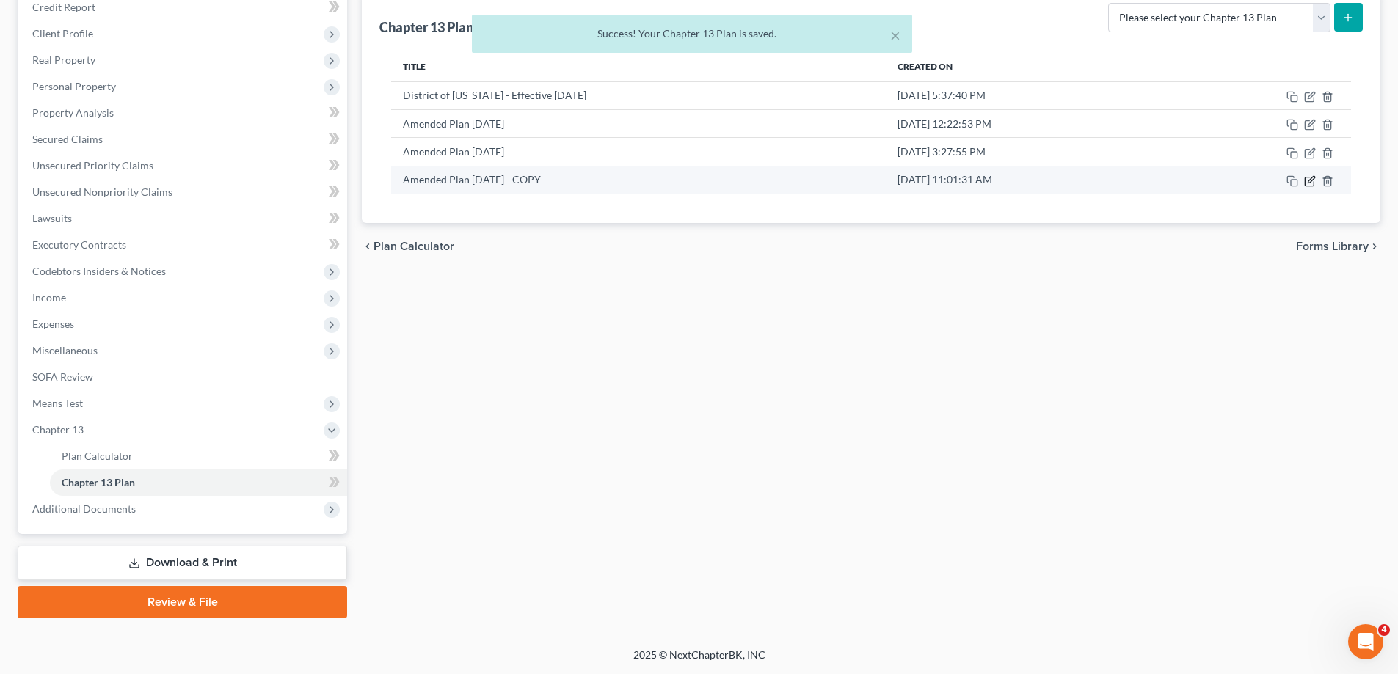
click at [1311, 181] on icon "button" at bounding box center [1310, 179] width 7 height 7
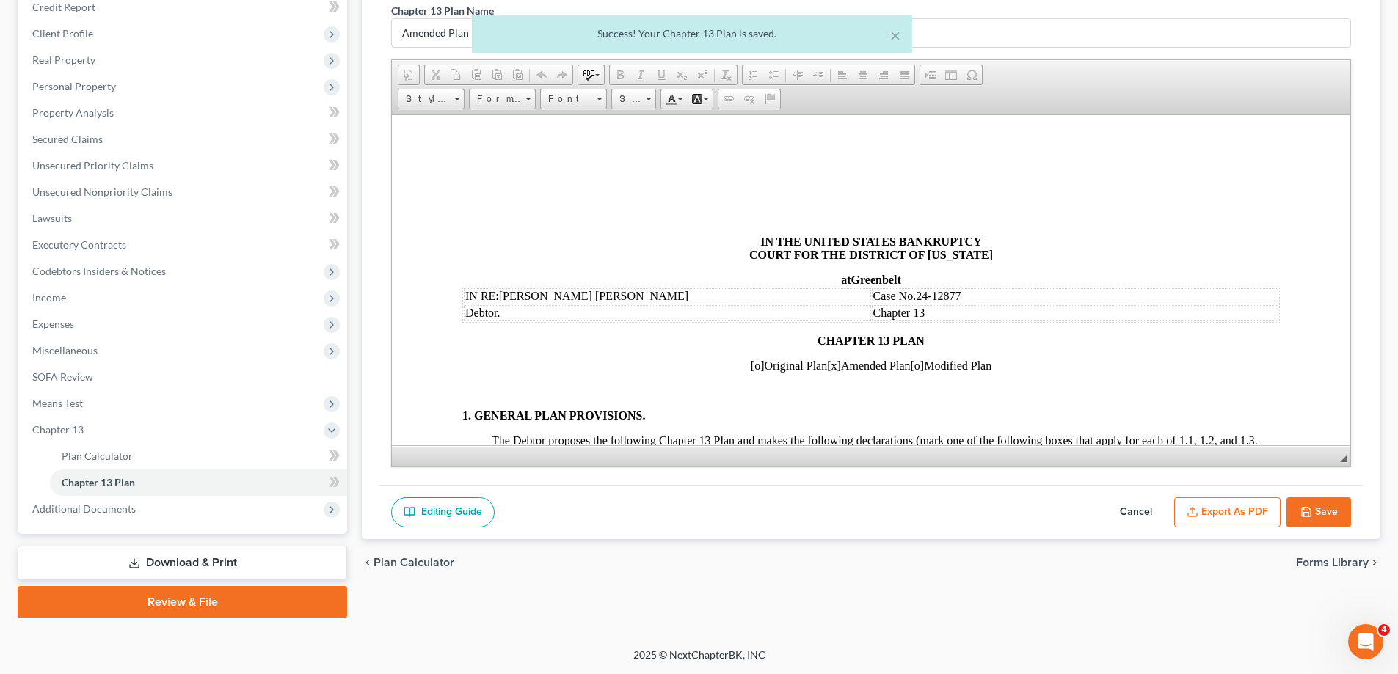
scroll to position [0, 0]
click at [1221, 508] on button "Export as PDF" at bounding box center [1227, 512] width 106 height 31
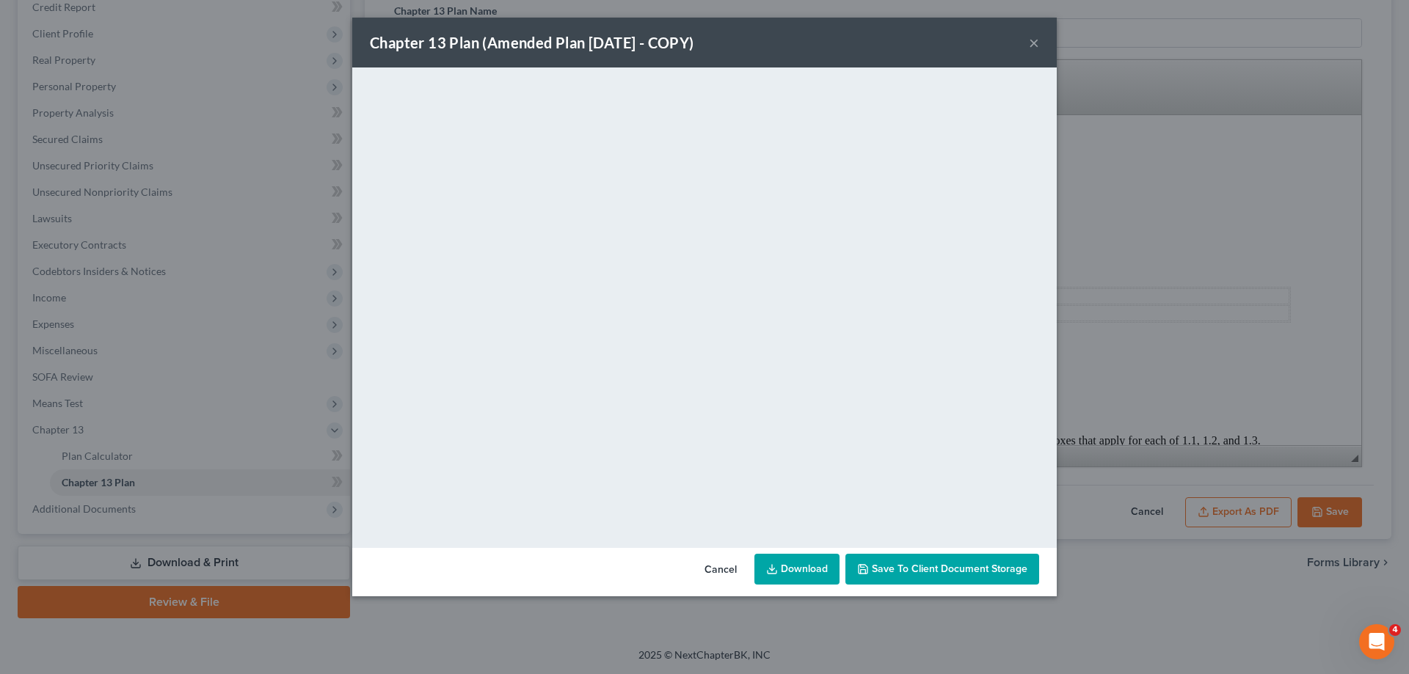
click at [1032, 45] on button "×" at bounding box center [1034, 43] width 10 height 18
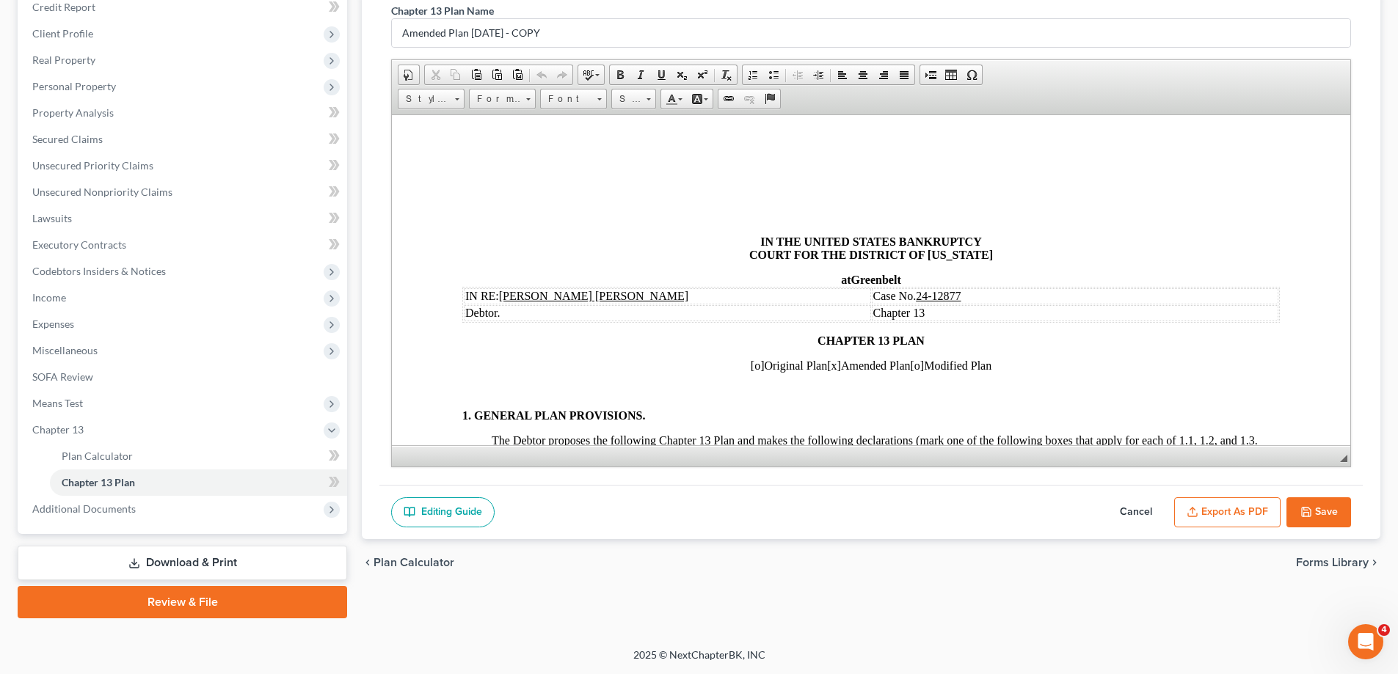
click at [1312, 519] on button "Save" at bounding box center [1318, 512] width 65 height 31
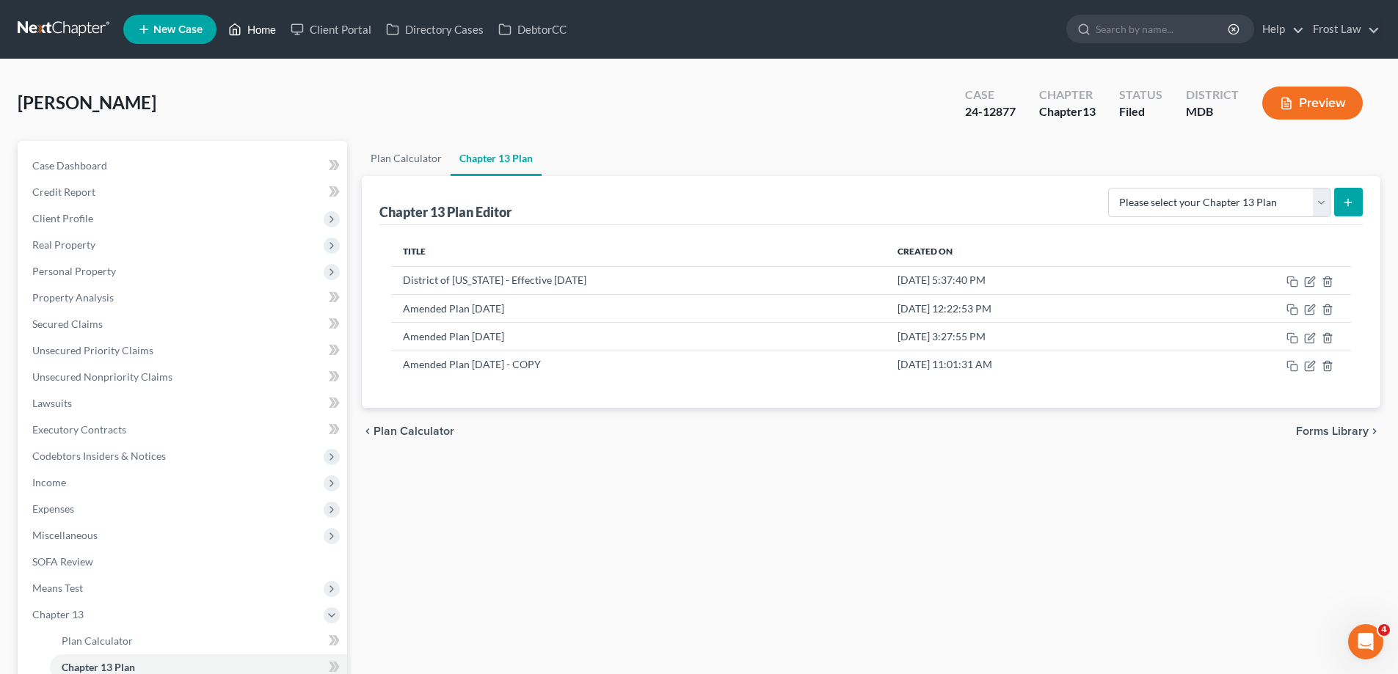
click at [254, 32] on link "Home" at bounding box center [252, 29] width 62 height 26
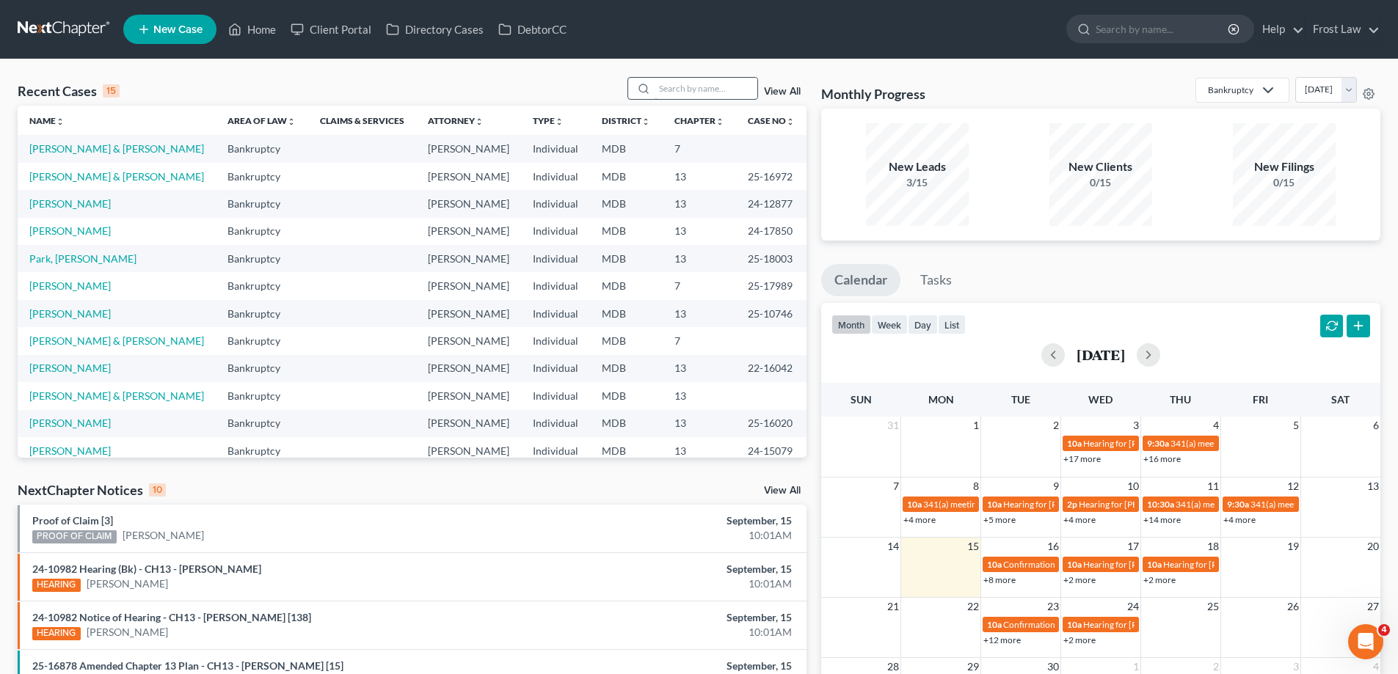
click at [678, 92] on input "search" at bounding box center [705, 88] width 103 height 21
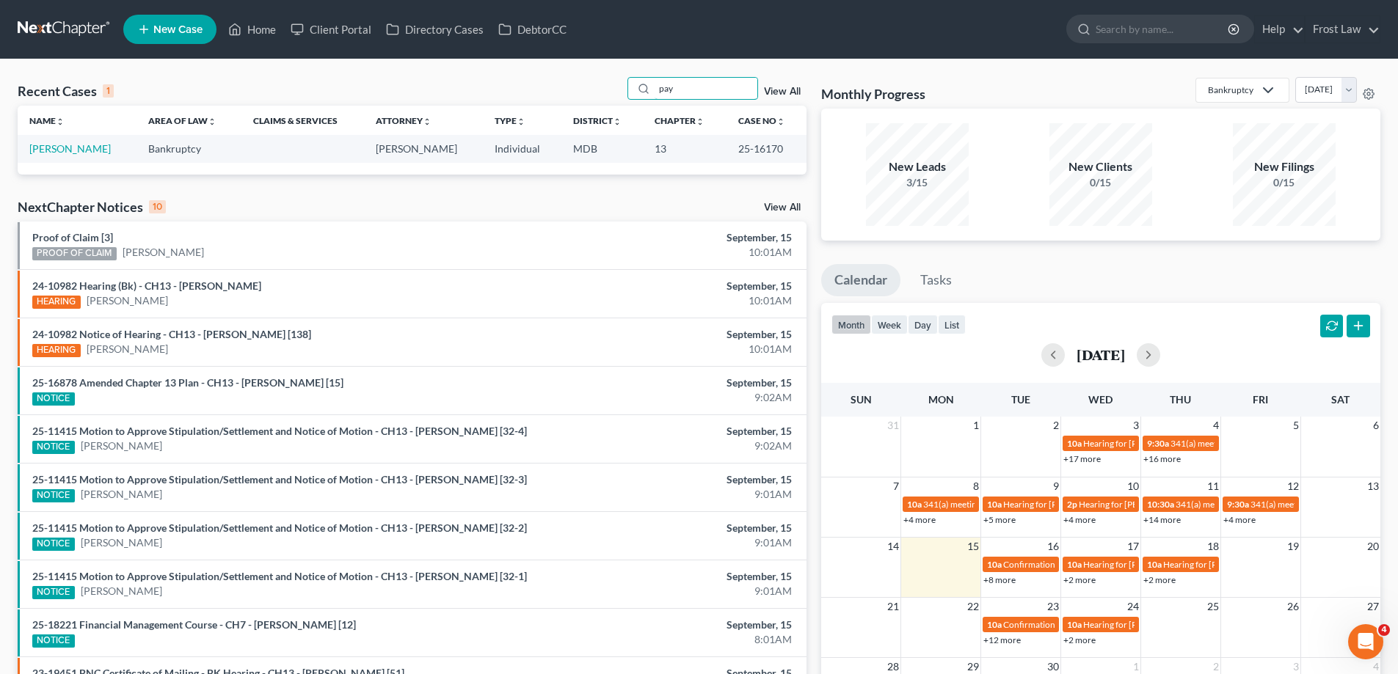
type input "pay"
click at [52, 156] on td "[PERSON_NAME]" at bounding box center [77, 148] width 119 height 27
click at [56, 145] on link "[PERSON_NAME]" at bounding box center [69, 148] width 81 height 12
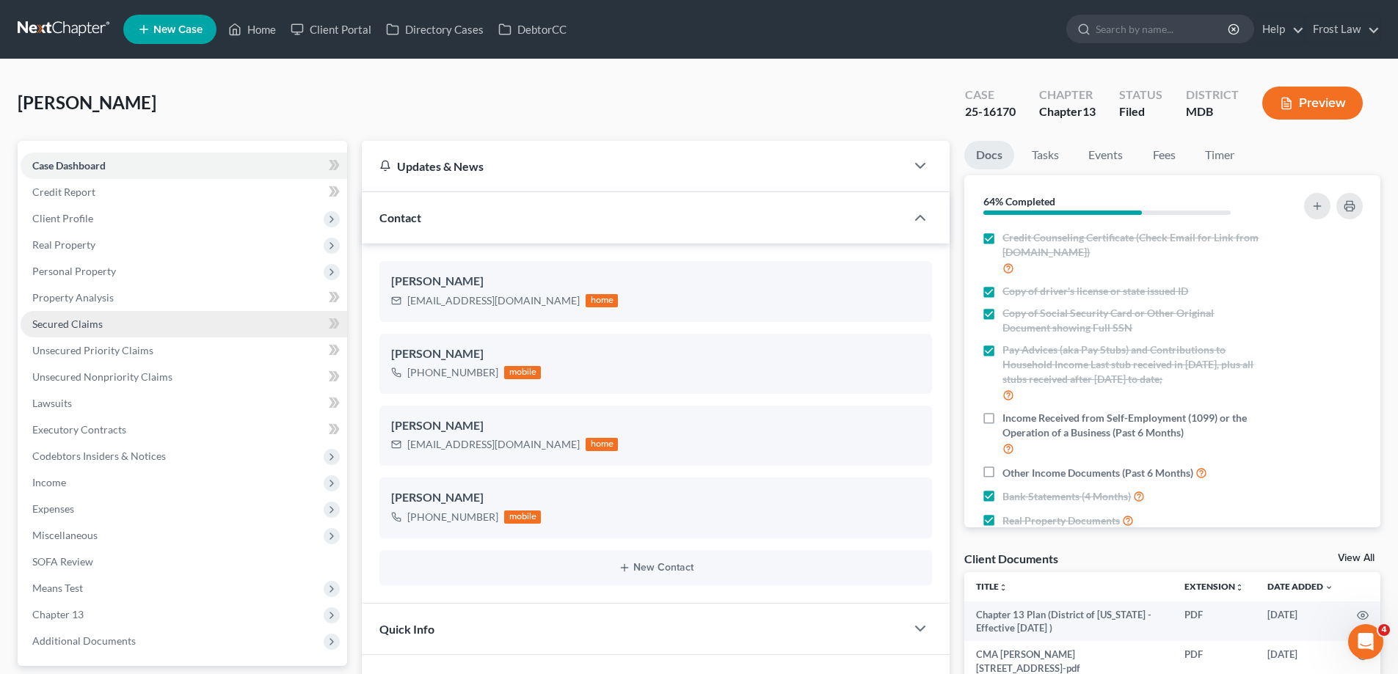
click at [90, 318] on span "Secured Claims" at bounding box center [67, 324] width 70 height 12
